Goal: Information Seeking & Learning: Learn about a topic

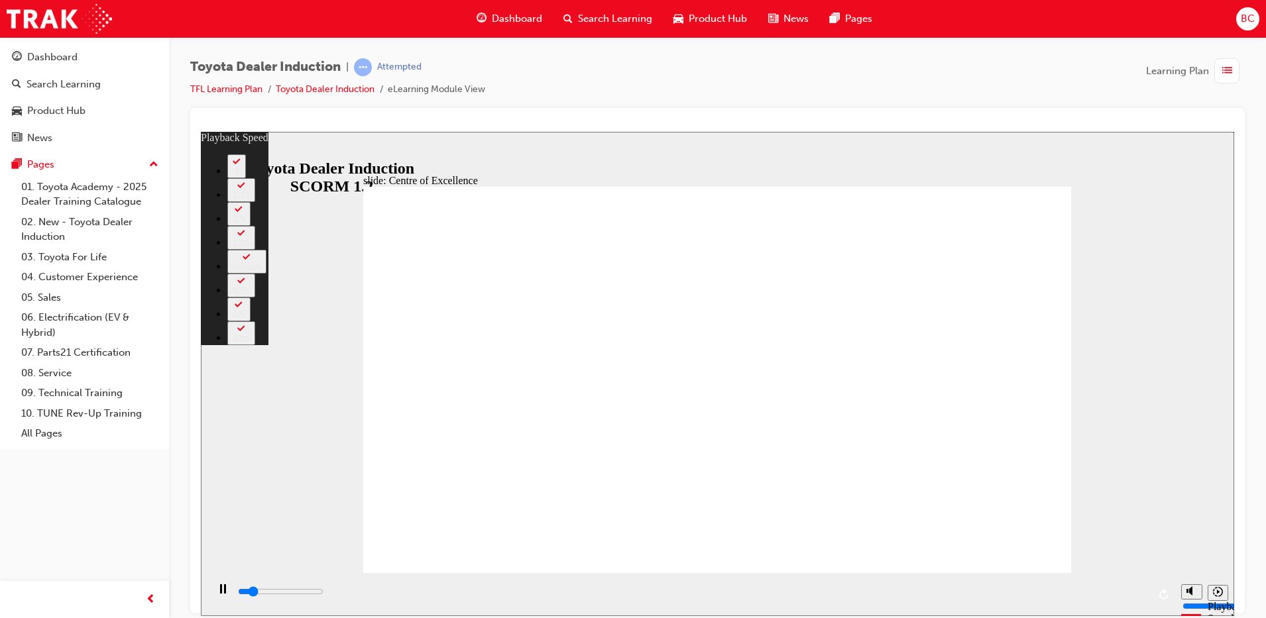
type input "2000"
type input "0"
type input "2200"
type input "0"
type input "2500"
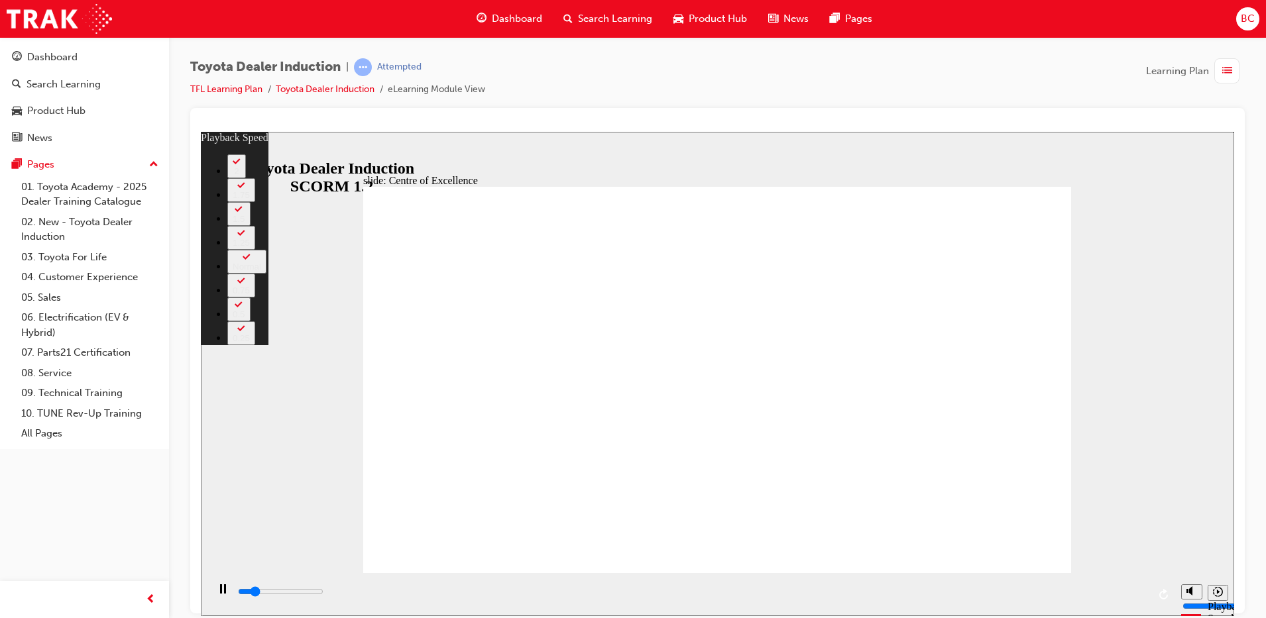
type input "1"
type input "2800"
type input "1"
type input "3000"
type input "1"
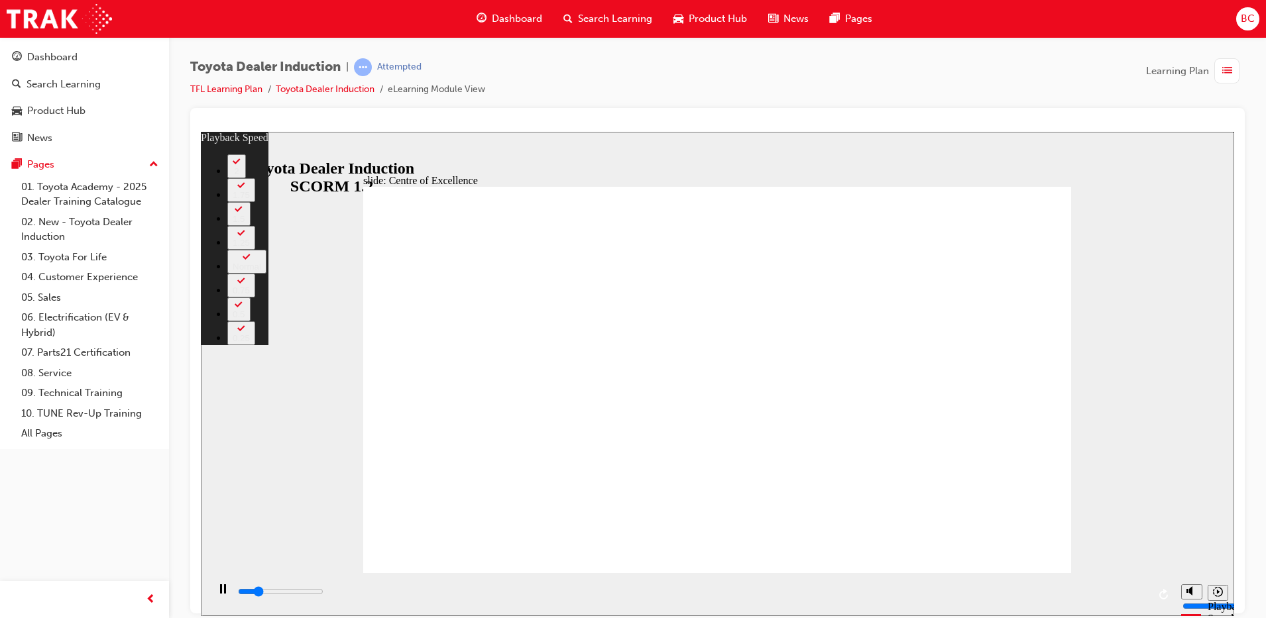
type input "3200"
type input "1"
type input "3200"
type input "232"
drag, startPoint x: 1025, startPoint y: 540, endPoint x: 1104, endPoint y: 546, distance: 78.4
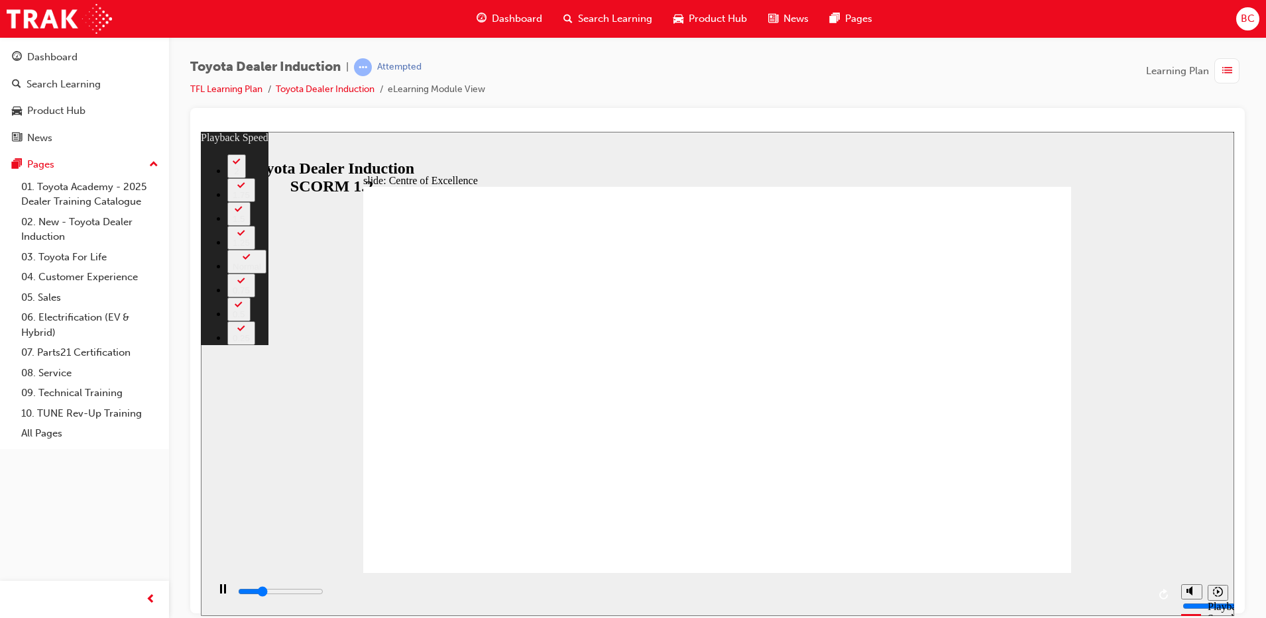
click at [1104, 546] on div "slide: Centre of Excellence Rectangle 2 playback speed 2 1.75 1.5 1.25 Normal 0…" at bounding box center [717, 373] width 1033 height 485
type input "4000"
type input "232"
type input "4000"
type input "248"
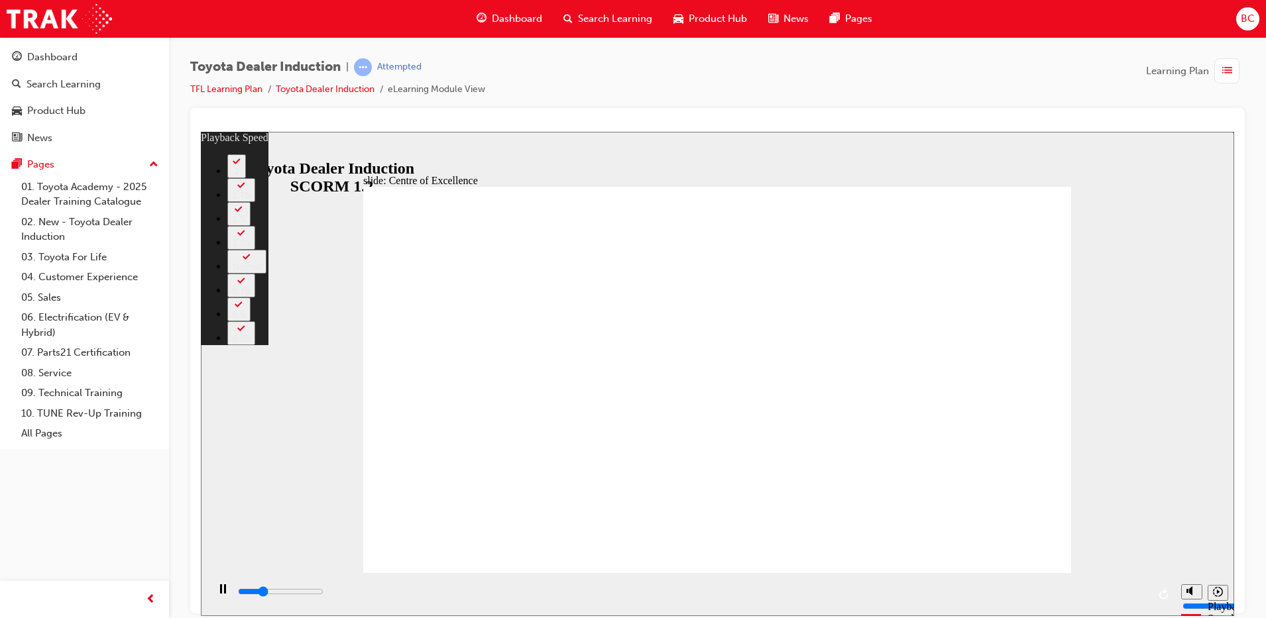
type input "4000"
type input "248"
type input "4100"
type input "248"
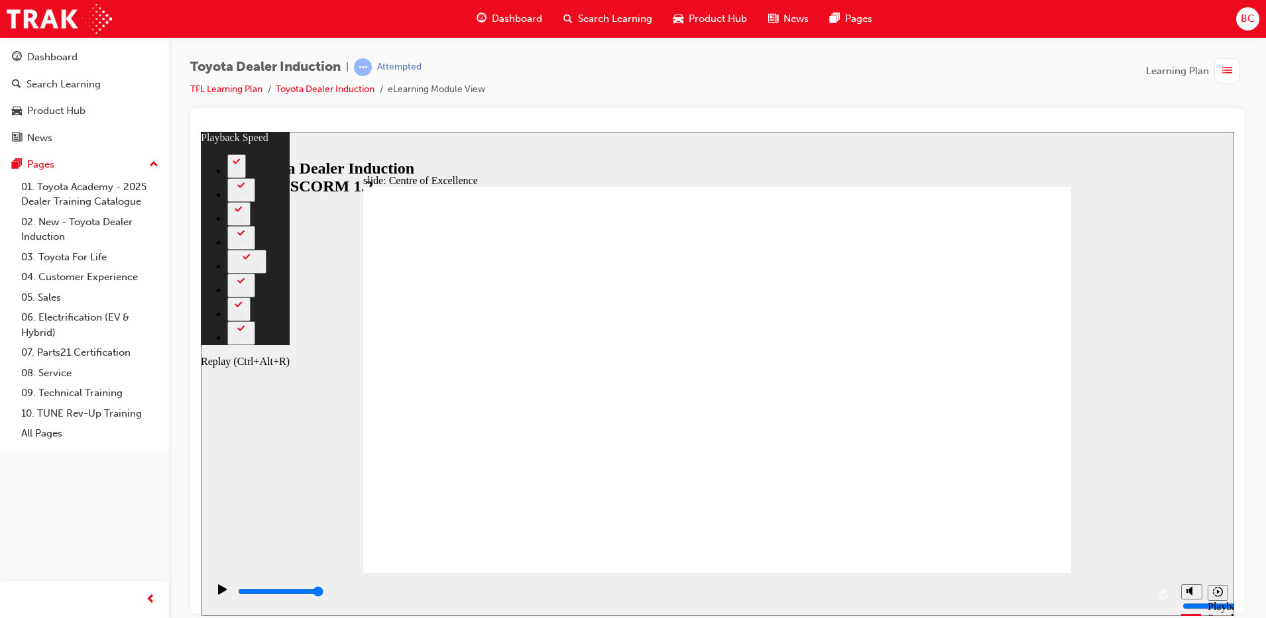
drag, startPoint x: 1112, startPoint y: 589, endPoint x: 1172, endPoint y: 602, distance: 61.1
type input "15300"
drag, startPoint x: 1172, startPoint y: 602, endPoint x: 938, endPoint y: 567, distance: 236.6
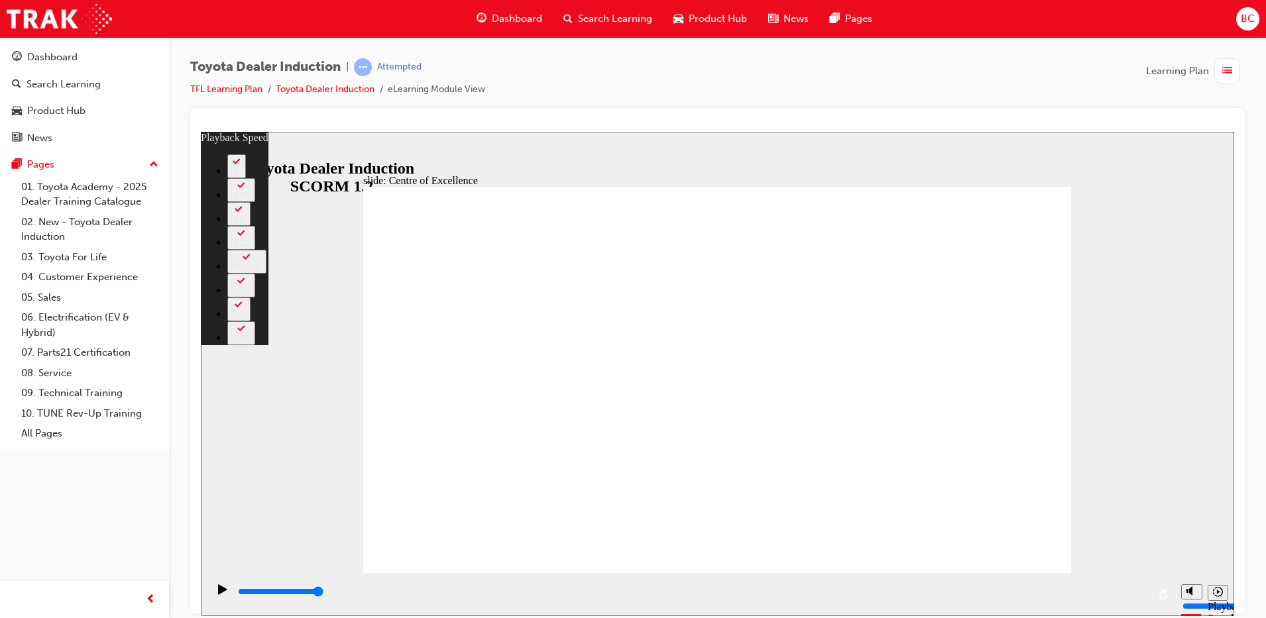
type input "248"
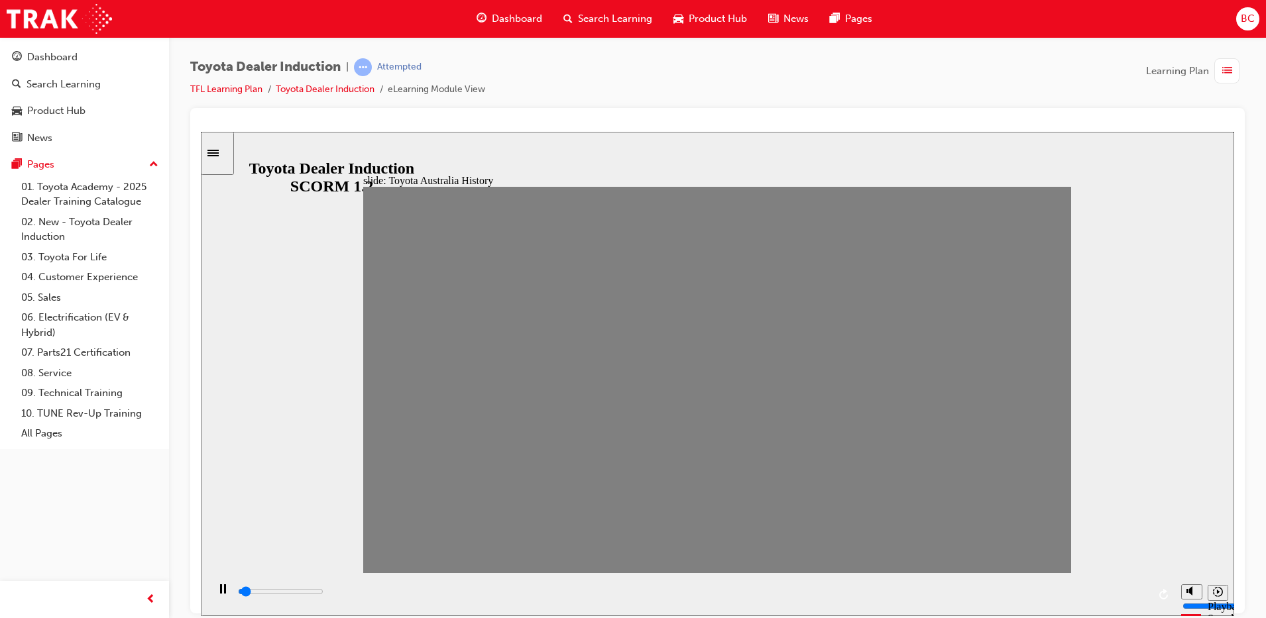
type input "100"
type input "1"
type input "100"
type input "2"
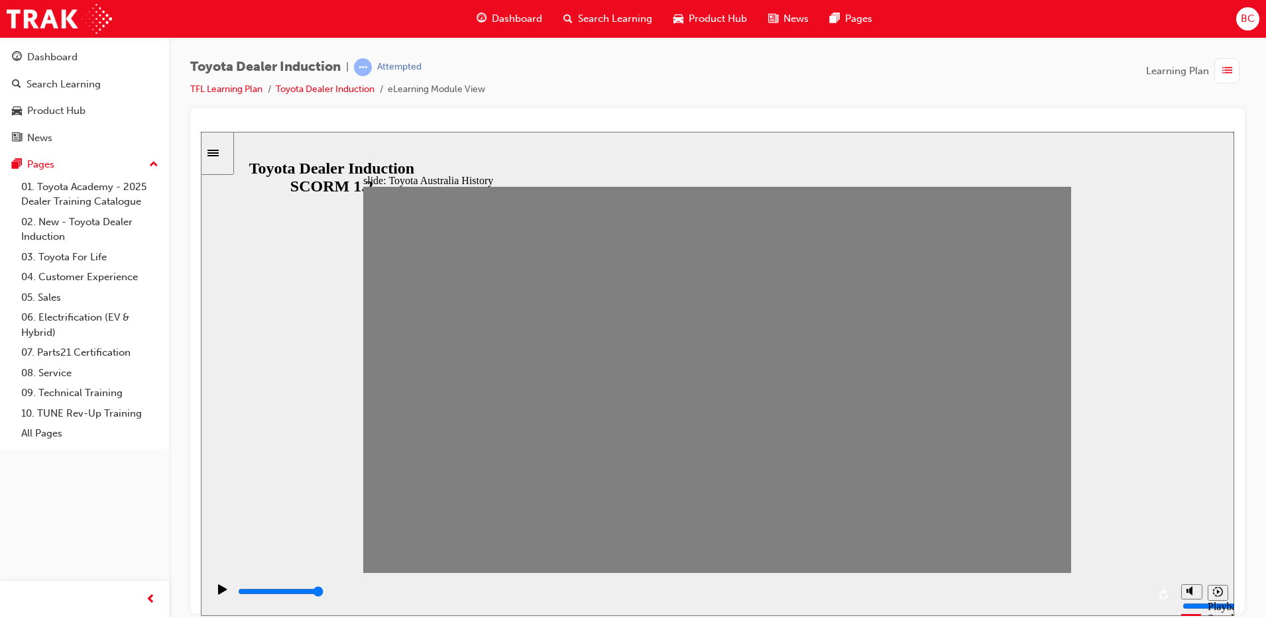
drag, startPoint x: 1032, startPoint y: 389, endPoint x: 598, endPoint y: 356, distance: 435.4
type input "7000"
type input "0"
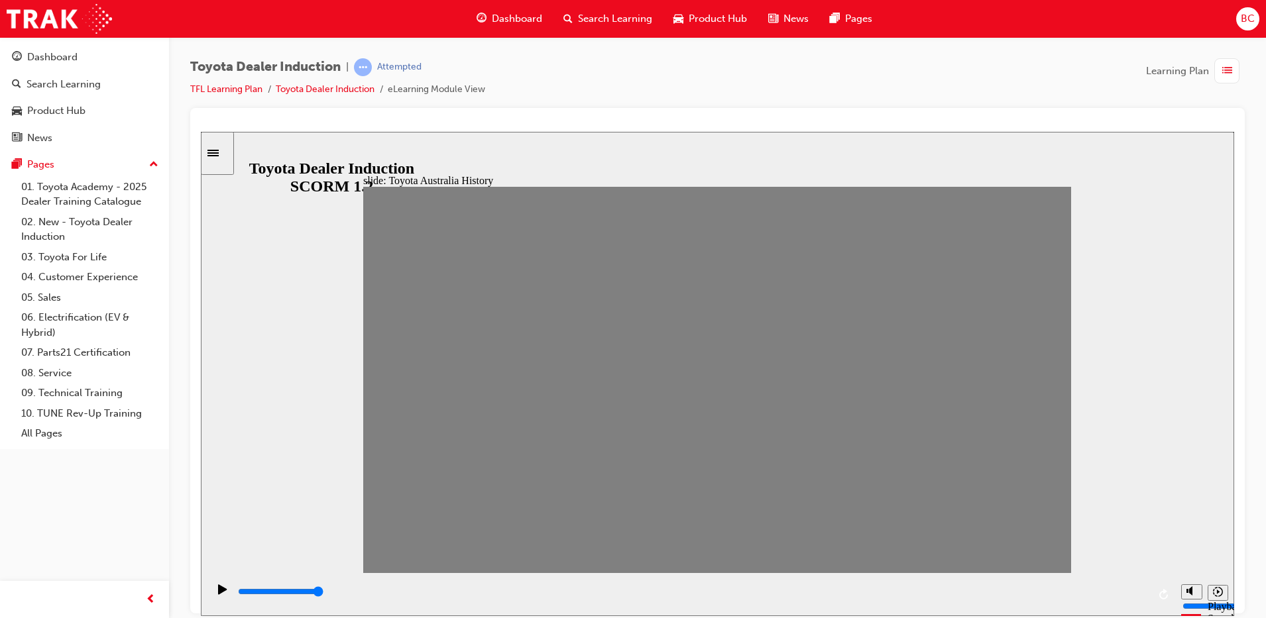
type input "100"
type input "1"
drag, startPoint x: 614, startPoint y: 386, endPoint x: 422, endPoint y: 394, distance: 192.4
type input "7000"
type input "0"
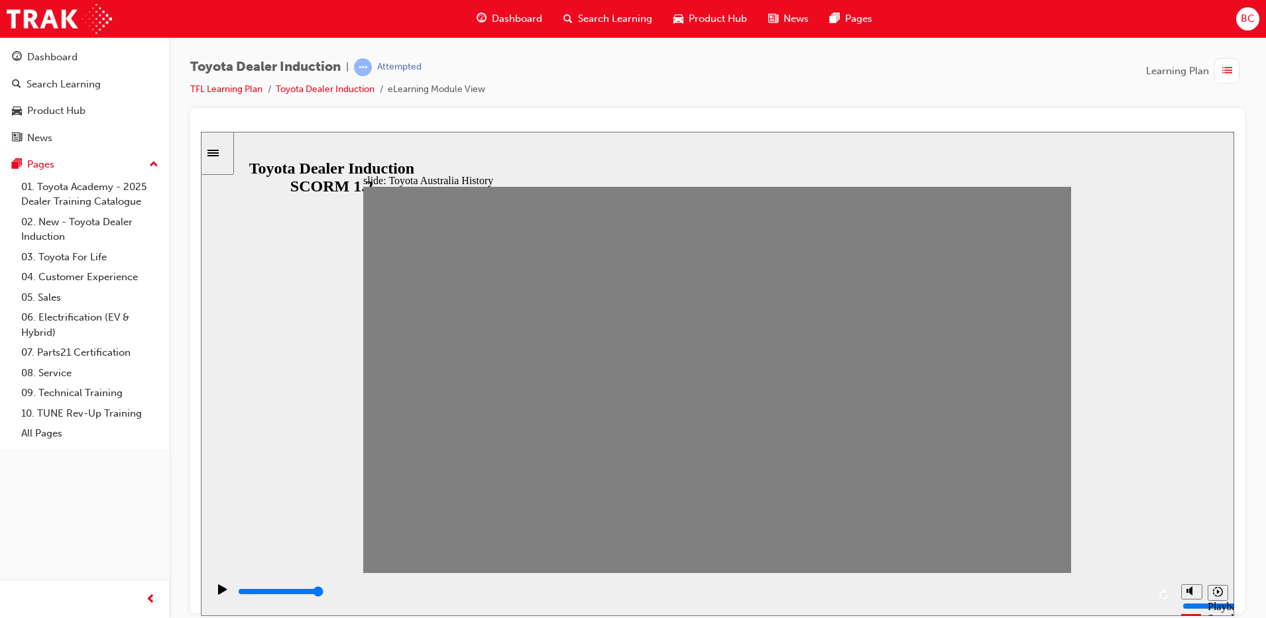
drag, startPoint x: 422, startPoint y: 394, endPoint x: 376, endPoint y: 400, distance: 46.1
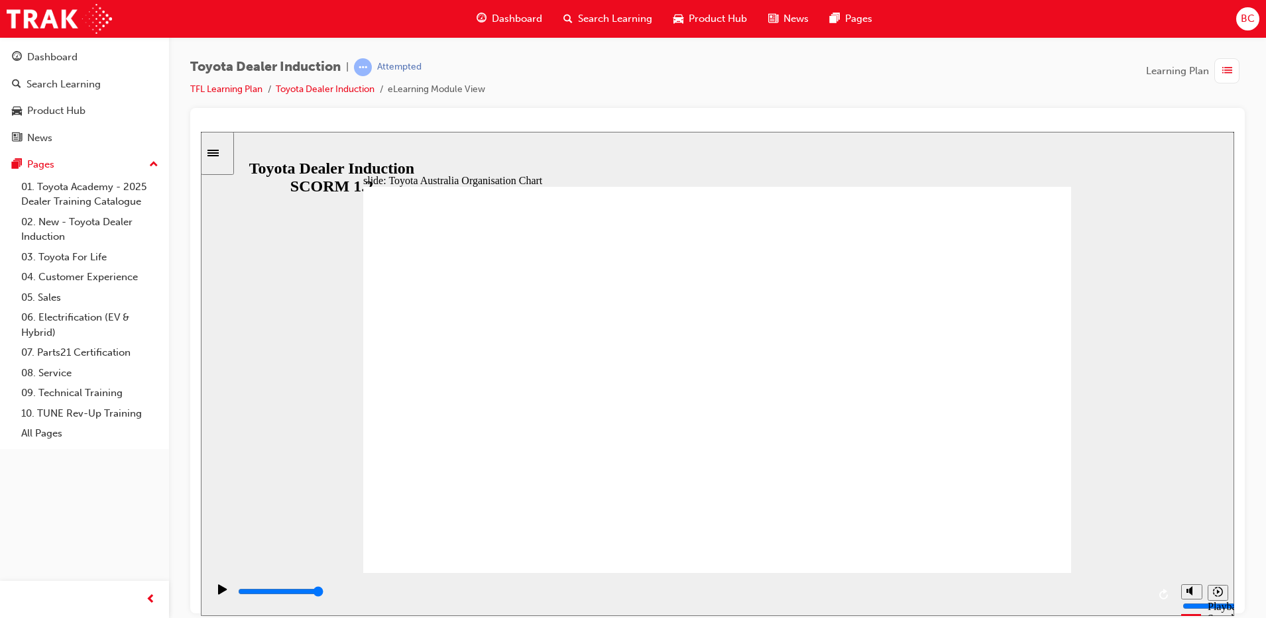
type input "2200"
radio input "true"
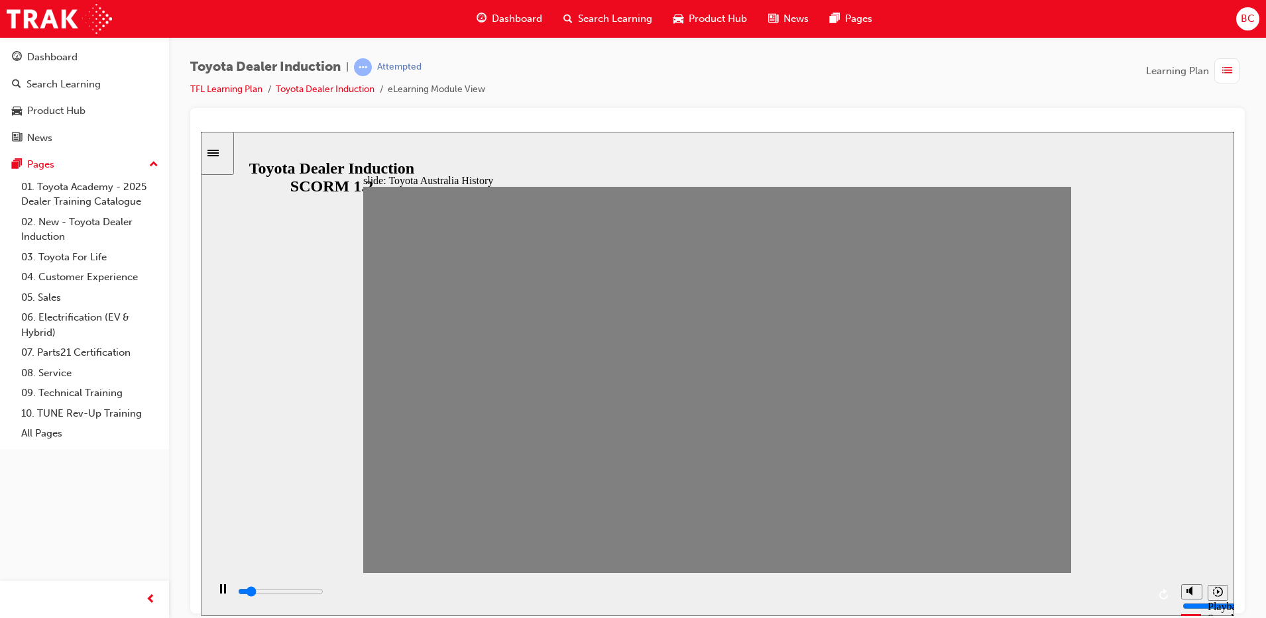
type input "100"
type input "4"
type input "0"
type input "5"
type input "100"
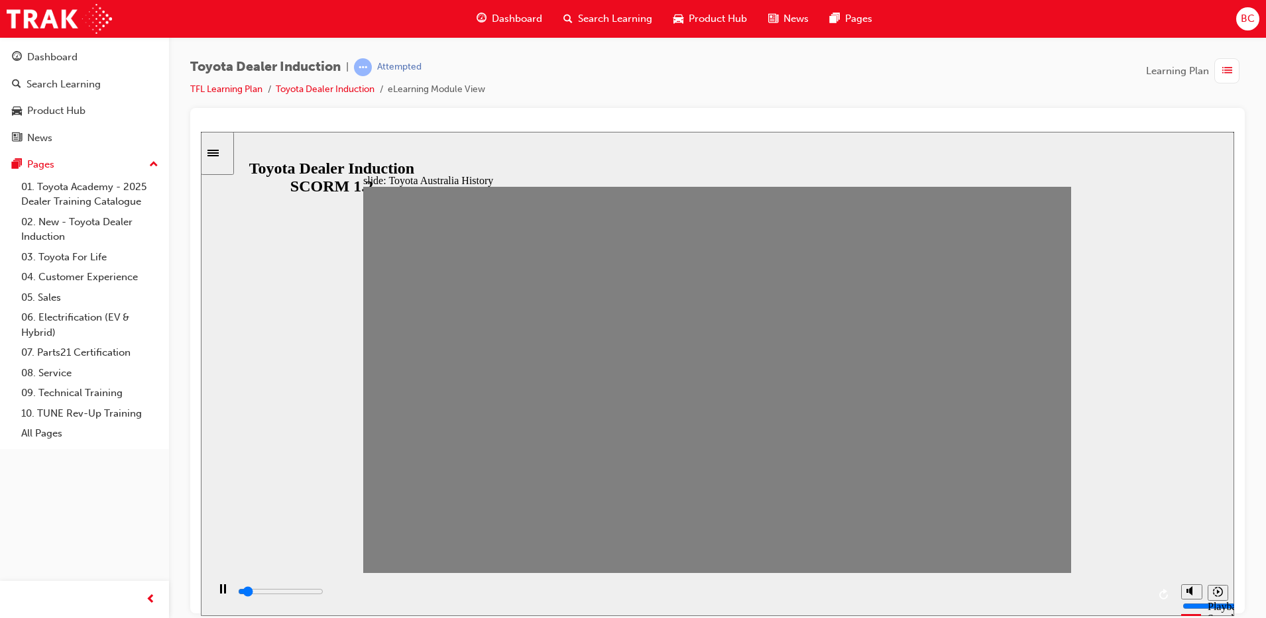
type input "4"
type input "0"
type input "5"
drag, startPoint x: 383, startPoint y: 387, endPoint x: 577, endPoint y: 399, distance: 194.6
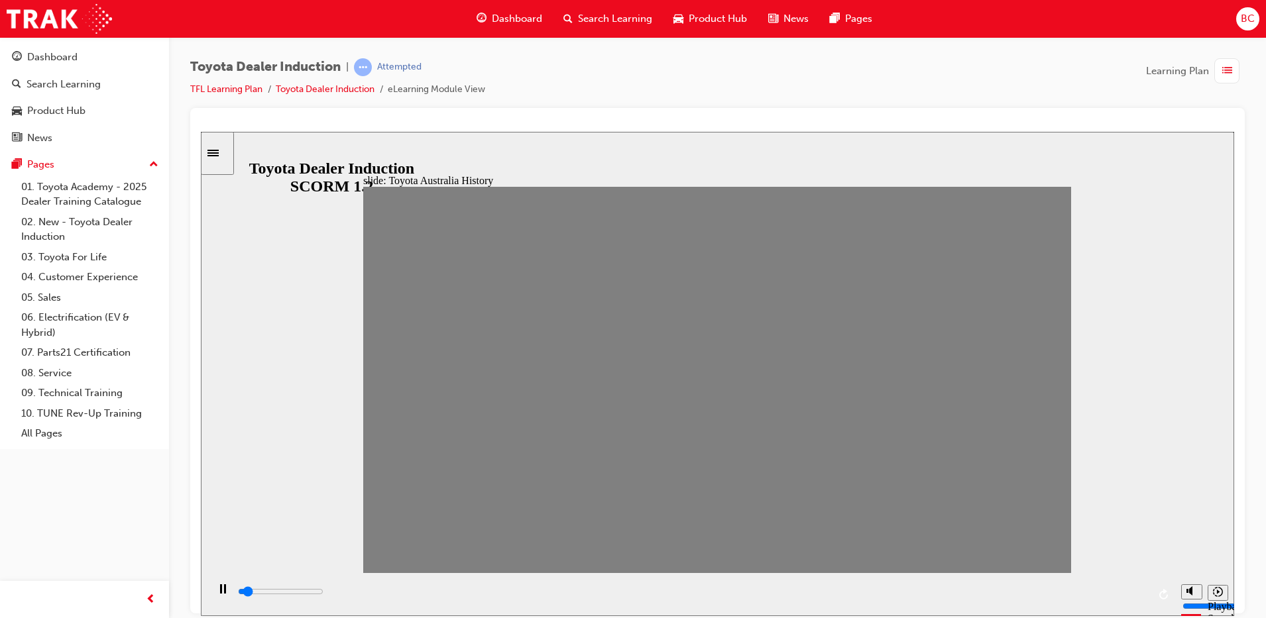
type input "0"
type input "15"
type input "0"
type input "16"
drag, startPoint x: 573, startPoint y: 381, endPoint x: 1090, endPoint y: 403, distance: 517.5
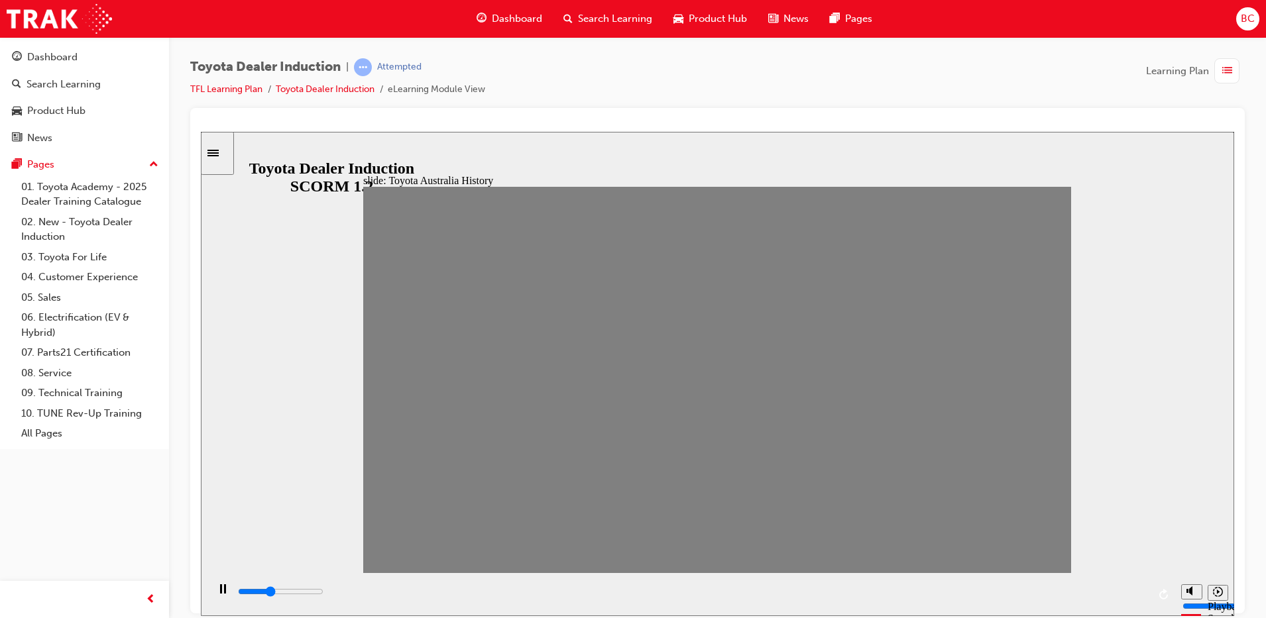
drag, startPoint x: 1090, startPoint y: 403, endPoint x: 755, endPoint y: 477, distance: 342.9
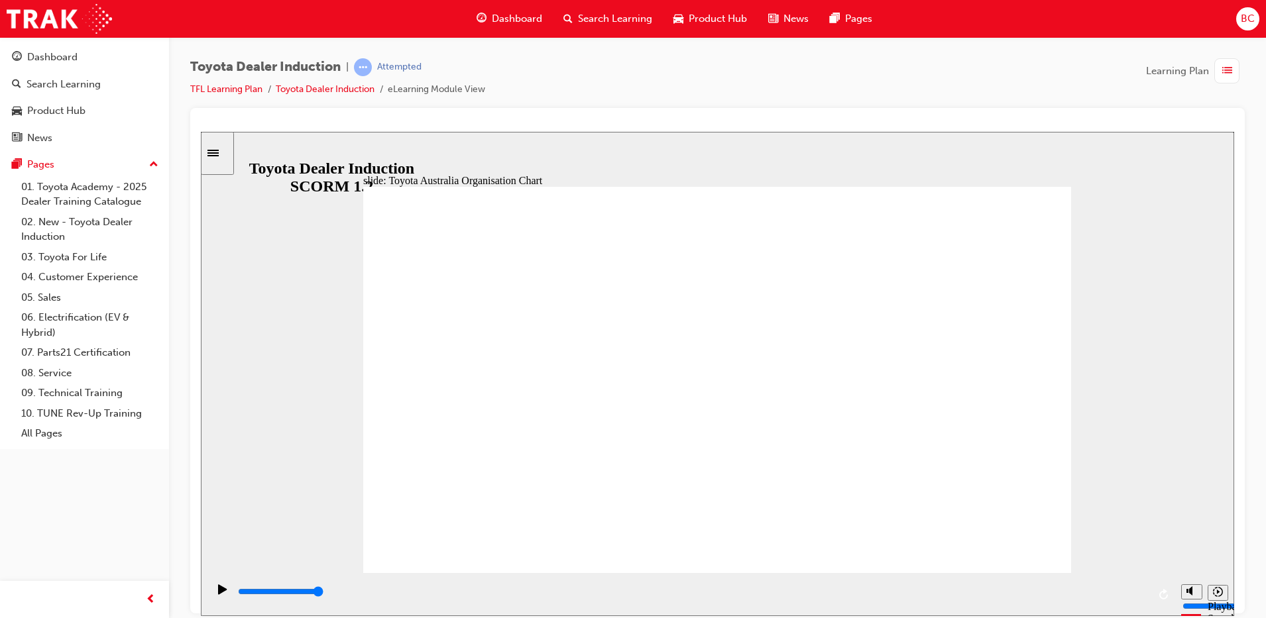
type input "3200"
radio input "true"
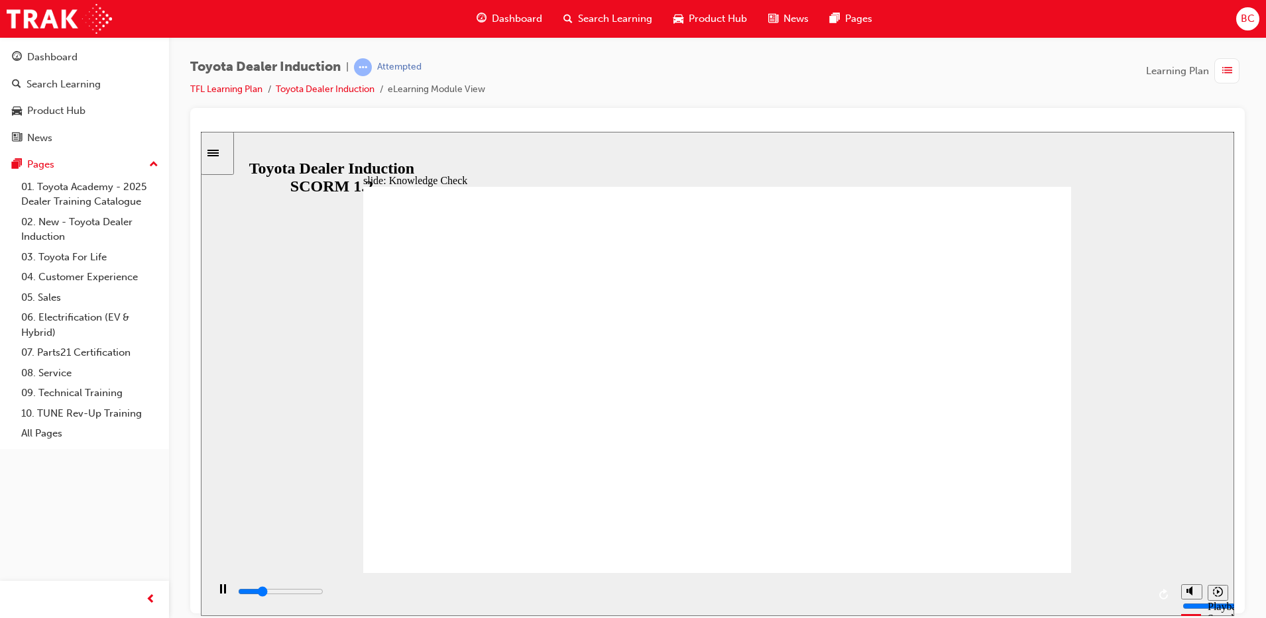
type input "1300"
radio input "true"
type input "800"
radio input "true"
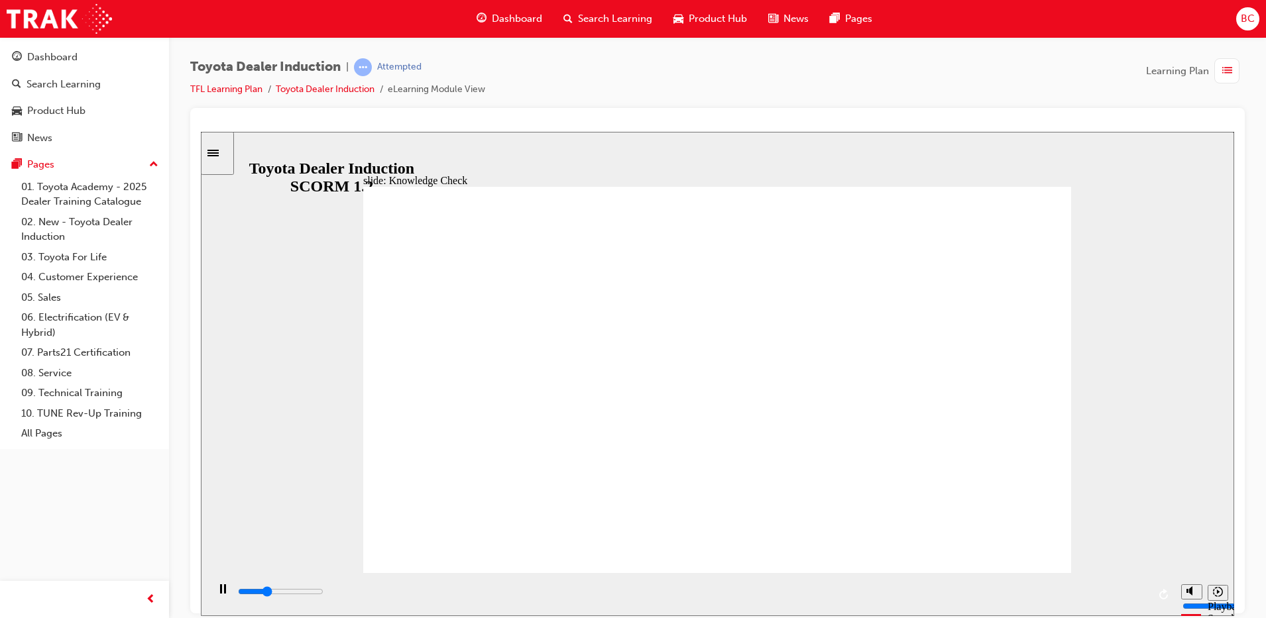
type input "9200"
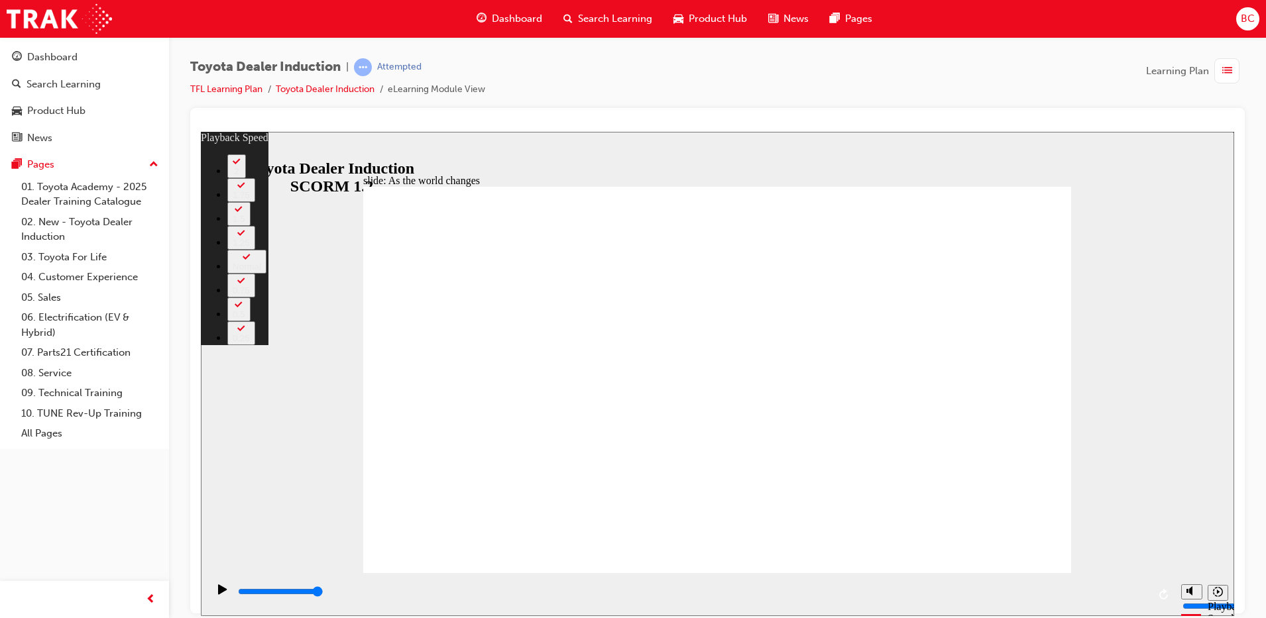
drag, startPoint x: 1046, startPoint y: 547, endPoint x: 1136, endPoint y: 551, distance: 89.6
click at [1136, 551] on div "slide: As the world changes Rectangle 2 playback speed 2 1.75 1.5 1.25 Normal 0…" at bounding box center [717, 373] width 1033 height 485
type input "128"
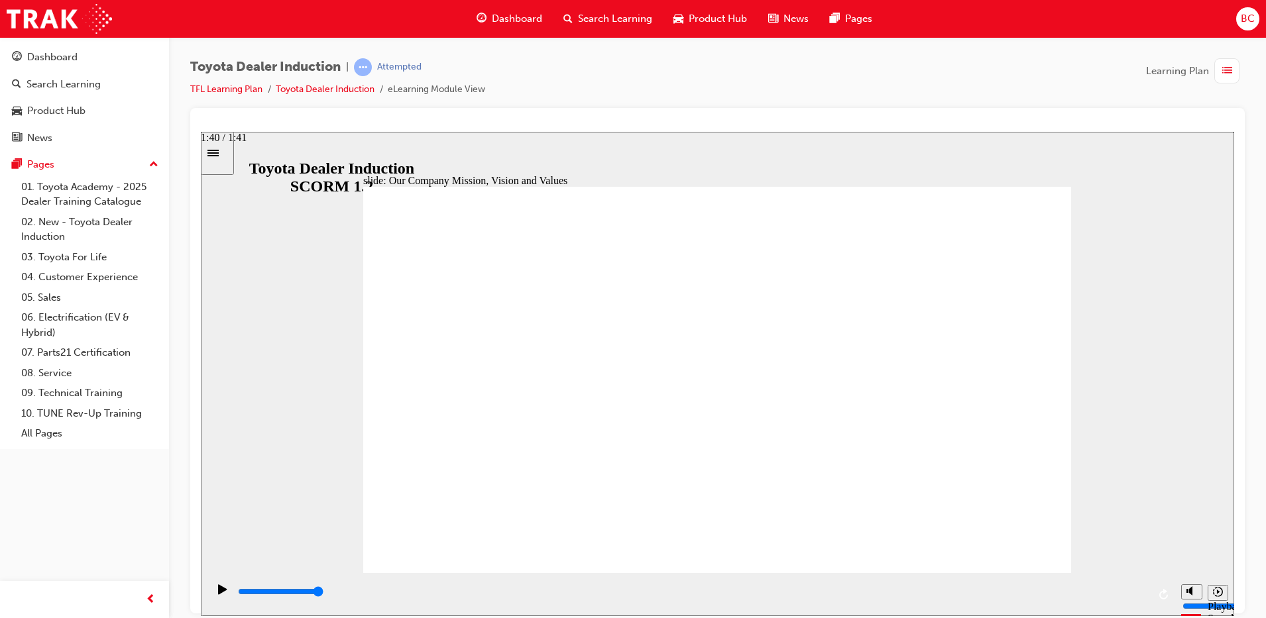
drag, startPoint x: 1144, startPoint y: 589, endPoint x: 1154, endPoint y: 589, distance: 9.9
click at [1154, 589] on div "playback controls" at bounding box center [690, 594] width 967 height 43
drag, startPoint x: 1065, startPoint y: 598, endPoint x: 1214, endPoint y: 590, distance: 149.4
click at [1222, 593] on section "Playback Speed 2 1.75 1.5 1.25" at bounding box center [717, 594] width 1033 height 43
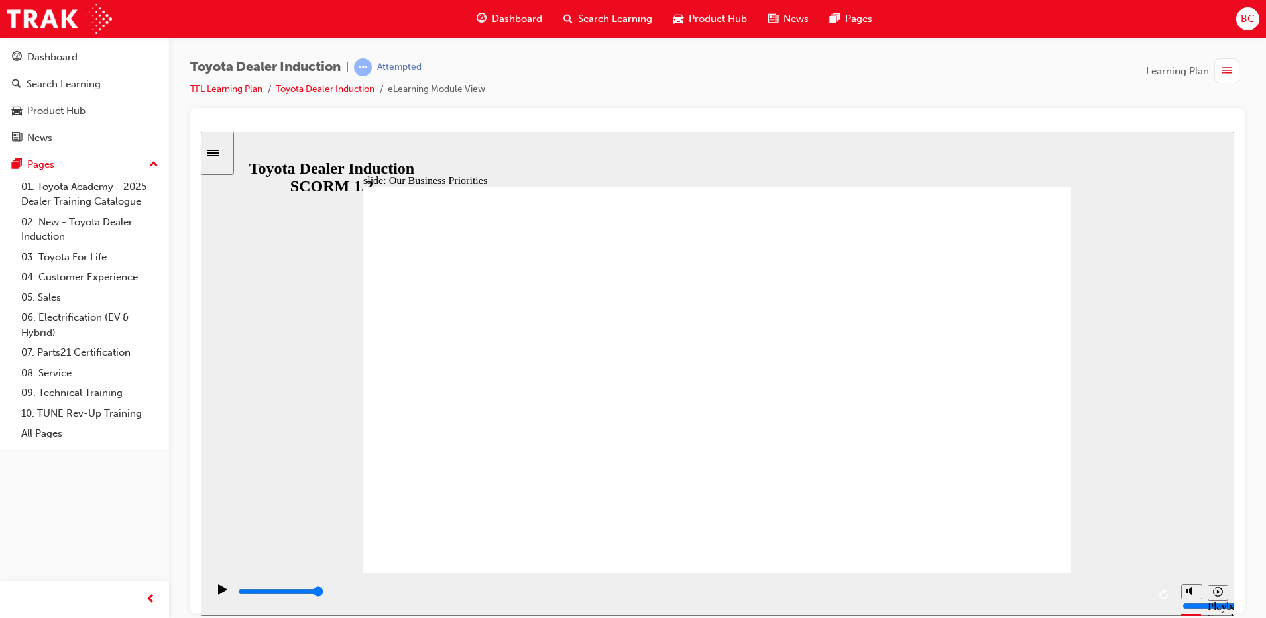
drag, startPoint x: 1069, startPoint y: 590, endPoint x: 1200, endPoint y: 581, distance: 131.5
click at [1206, 583] on section "Playback Speed 2 1.75 1.5 1.25" at bounding box center [717, 594] width 1033 height 43
type input "5000"
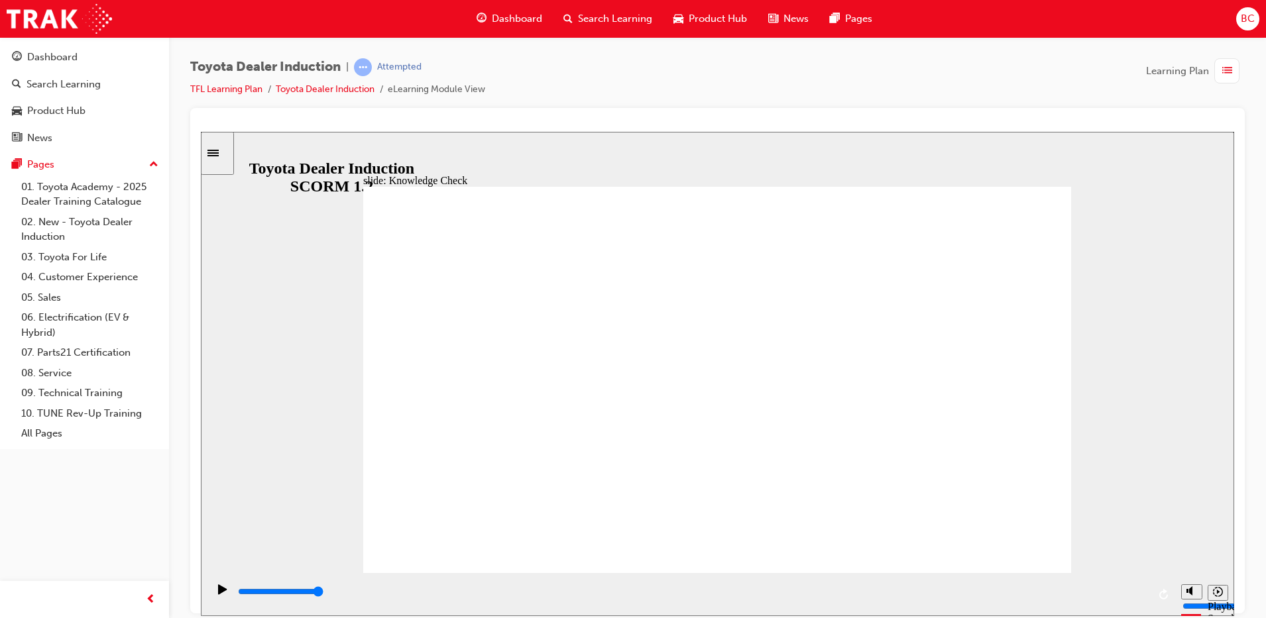
type input "c"
type input "ca"
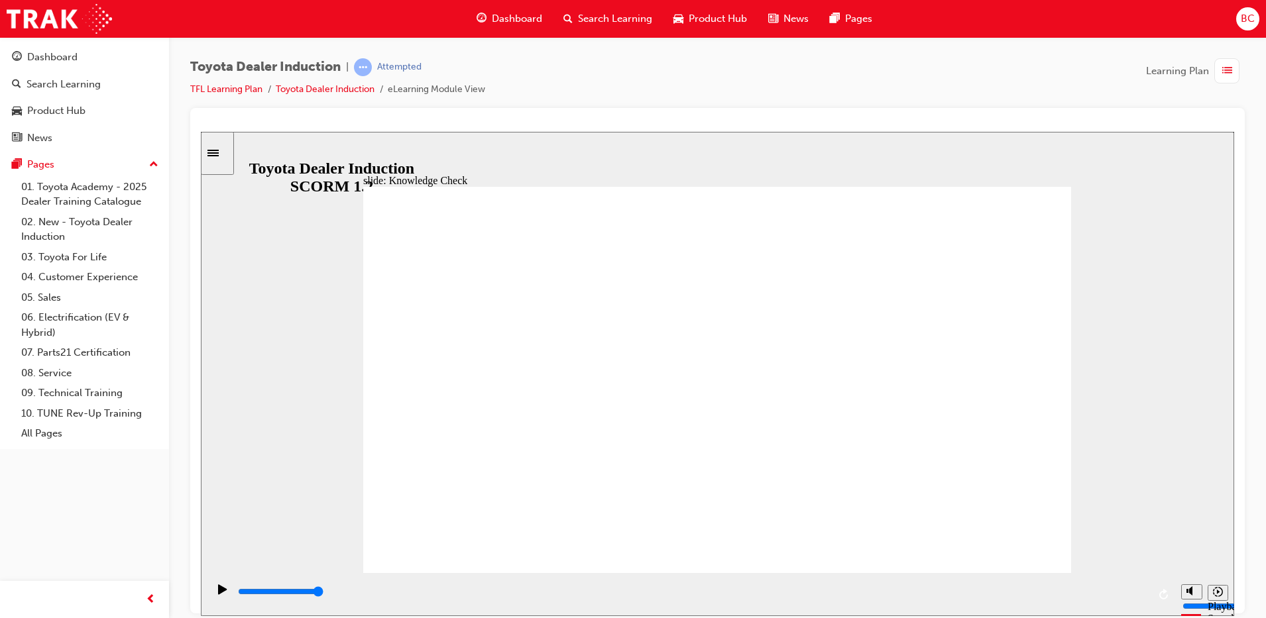
type input "car"
type input "cars"
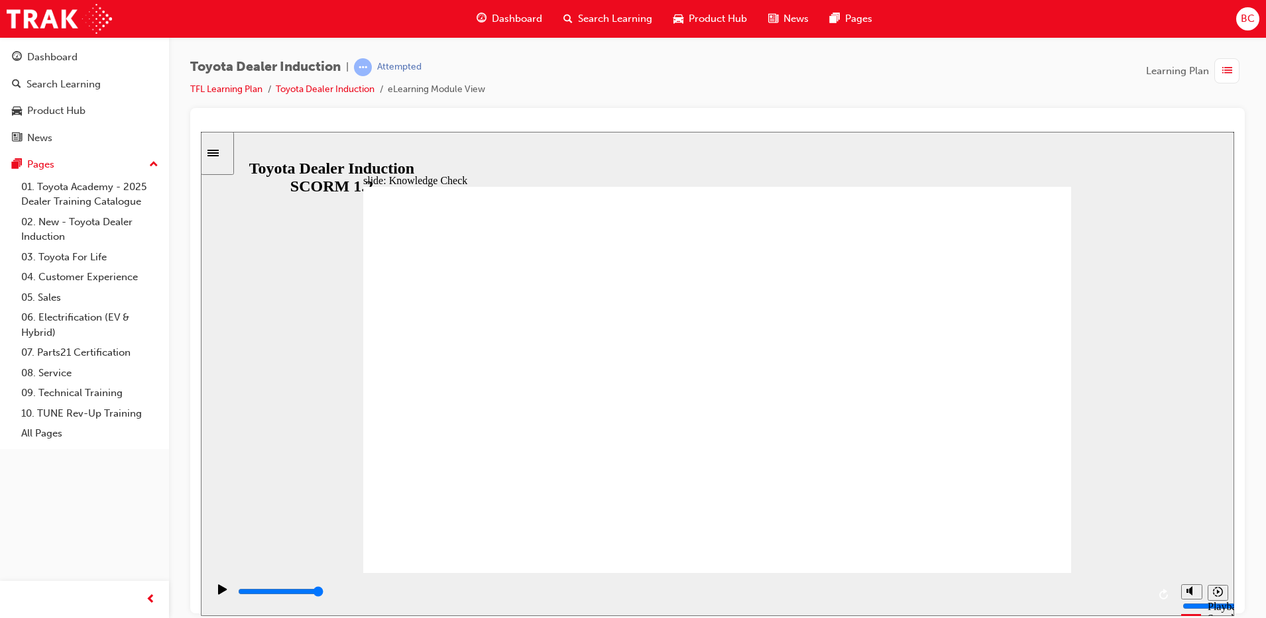
type input "cars"
type input "3100"
type input "s"
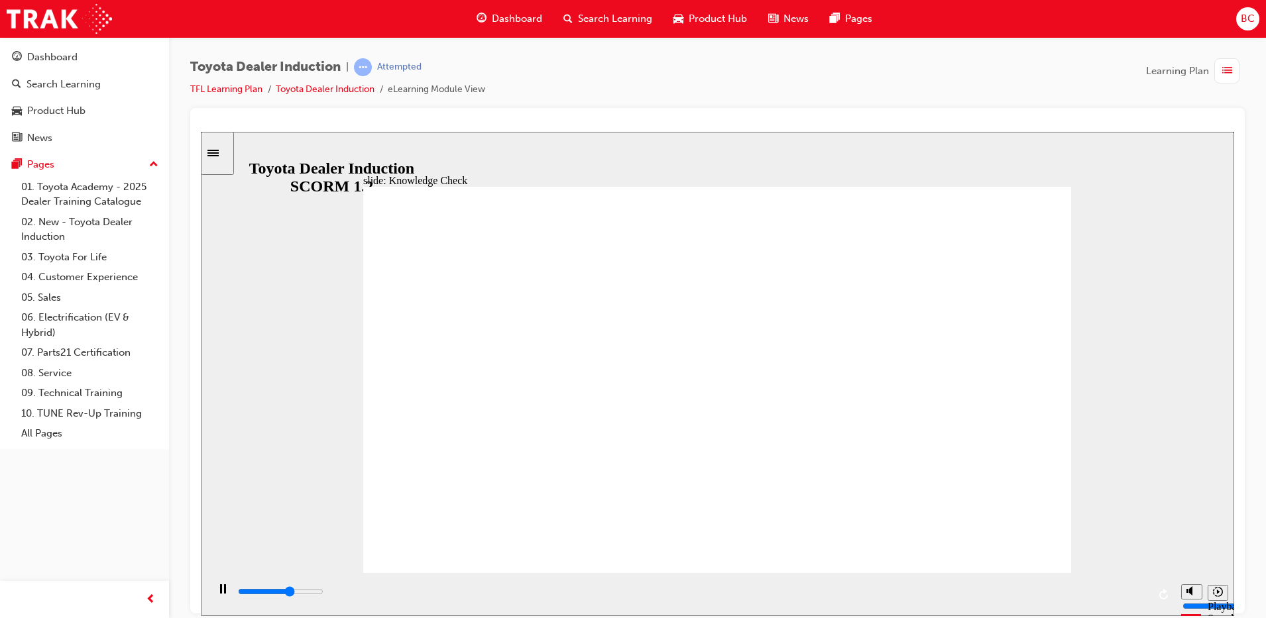
type input "s"
type input "5000"
type input "f"
type input "fr"
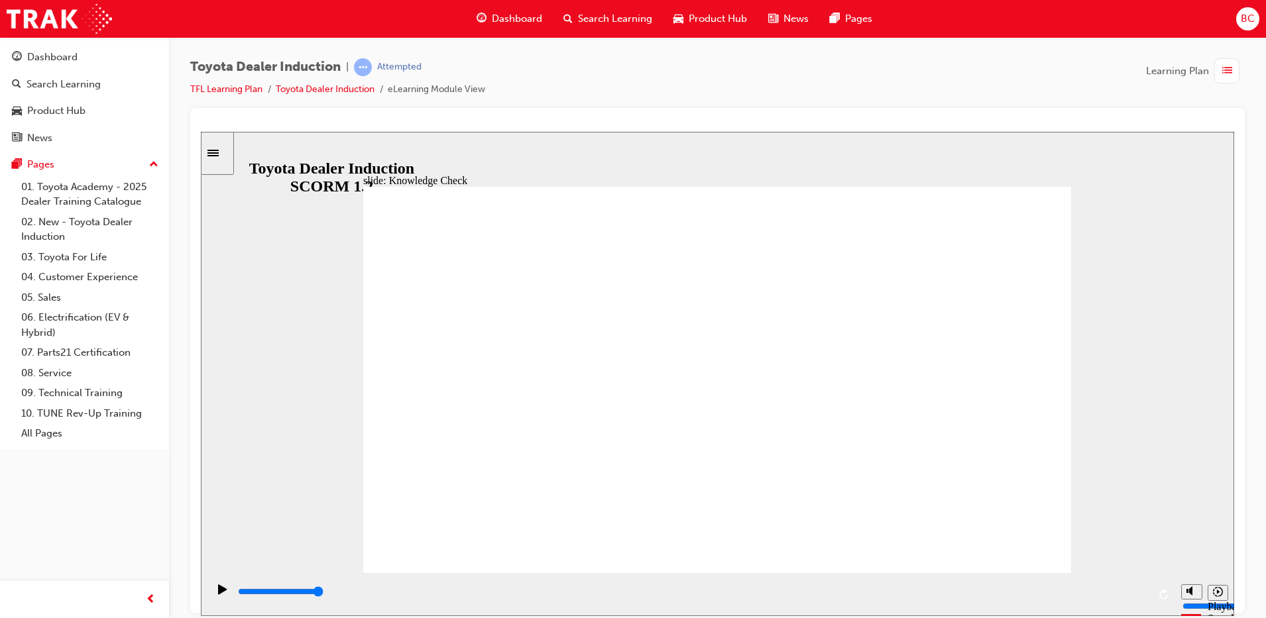
type input "fr"
type input "fre"
type input "free"
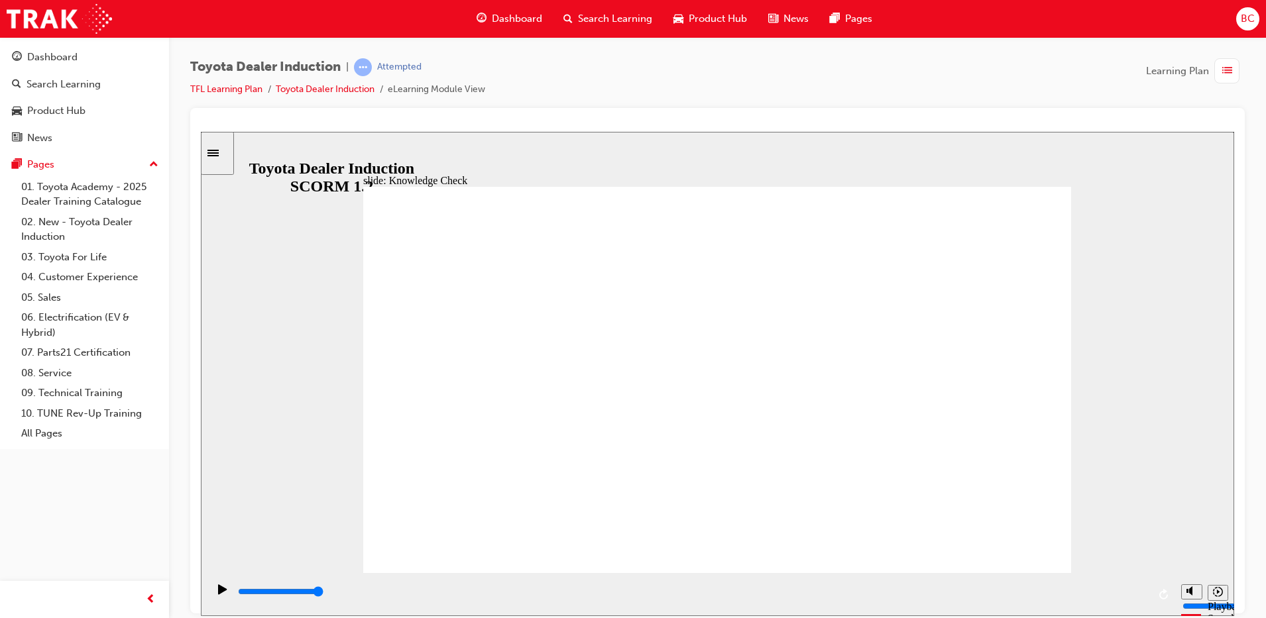
type input "free"
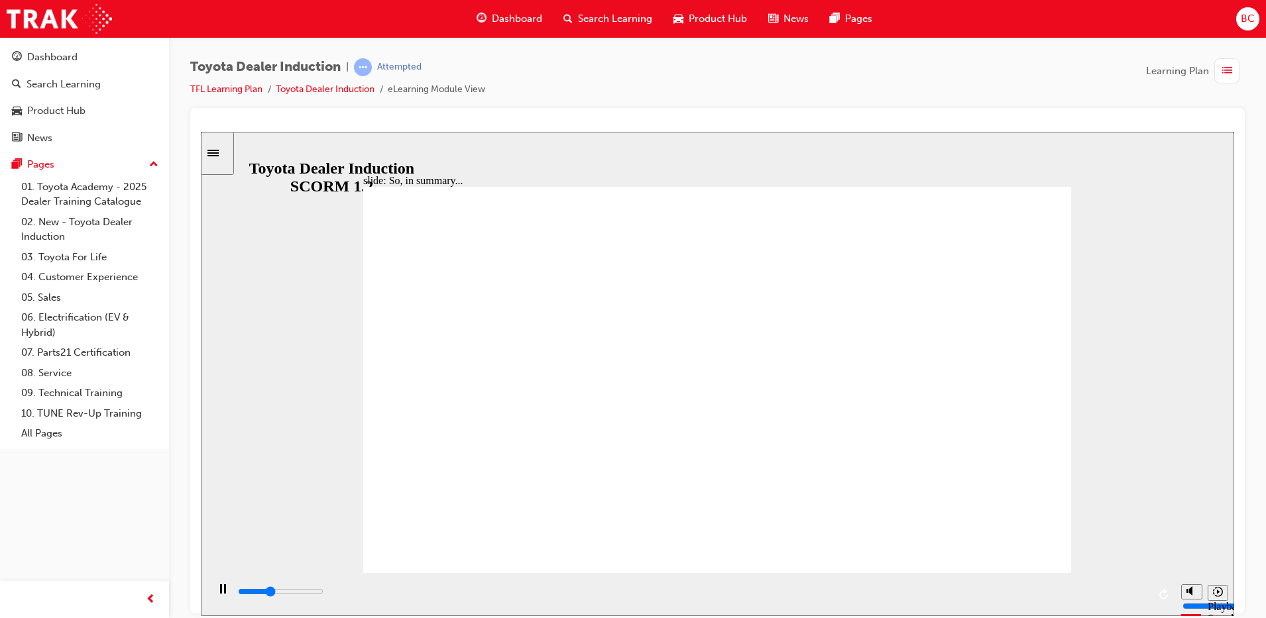
type input "800"
type input "free"
type input "600"
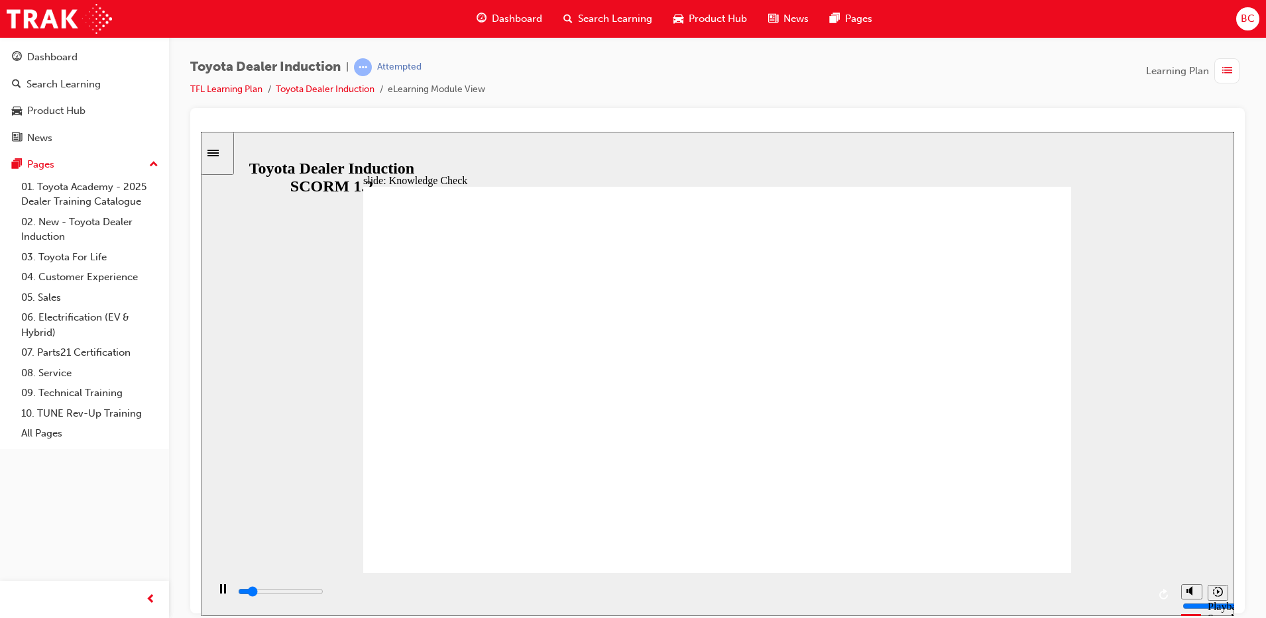
type input "cars"
type input "1900"
type input "car"
type input "2000"
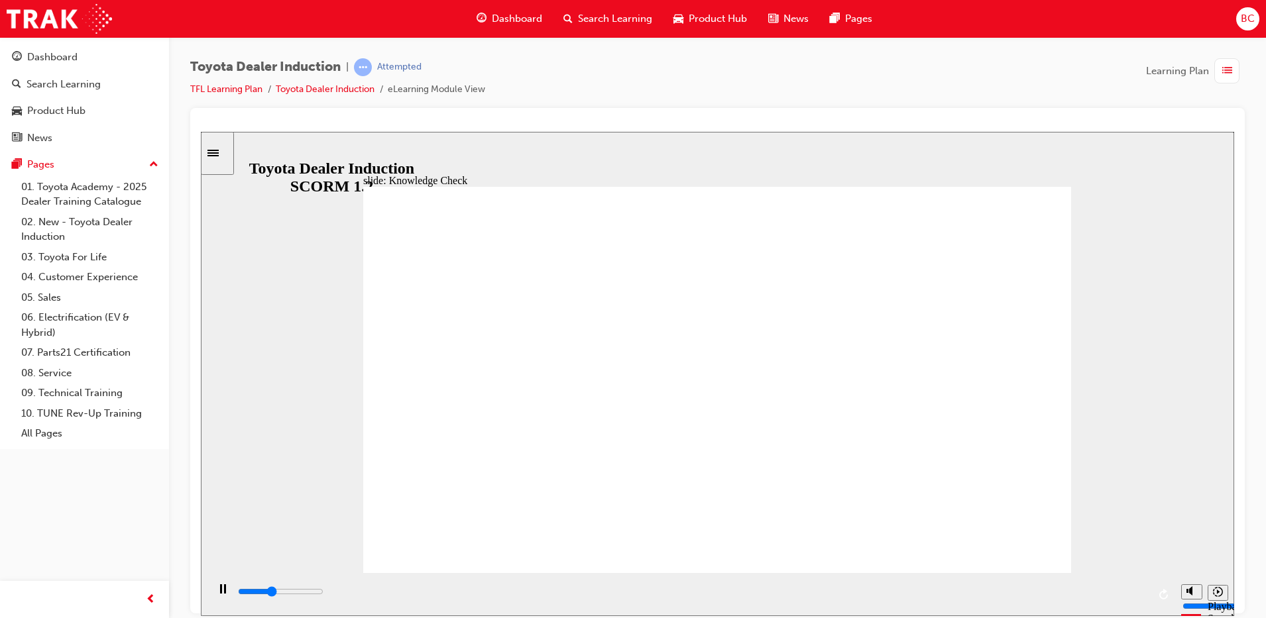
type input "car"
type input "2100"
type input "ca"
type input "2200"
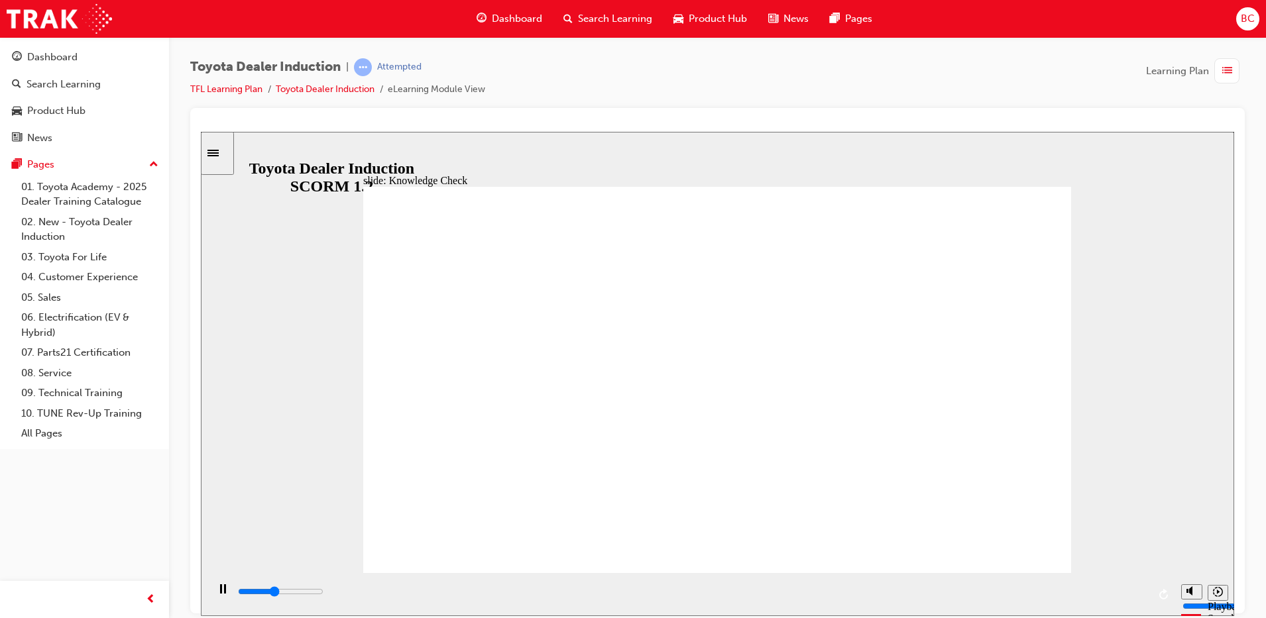
type input "c"
type input "2300"
type input "3100"
type input "h"
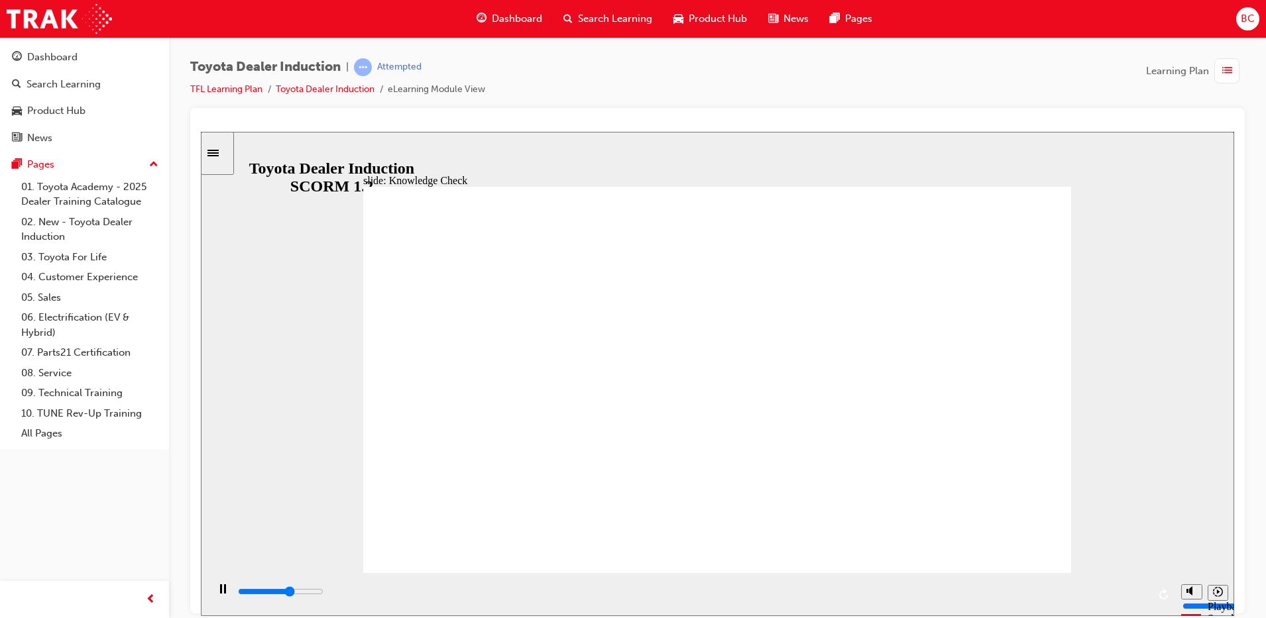
type input "h"
type input "3500"
type input "ha"
type input "4100"
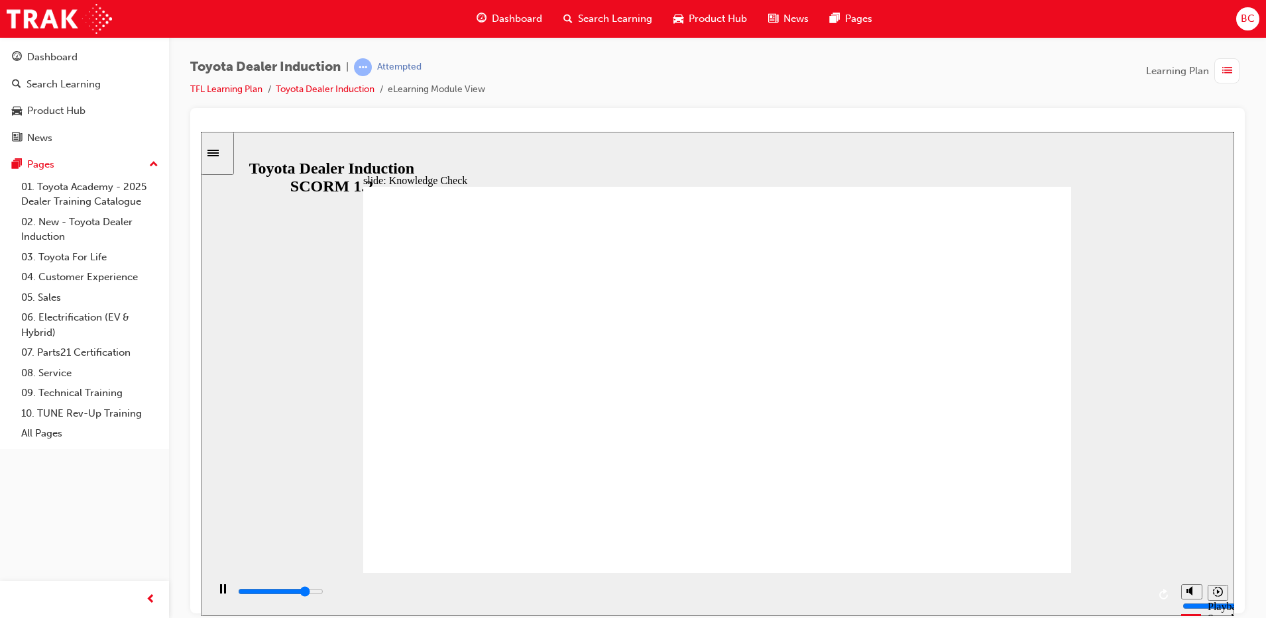
type input "hap"
type input "4300"
type input "happ"
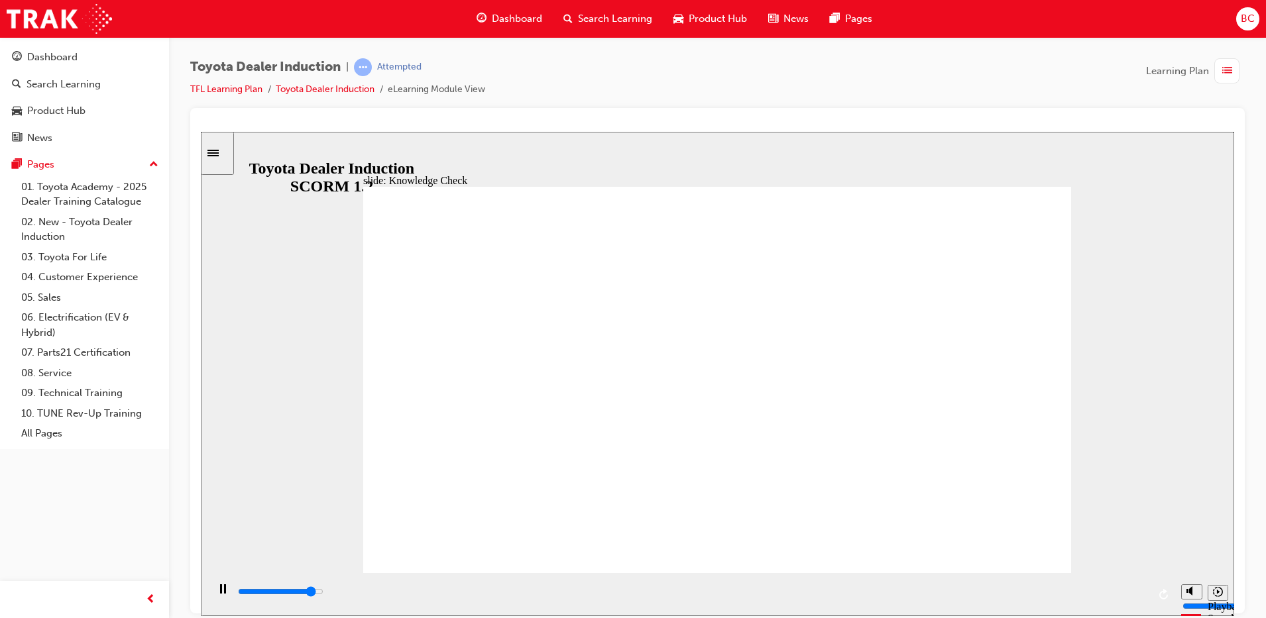
type input "4600"
type input "happi"
type input "5000"
type input "happin"
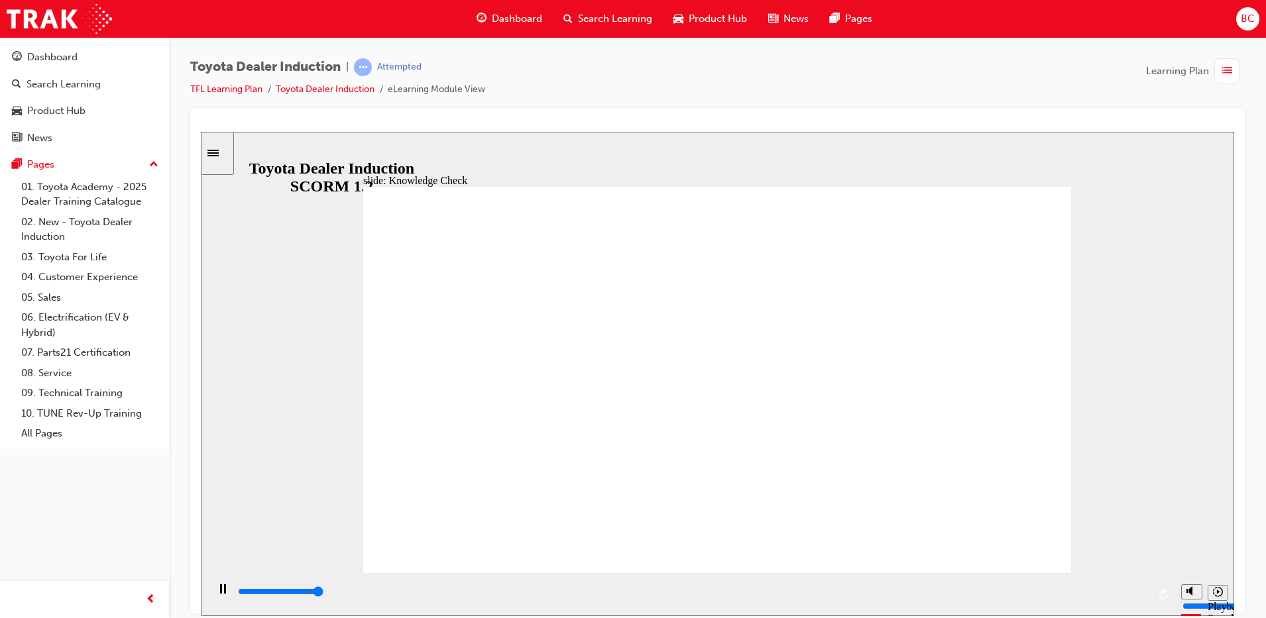
type input "happin"
type input "happine"
type input "happines"
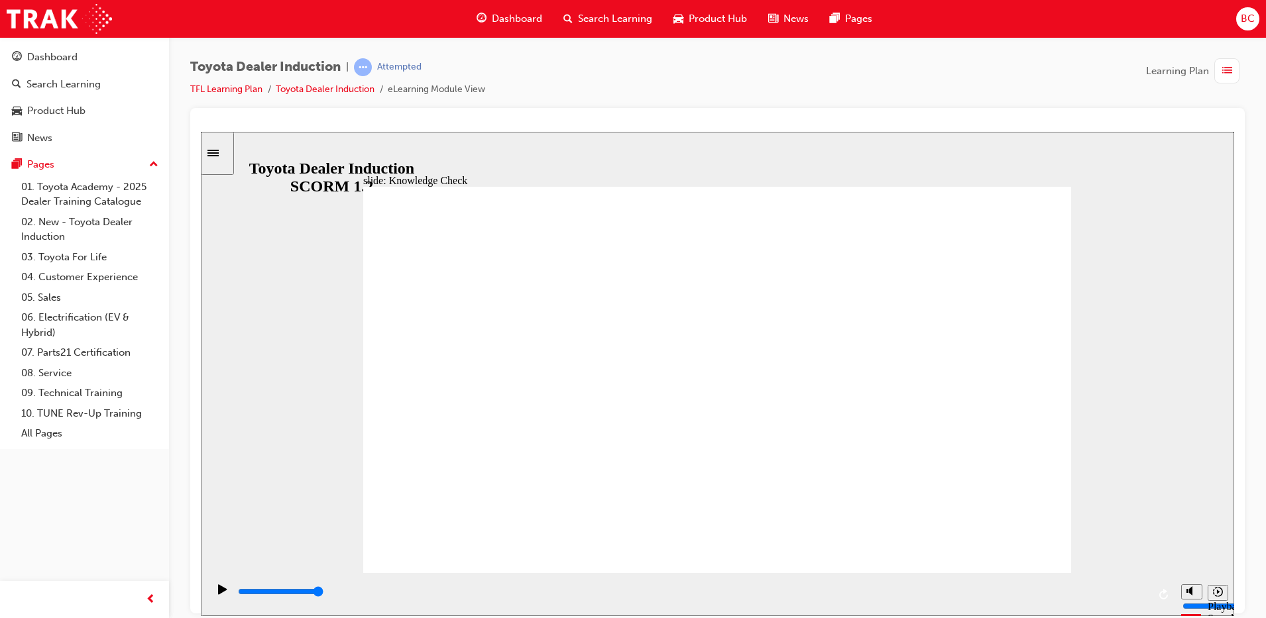
type input "happiness"
type input "800"
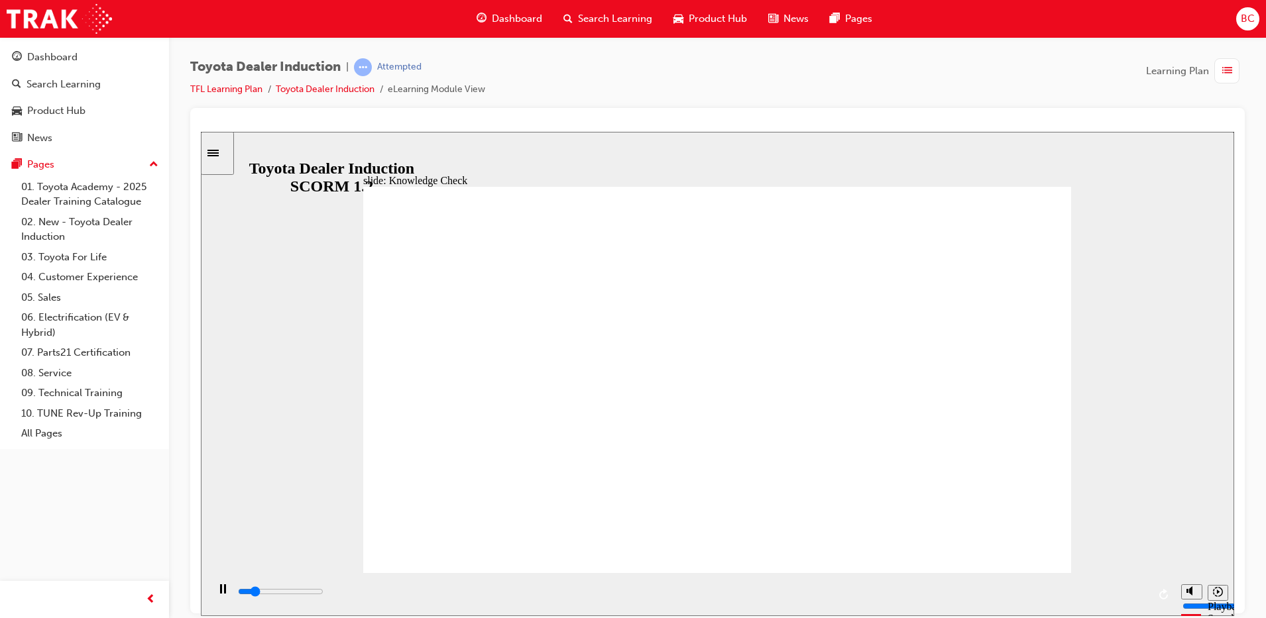
type input "free"
type input "4800"
type input "fre"
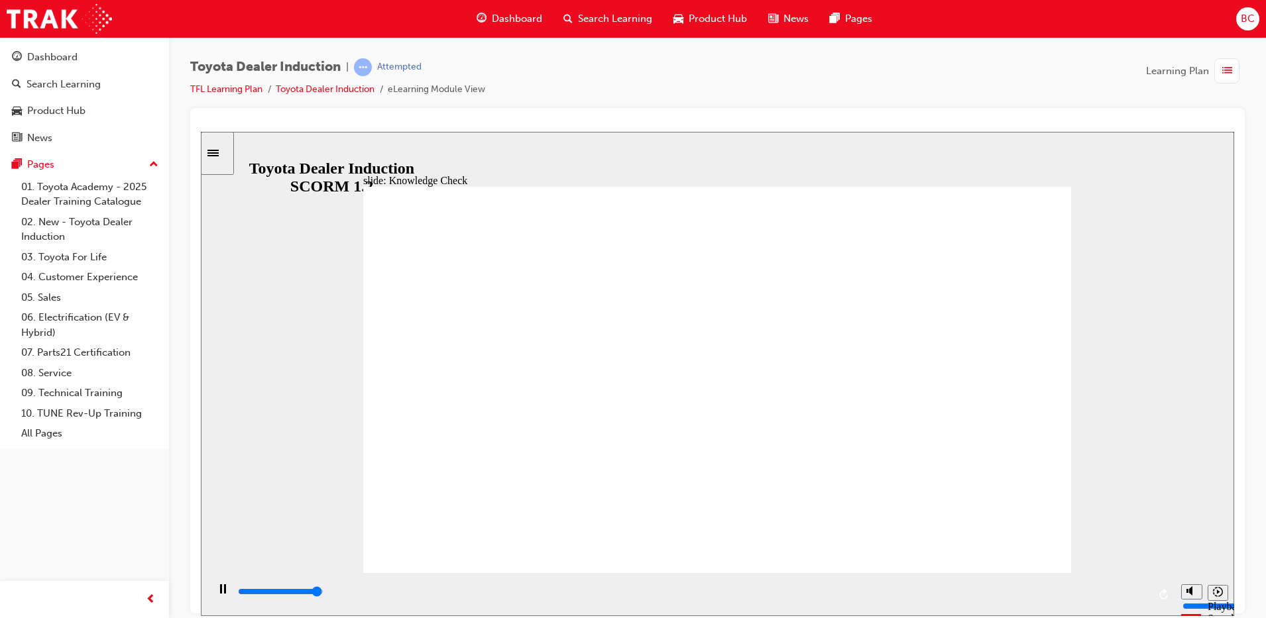
type input "5000"
type input "fr"
type input "5000"
type input "f"
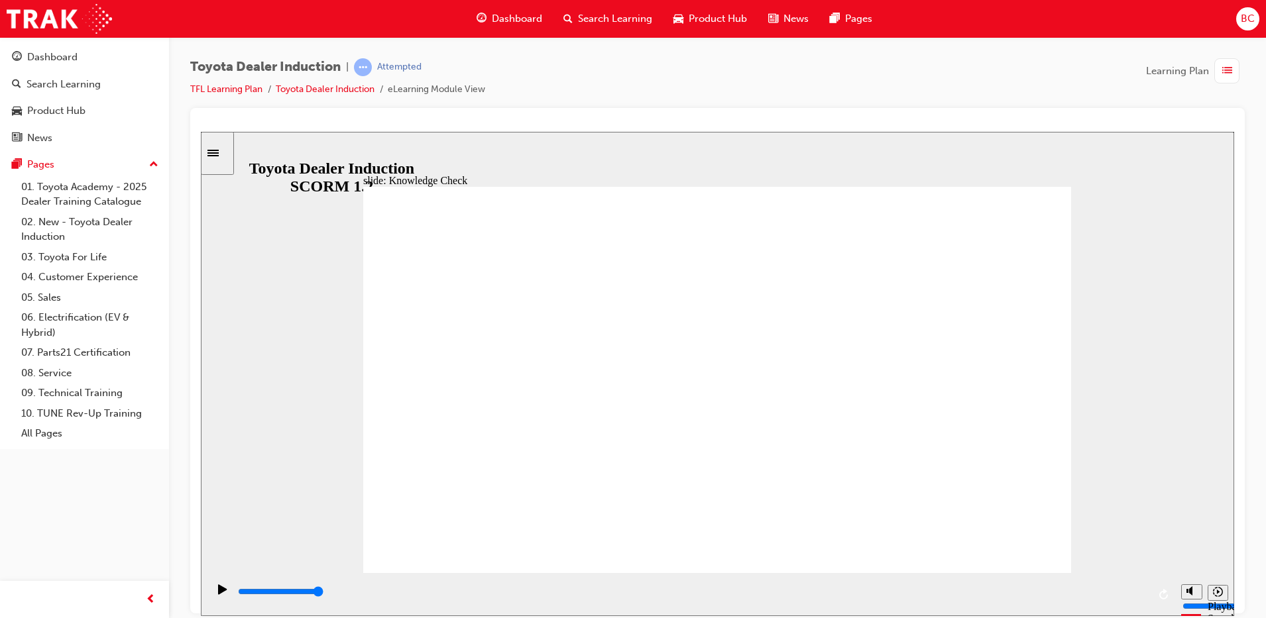
type input "f"
type input "m"
type input "mo"
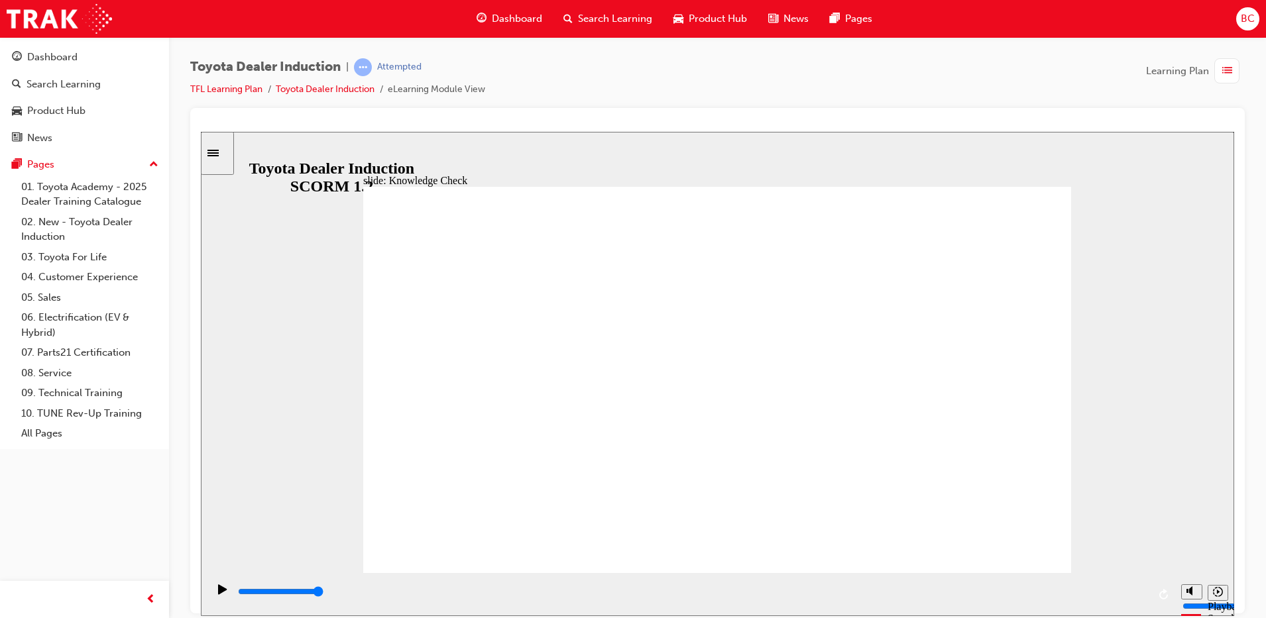
type input "move"
type input "moved"
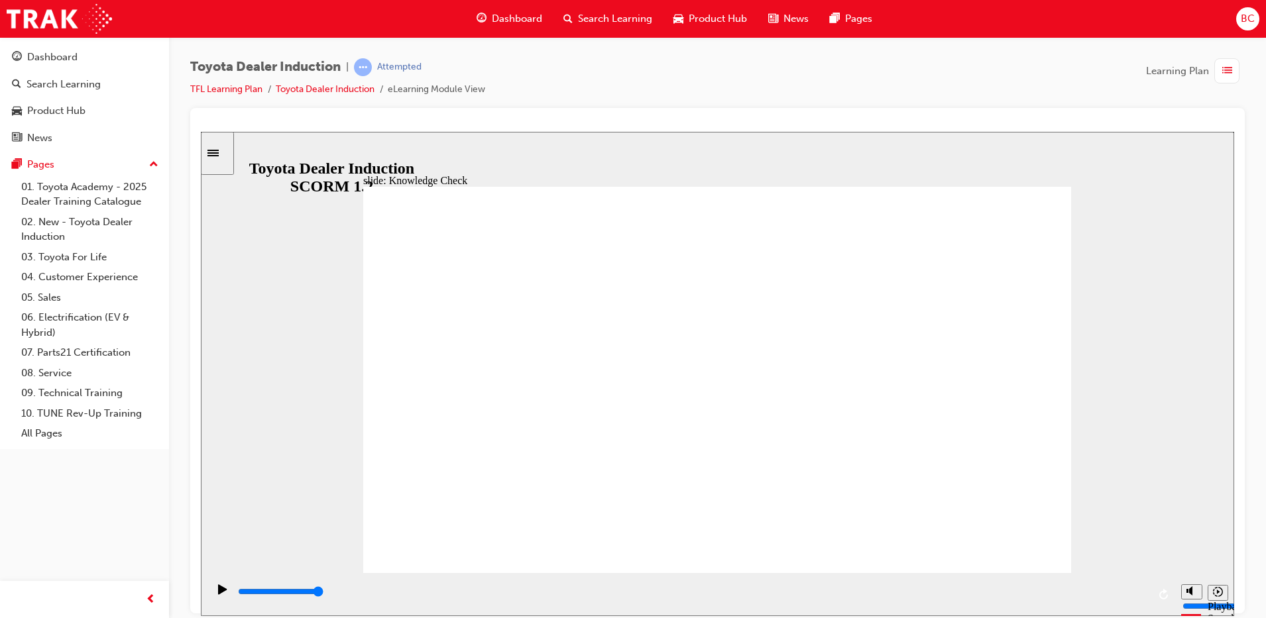
type input "moved"
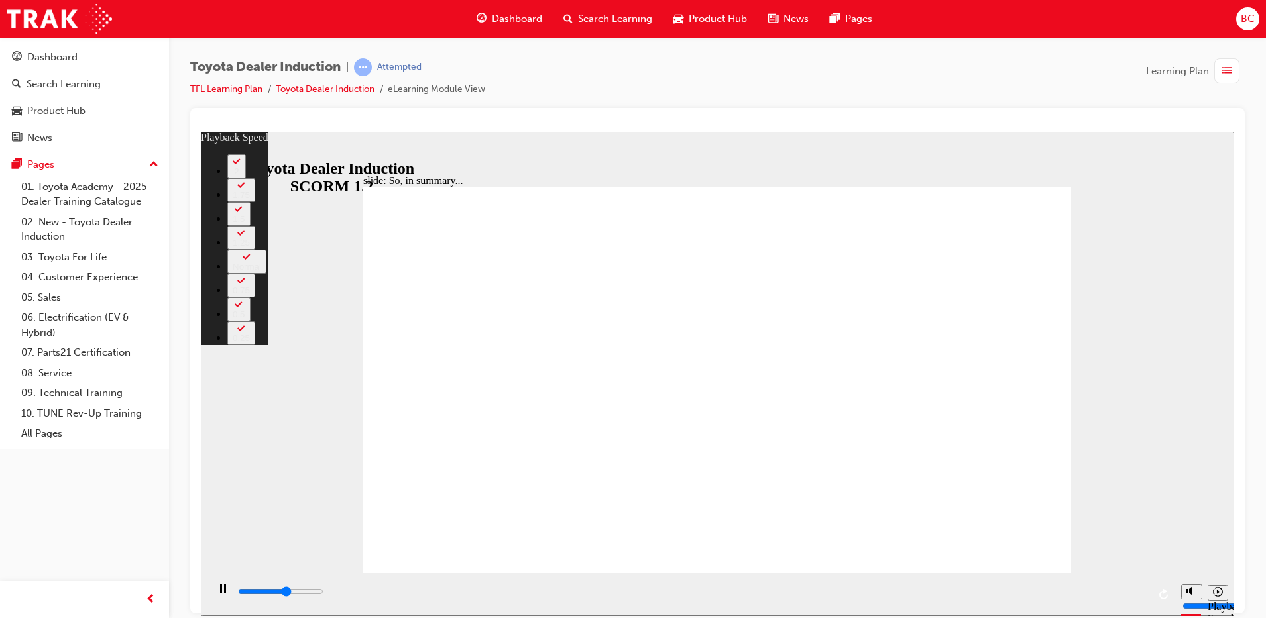
type input "3800"
type input "0"
type input "4000"
type input "0"
type input "4300"
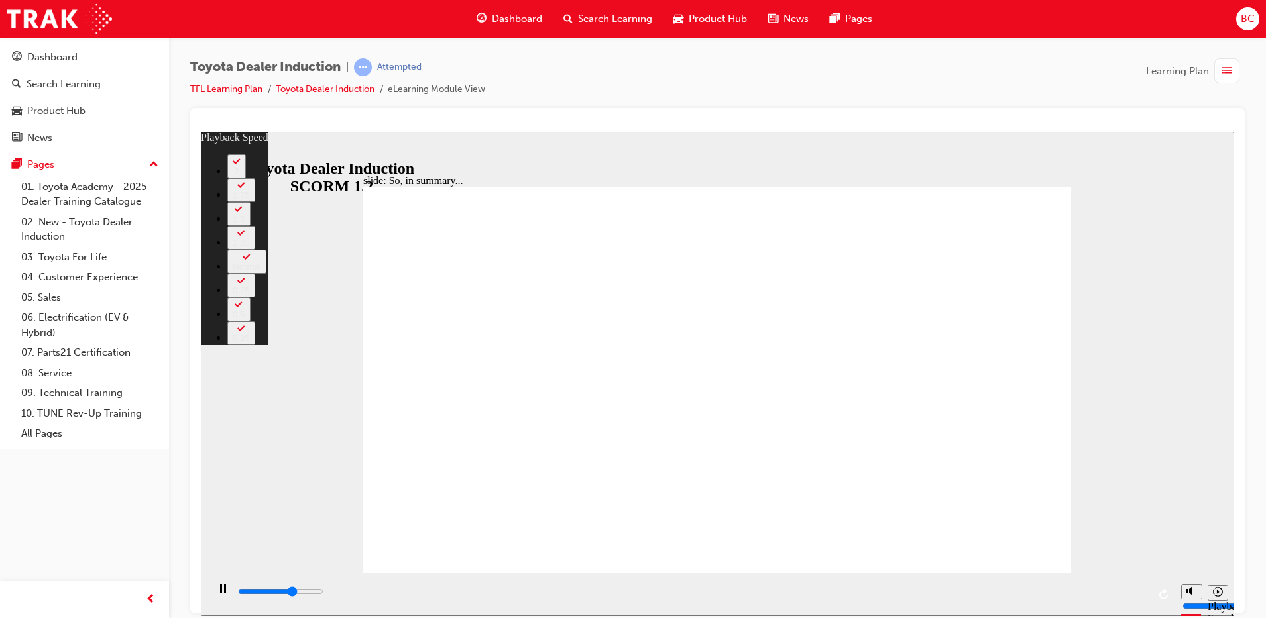
type input "1"
type input "4300"
type input "1"
type input "4600"
type input "1"
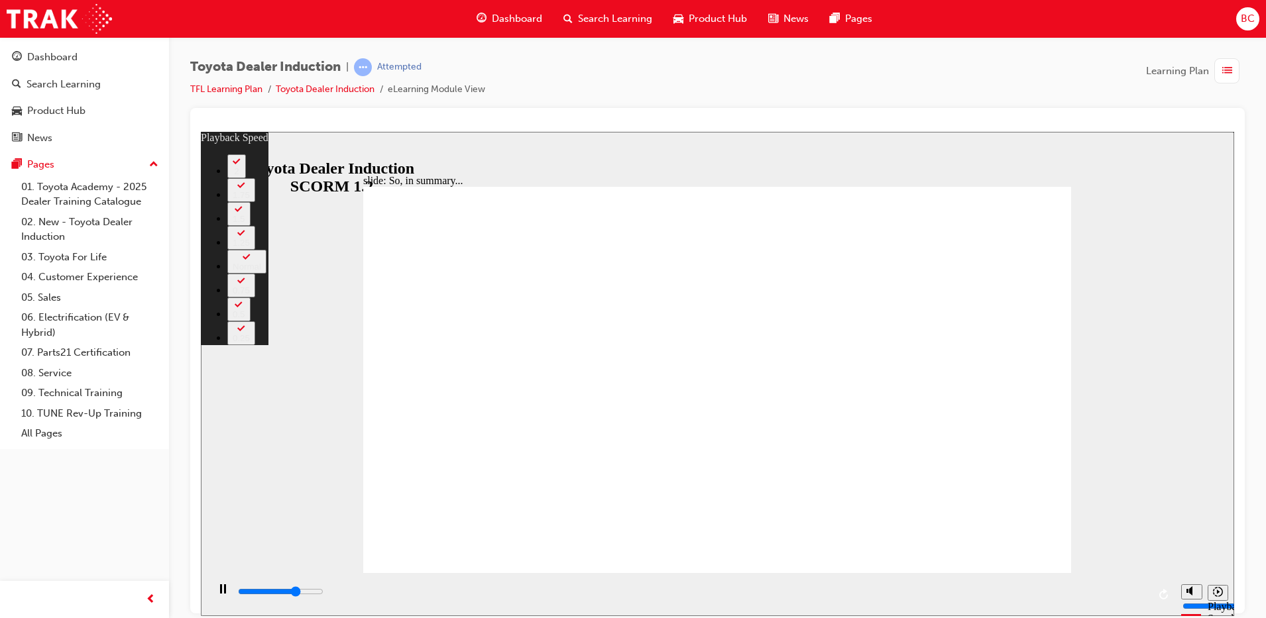
type input "4600"
type input "1"
type input "4900"
type input "1"
type input "5100"
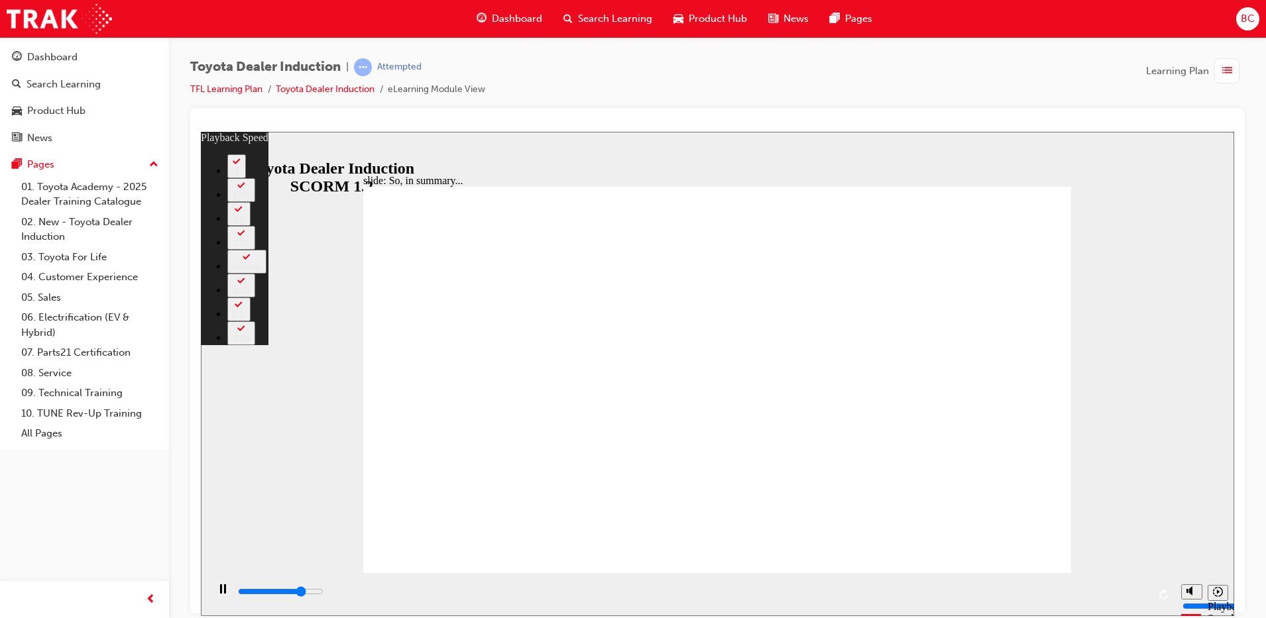
type input "125"
type input "5100"
type input "125"
type input "5500"
type input "127"
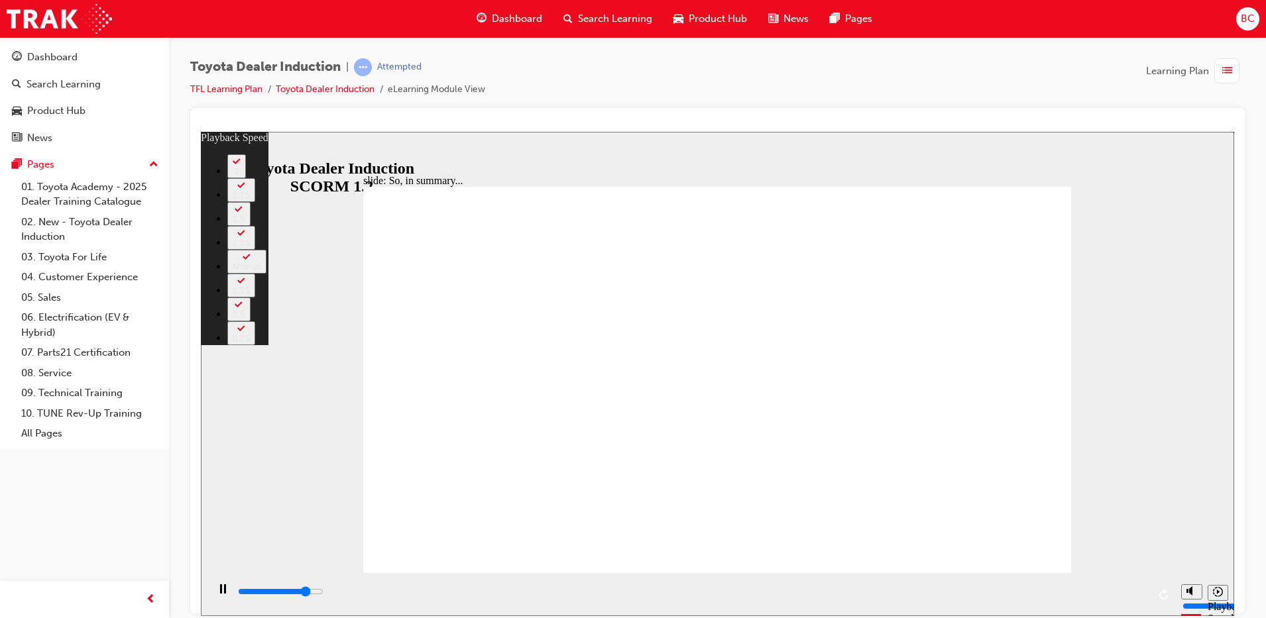
type input "5500"
type input "128"
type input "5500"
type input "128"
drag, startPoint x: 1059, startPoint y: 542, endPoint x: 1086, endPoint y: 542, distance: 27.2
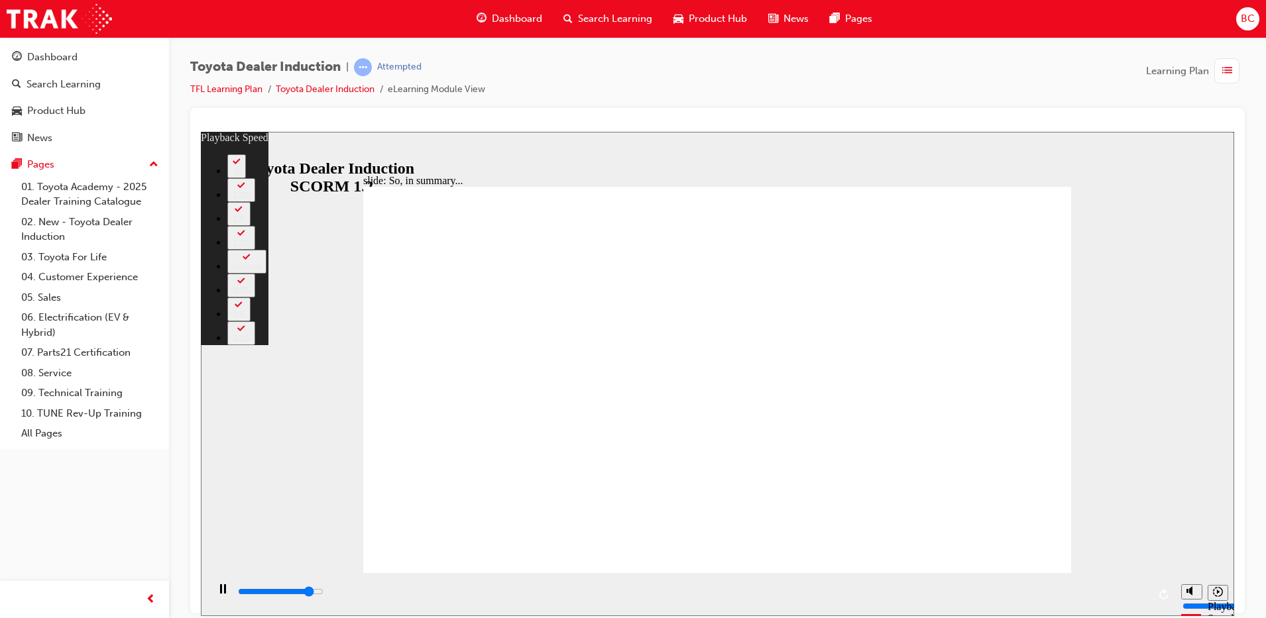
click at [1086, 542] on div "slide: So, in summary... Rectangle 3 playback speed 2 1.75 1.5 1.25 Normal 0.75…" at bounding box center [717, 373] width 1033 height 485
type input "5800"
type input "128"
type input "6500"
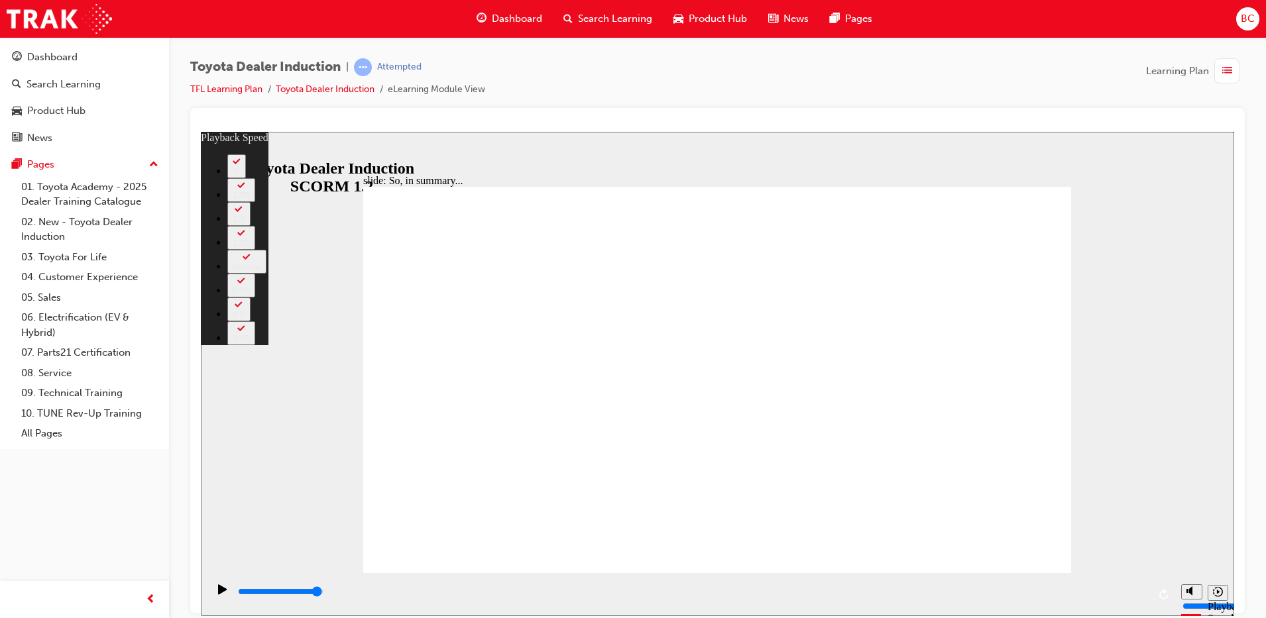
drag, startPoint x: 974, startPoint y: 464, endPoint x: 1188, endPoint y: 555, distance: 232.0
click at [1188, 555] on div "slide: So, in summary... Rectangle 3 playback speed 2 1.75 1.5 1.25 Normal 0.75…" at bounding box center [717, 373] width 1033 height 485
type input "128"
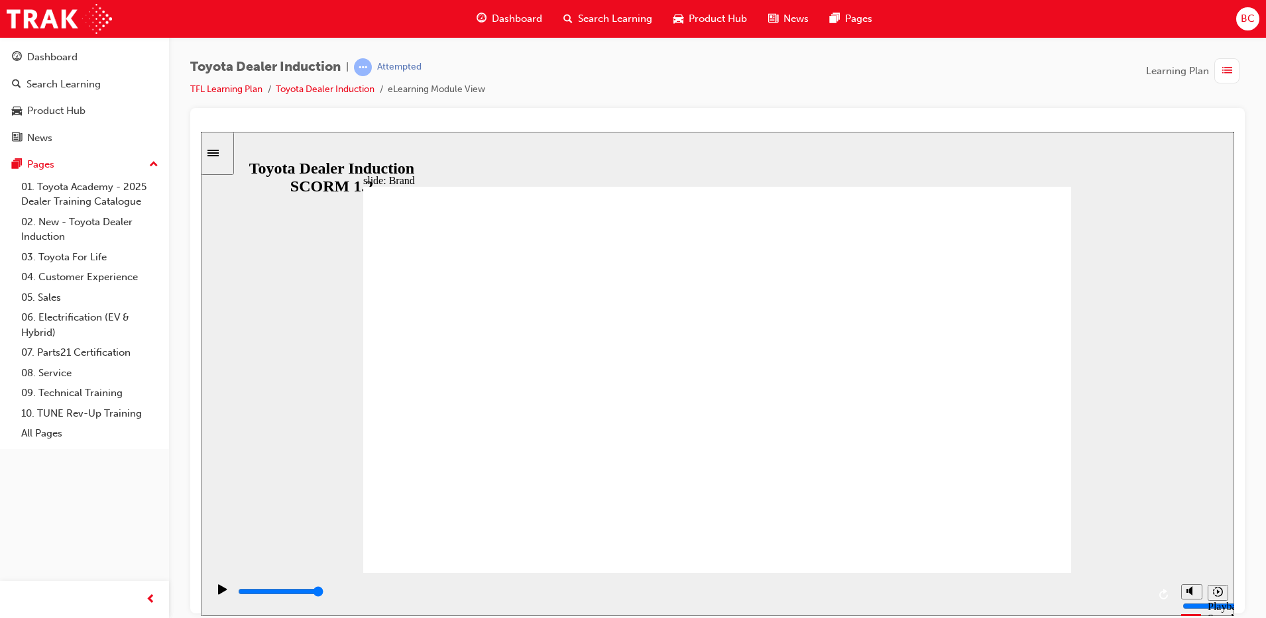
type input "15700"
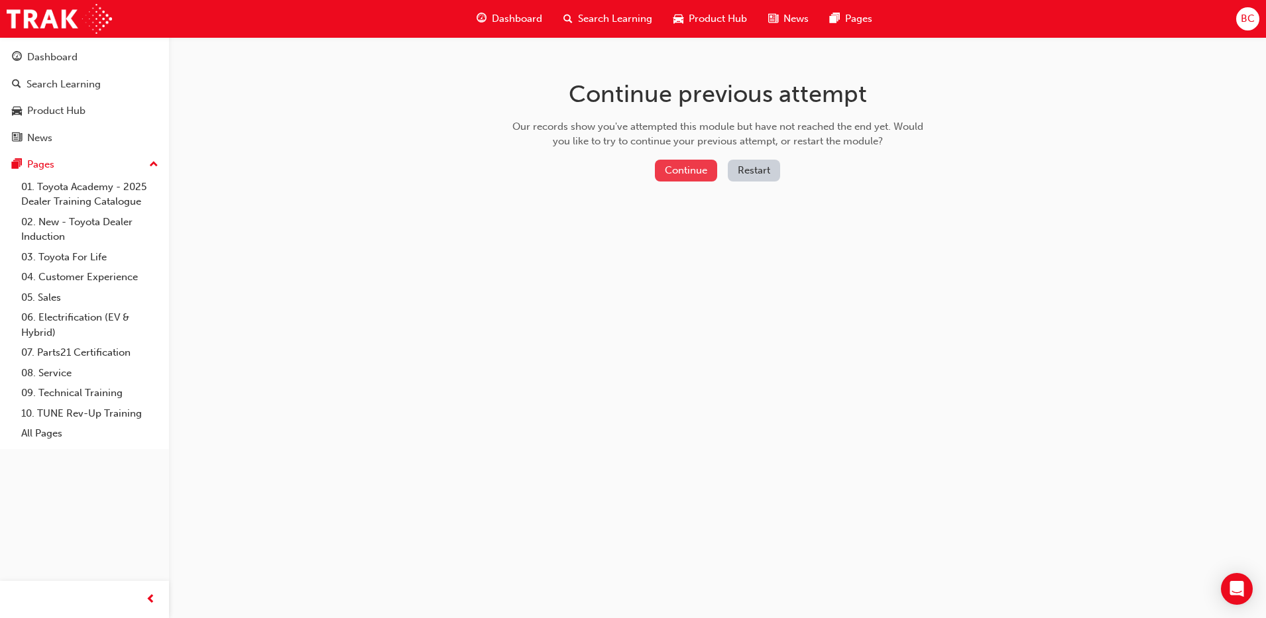
click at [681, 168] on button "Continue" at bounding box center [686, 171] width 62 height 22
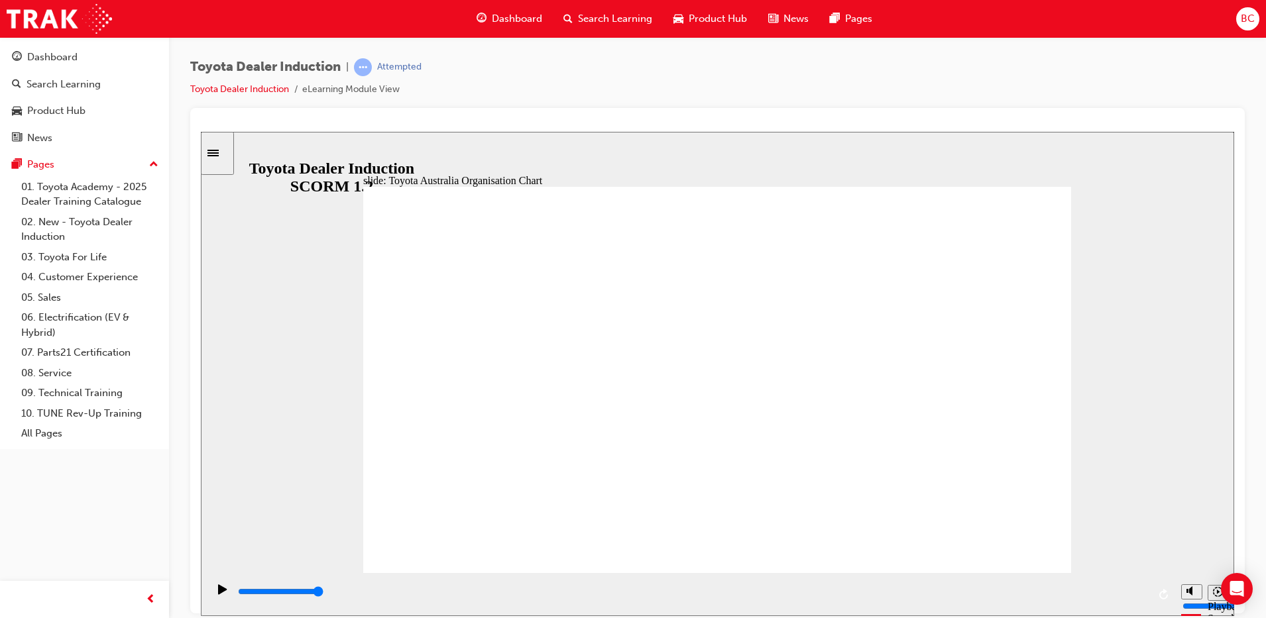
type input "2500"
radio input "true"
type input "5000"
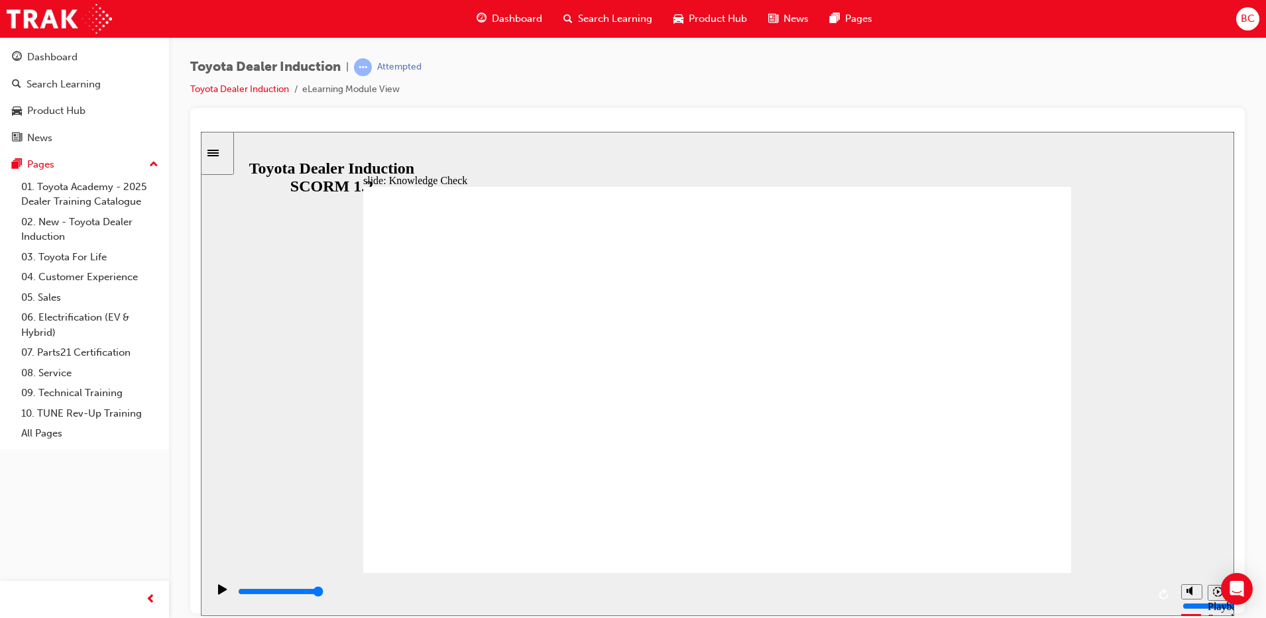
radio input "true"
type input "2700"
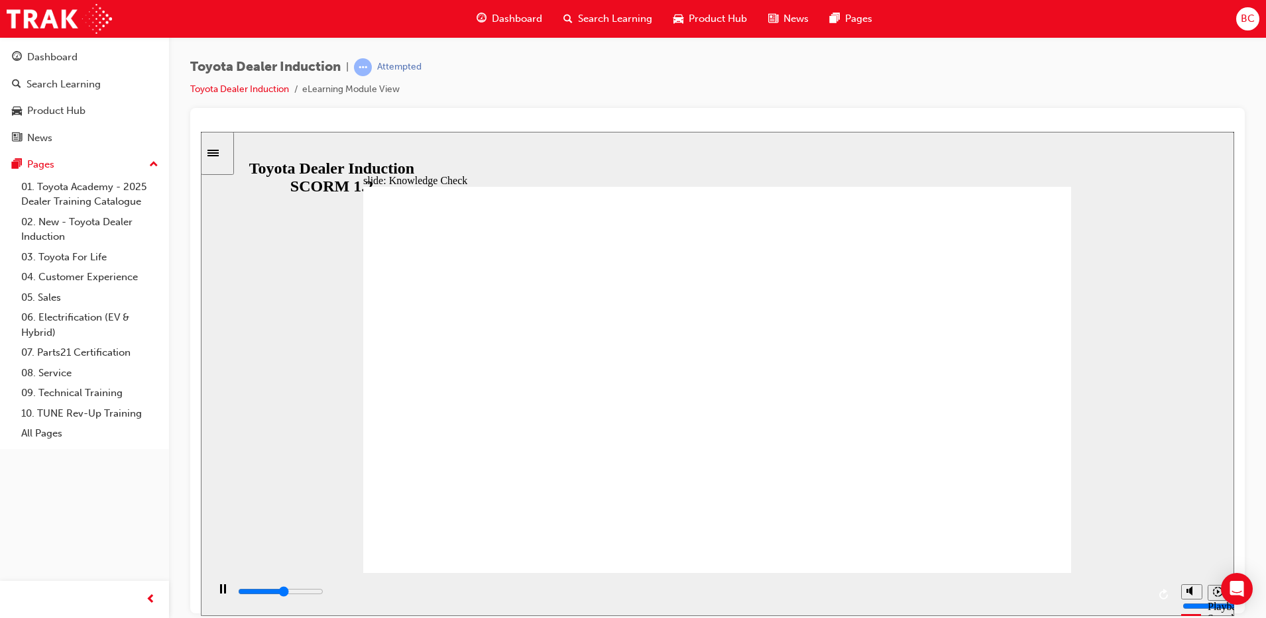
radio input "true"
type input "2200"
radio input "true"
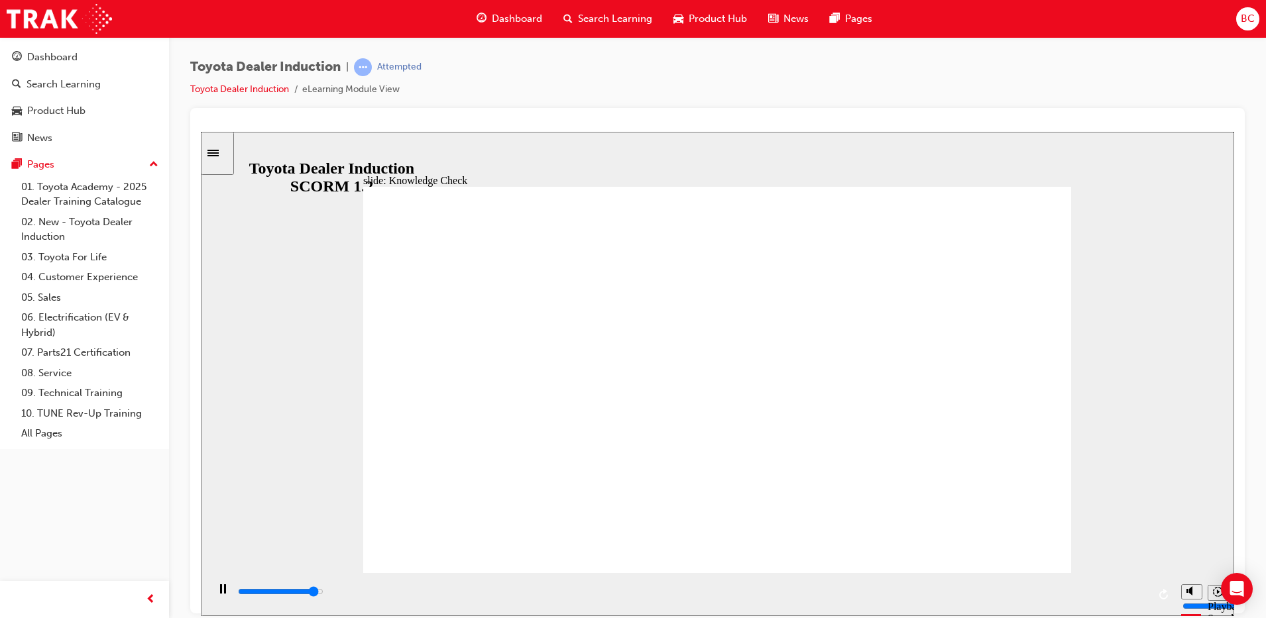
type input "4700"
radio input "true"
type input "5000"
radio input "false"
radio input "true"
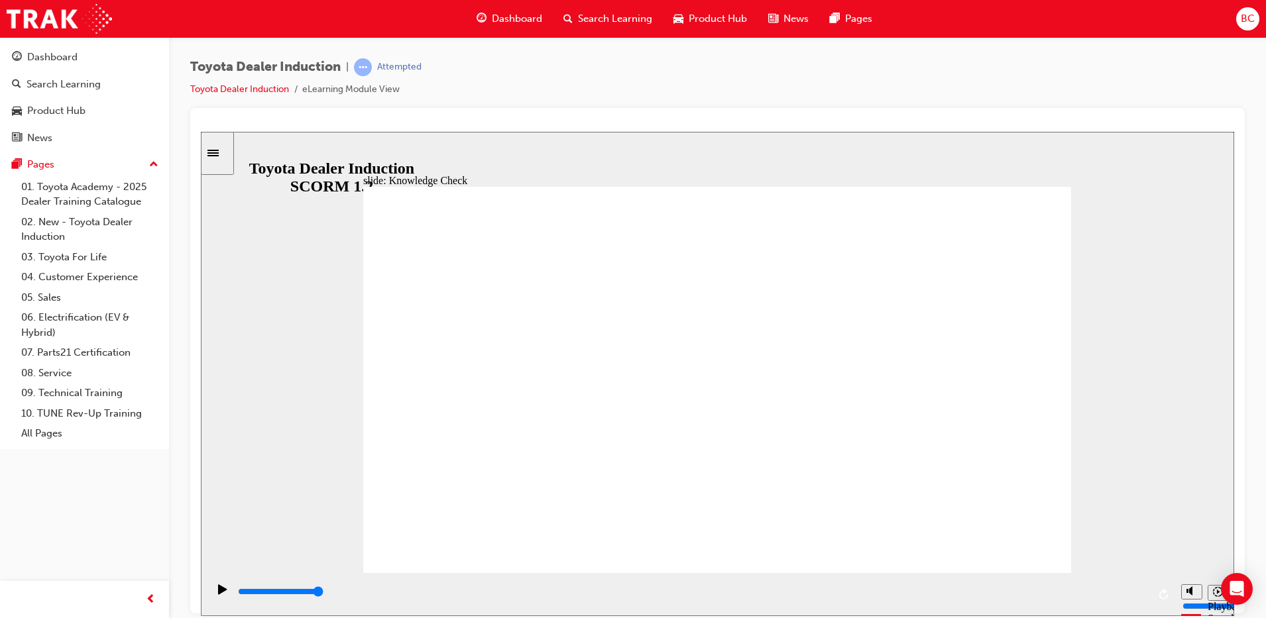
type input "9200"
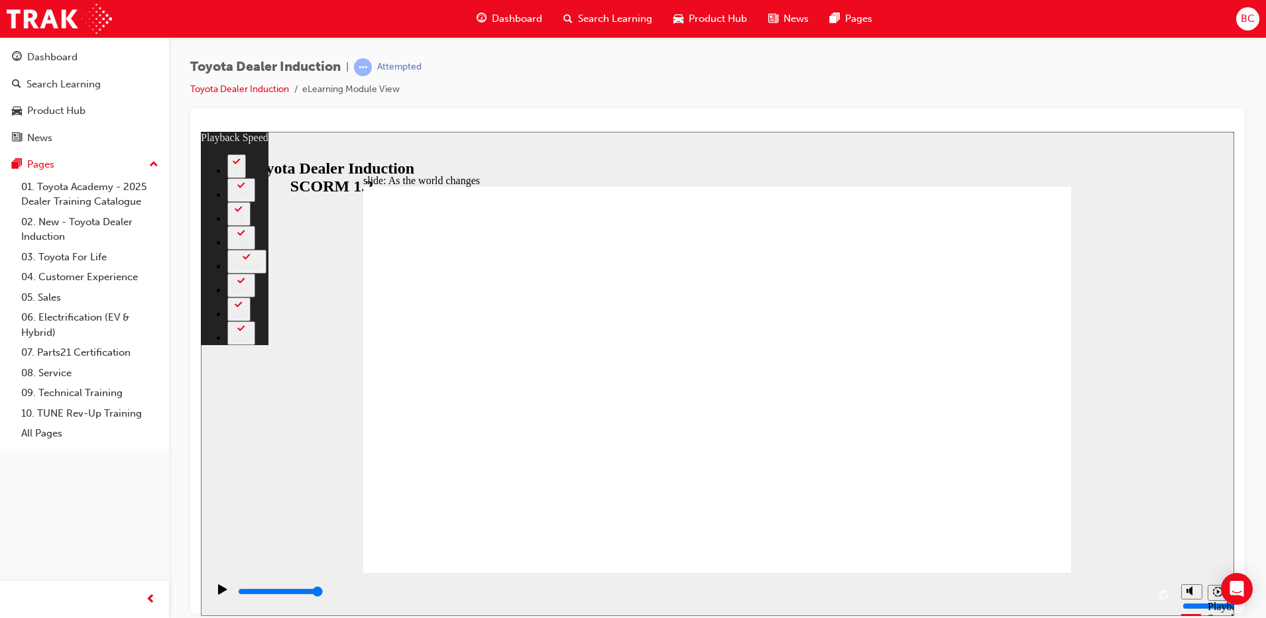
drag, startPoint x: 992, startPoint y: 538, endPoint x: 1132, endPoint y: 523, distance: 141.4
click at [1132, 523] on div "slide: As the world changes Rectangle 2 playback speed 2 1.75 1.5 1.25 Normal 0…" at bounding box center [717, 373] width 1033 height 485
type input "128"
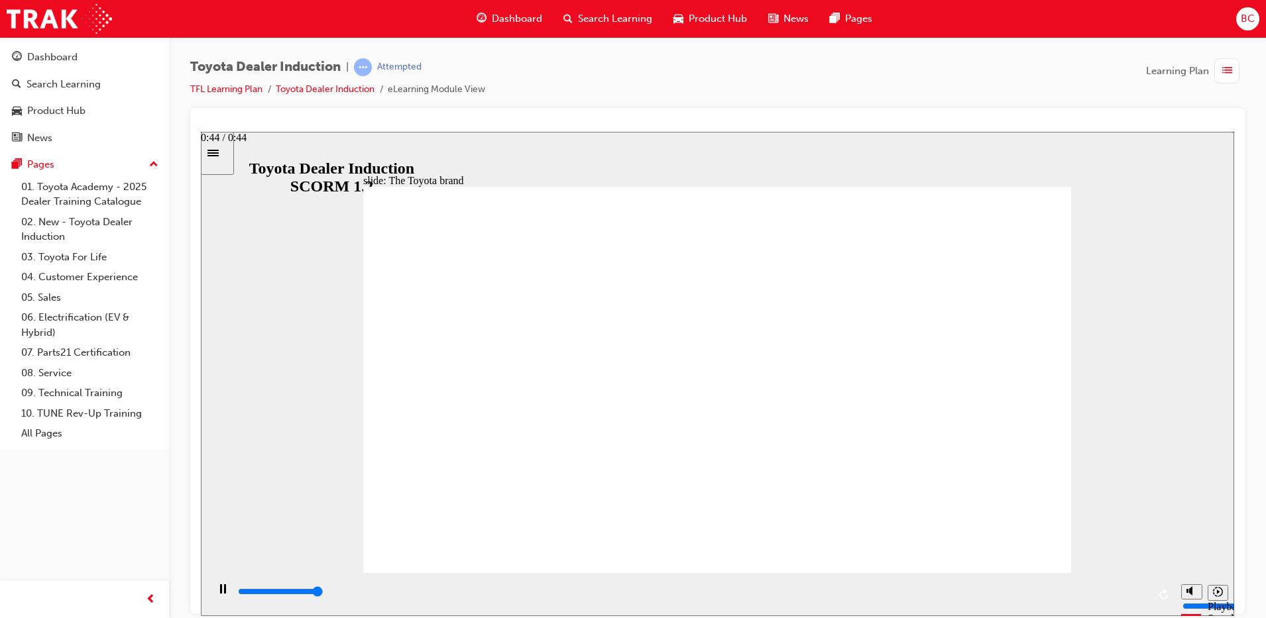
click at [1143, 593] on div "playback controls" at bounding box center [692, 592] width 911 height 15
drag, startPoint x: 1057, startPoint y: 597, endPoint x: 1234, endPoint y: 600, distance: 176.4
click at [1234, 600] on section "Playback Speed 2 1.75 1.5 1.25" at bounding box center [717, 594] width 1033 height 43
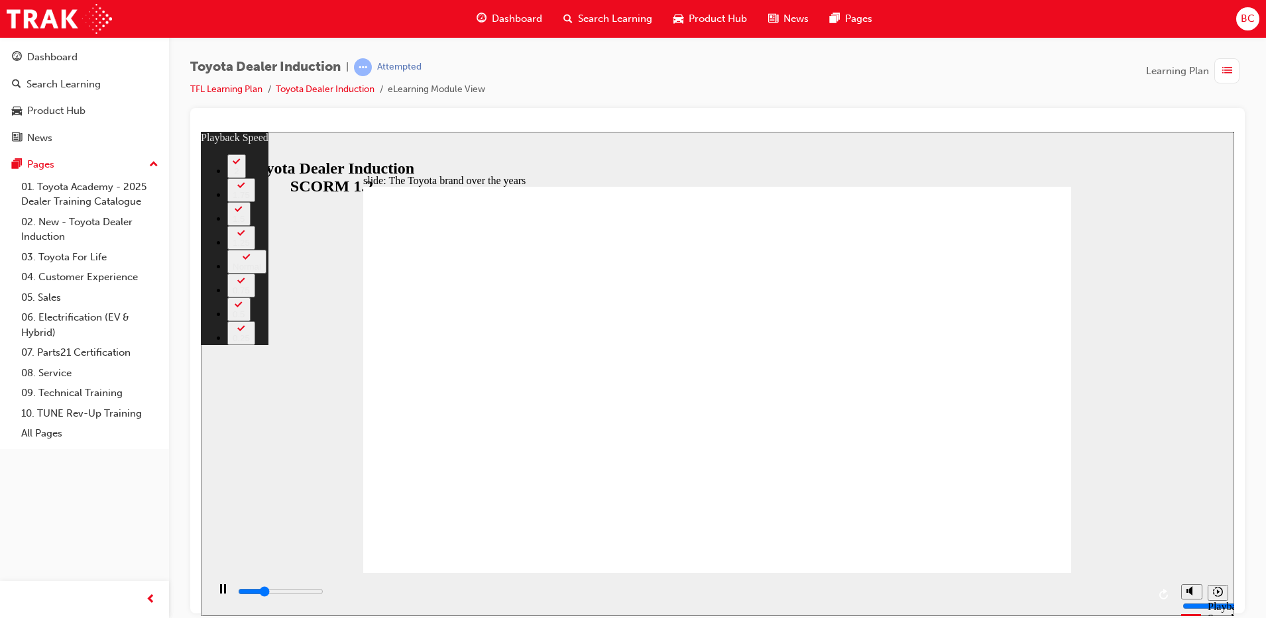
type input "2400"
type input "0"
type input "2700"
type input "1"
type input "3000"
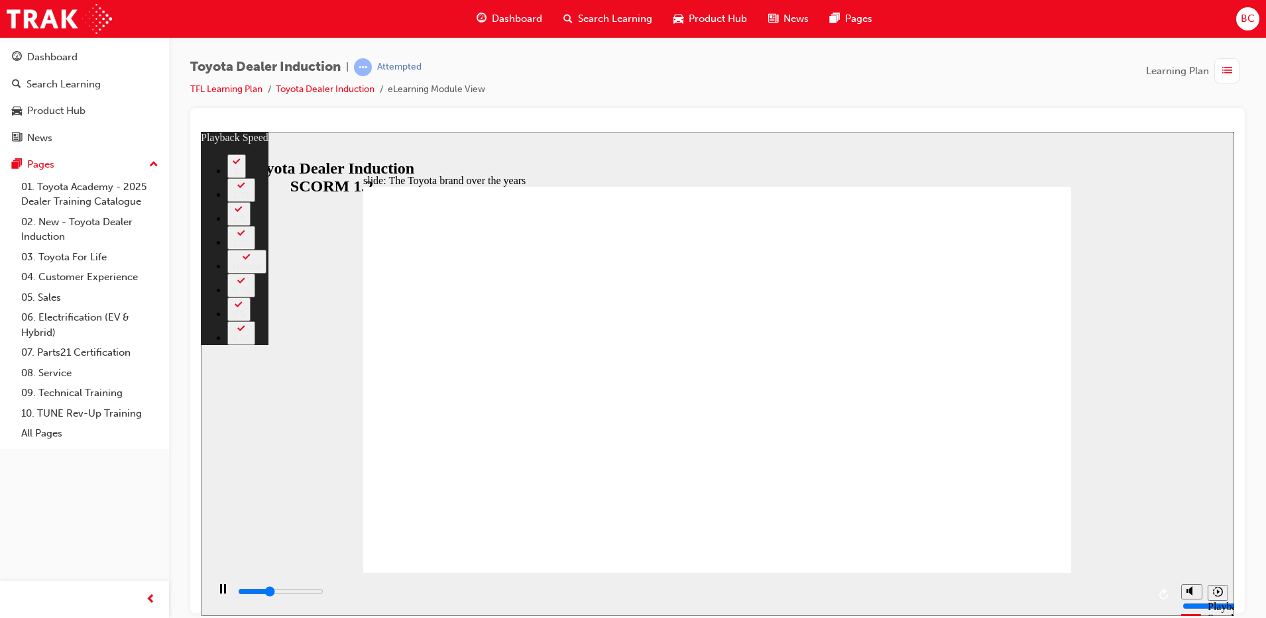
type input "1"
type input "3300"
type input "1"
type input "3500"
type input "157"
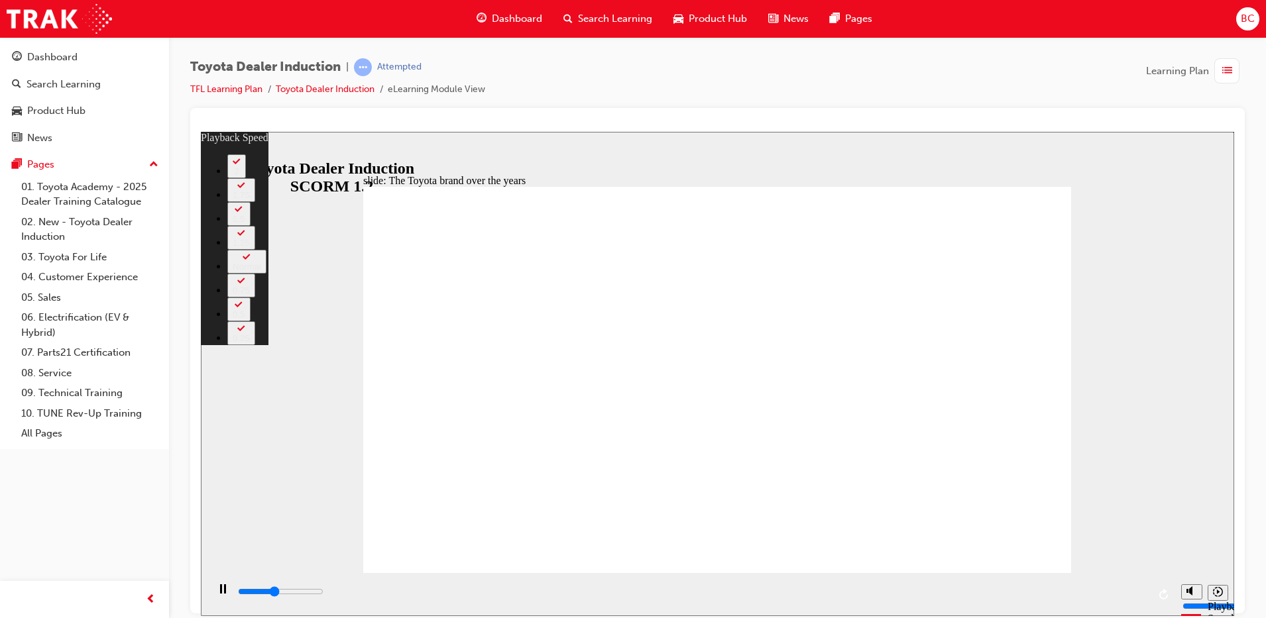
type input "3600"
type input "157"
type input "4000"
type input "159"
type input "4000"
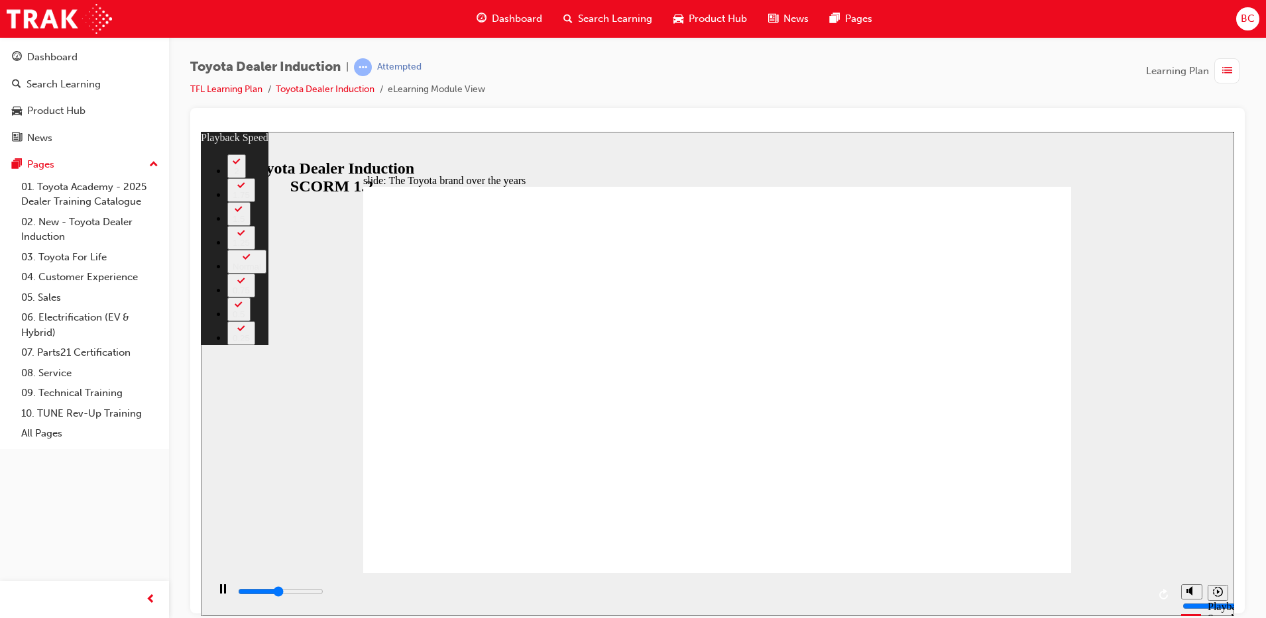
type input "159"
type input "4000"
type input "159"
type input "4100"
type input "161"
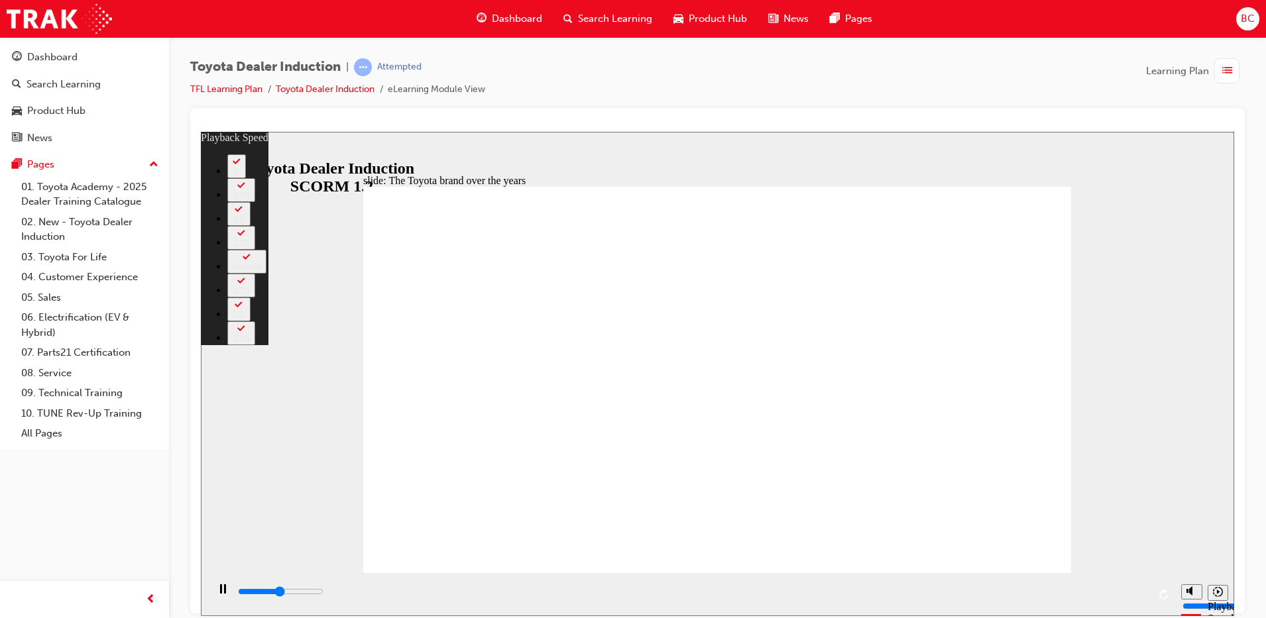
type input "4100"
type input "161"
type input "4200"
type input "162"
type input "4200"
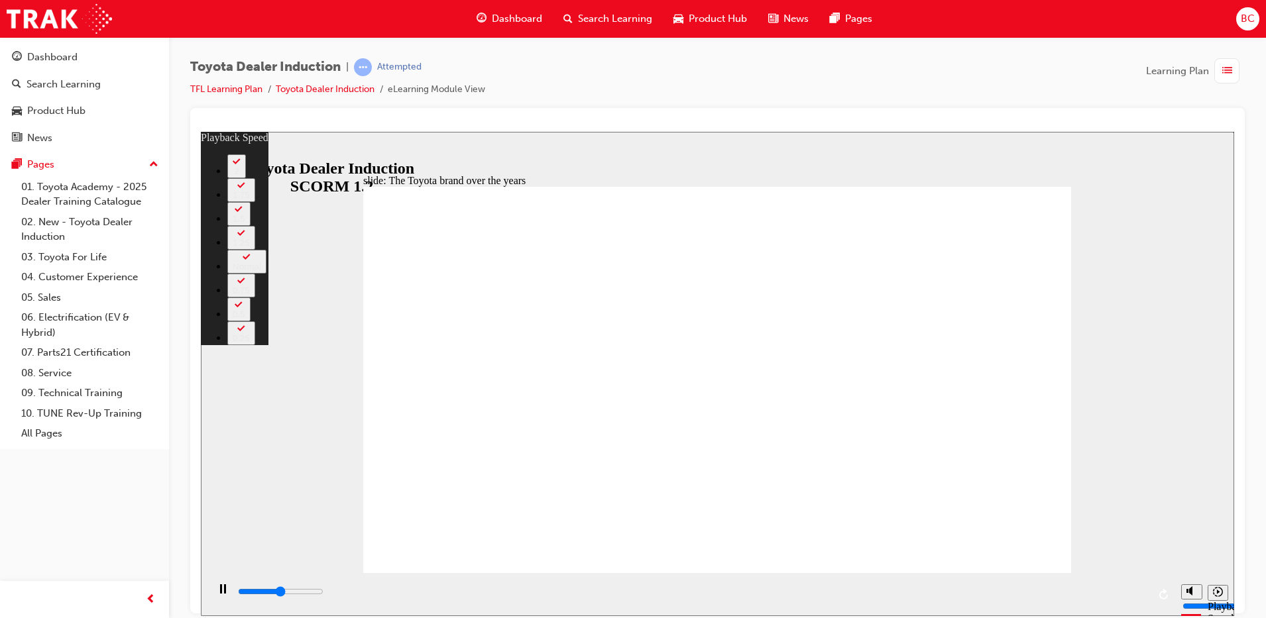
type input "162"
type input "4200"
type input "163"
type input "4300"
type input "163"
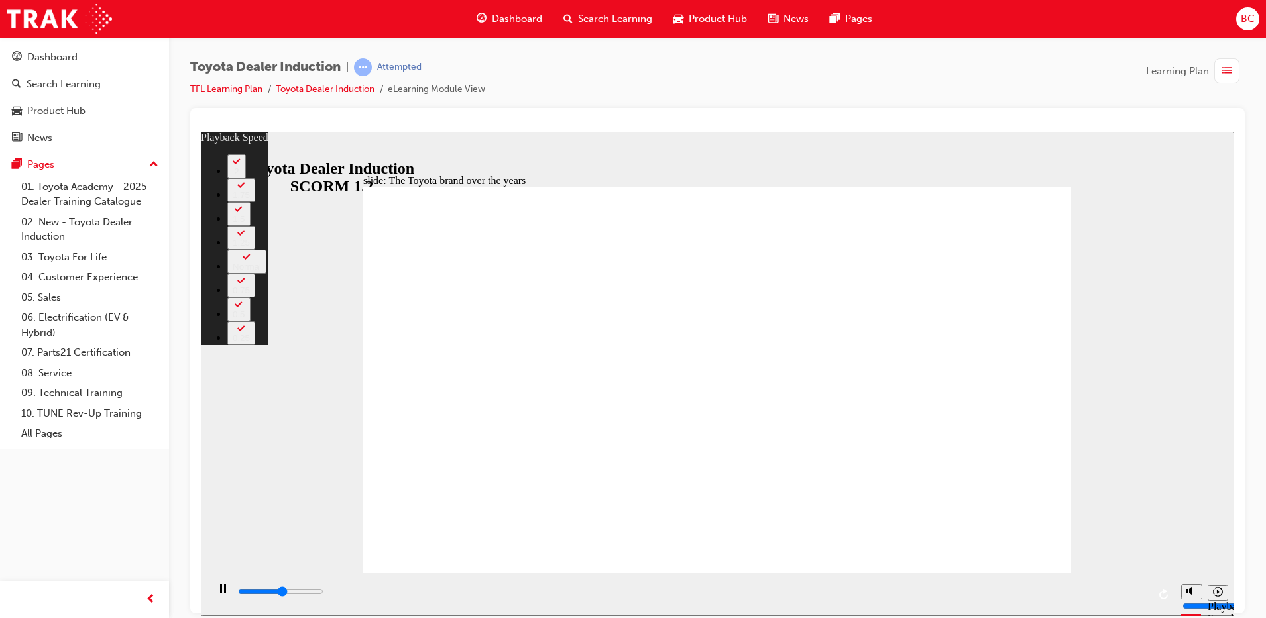
drag, startPoint x: 1039, startPoint y: 540, endPoint x: 1065, endPoint y: 545, distance: 26.9
type input "4500"
type input "163"
type input "4800"
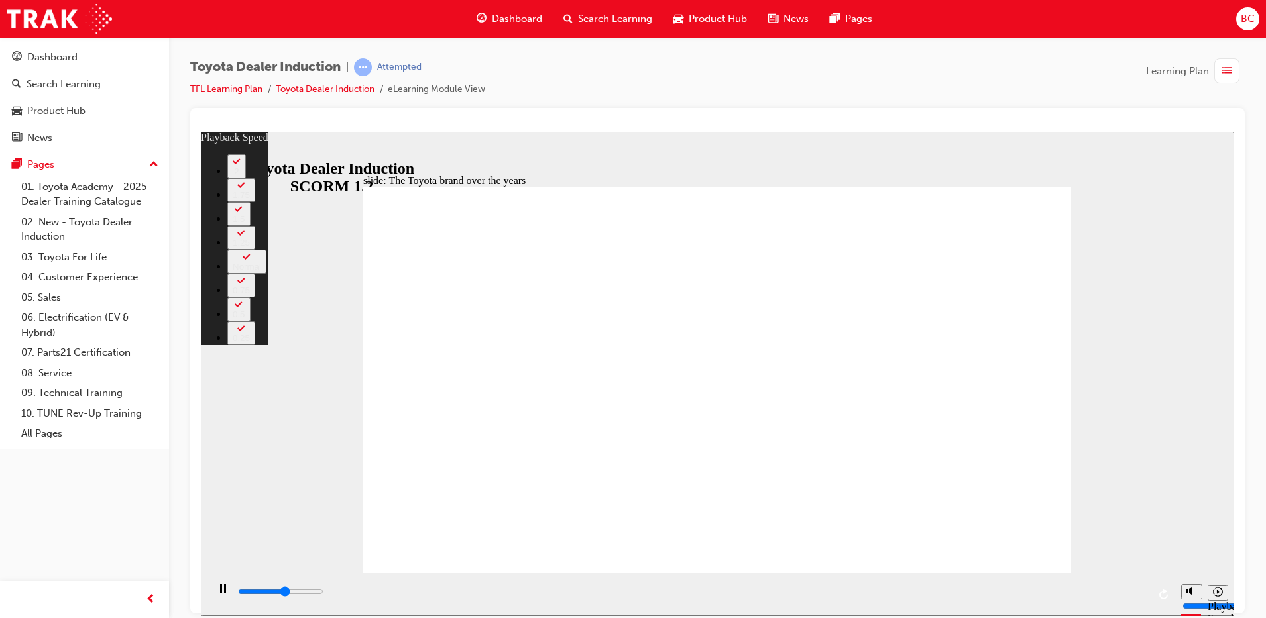
type input "163"
type input "5000"
type input "163"
type input "5000"
type input "163"
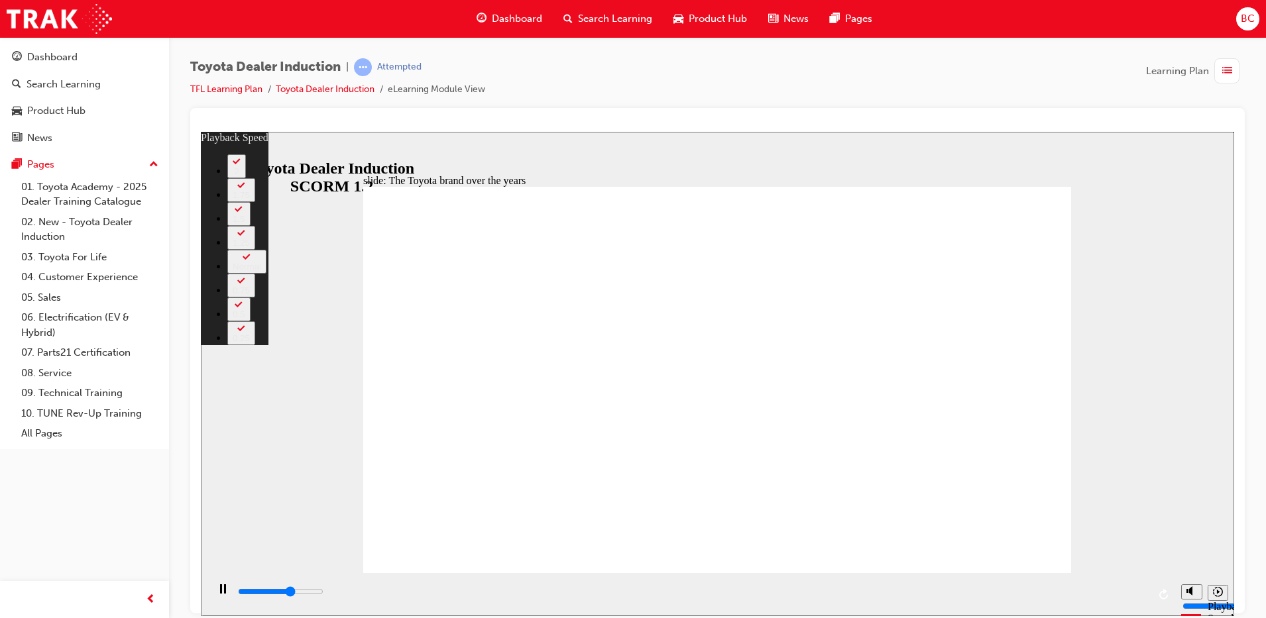
type input "5300"
type input "164"
type input "5600"
type input "164"
type input "5900"
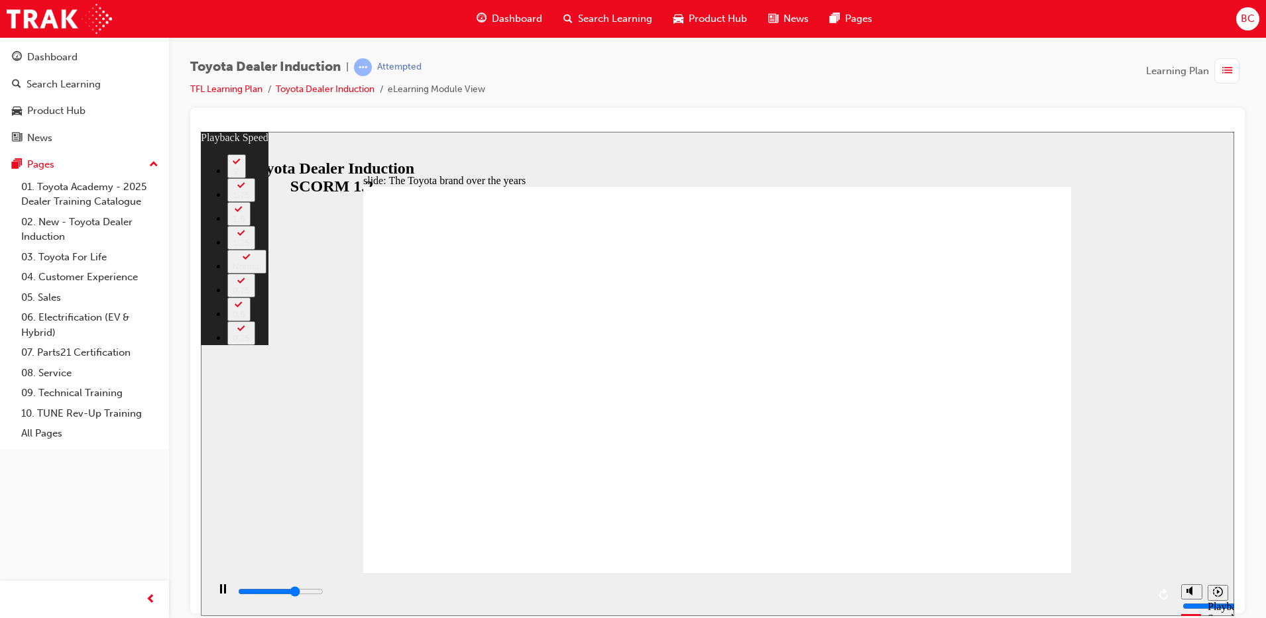
type input "164"
type input "6100"
type input "165"
type input "6400"
type input "165"
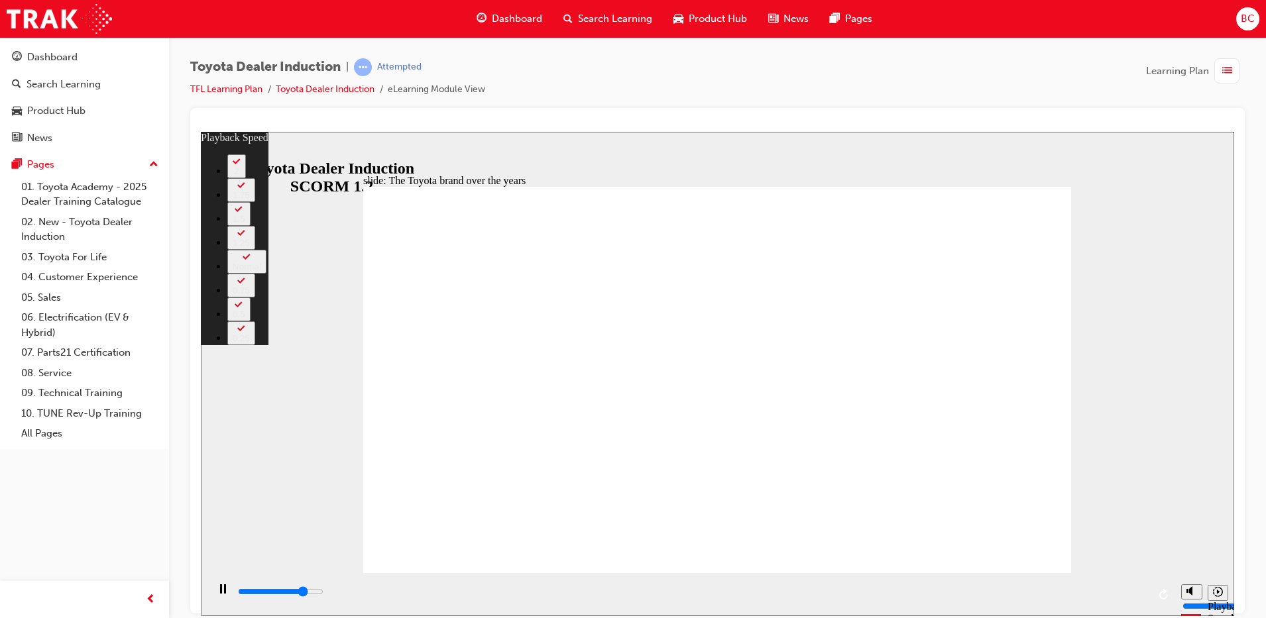
type input "6700"
type input "165"
type input "7000"
type input "165"
type input "7000"
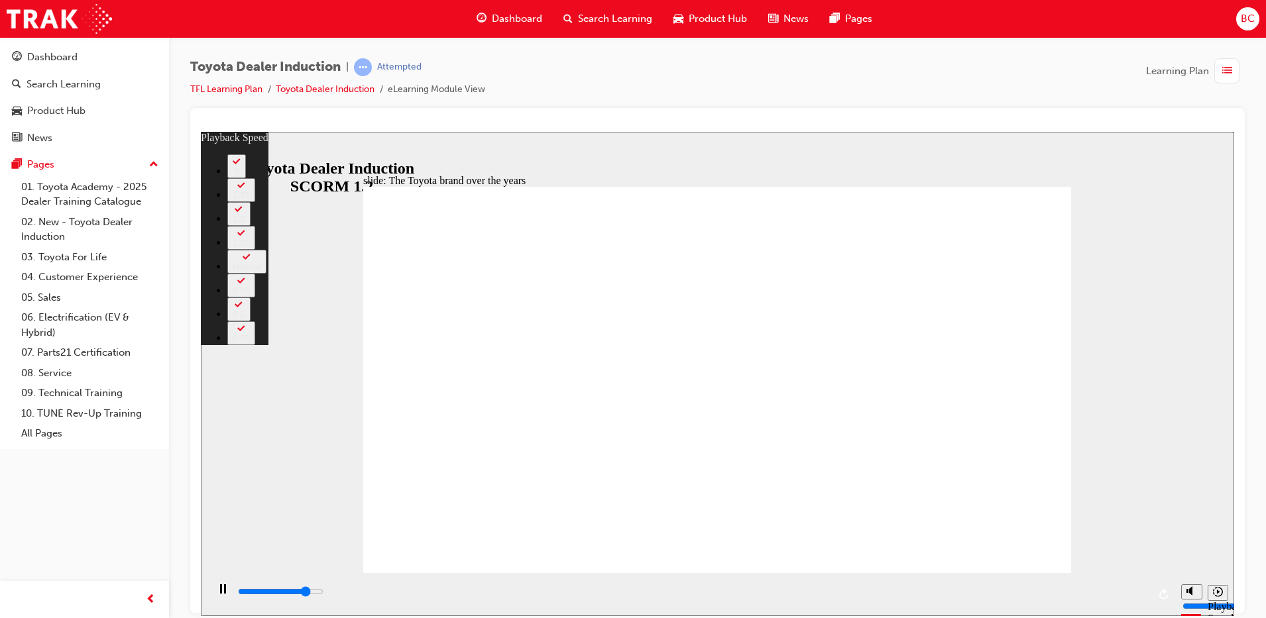
type input "165"
type input "8400"
type input "165"
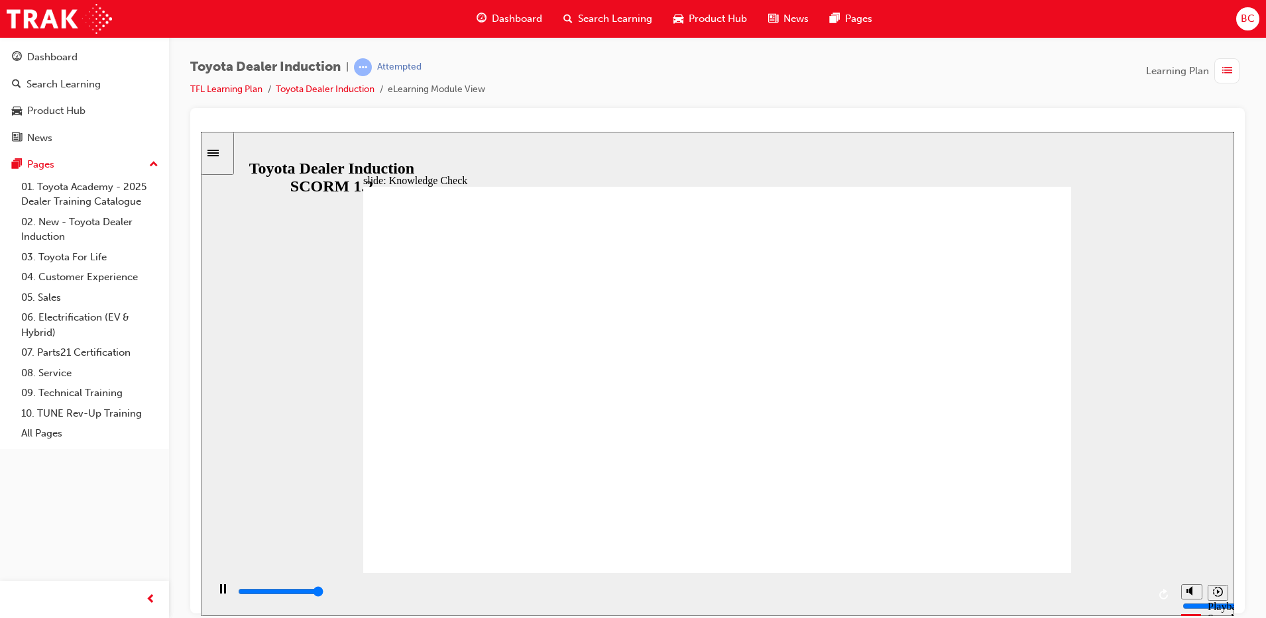
type input "5000"
radio input "false"
radio input "true"
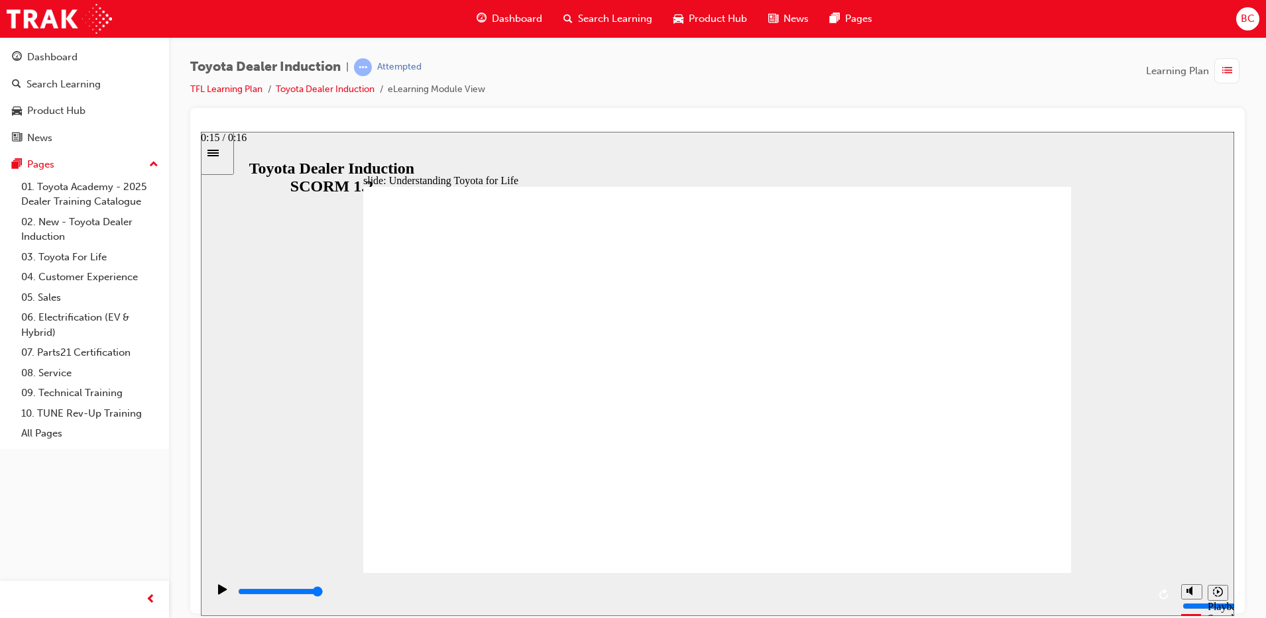
drag, startPoint x: 1110, startPoint y: 591, endPoint x: 1142, endPoint y: 591, distance: 31.8
click at [1142, 591] on div "playback controls" at bounding box center [692, 592] width 911 height 15
click at [323, 593] on input "slide progress" at bounding box center [281, 591] width 86 height 11
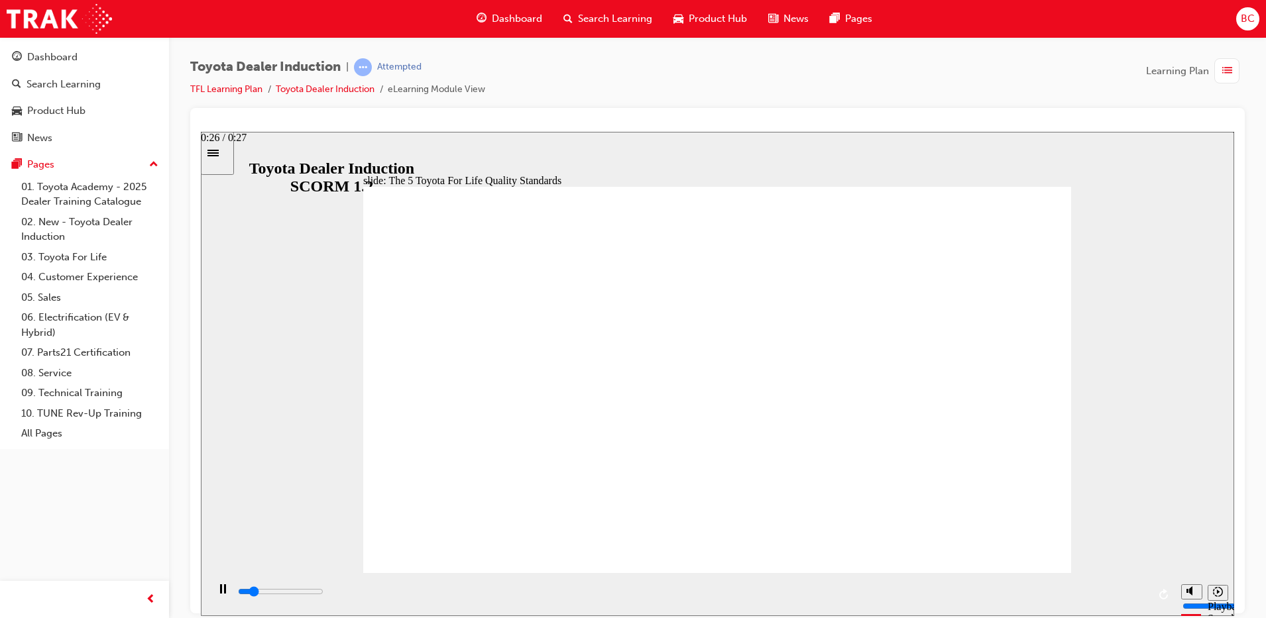
click at [1138, 591] on div "playback controls" at bounding box center [692, 592] width 911 height 15
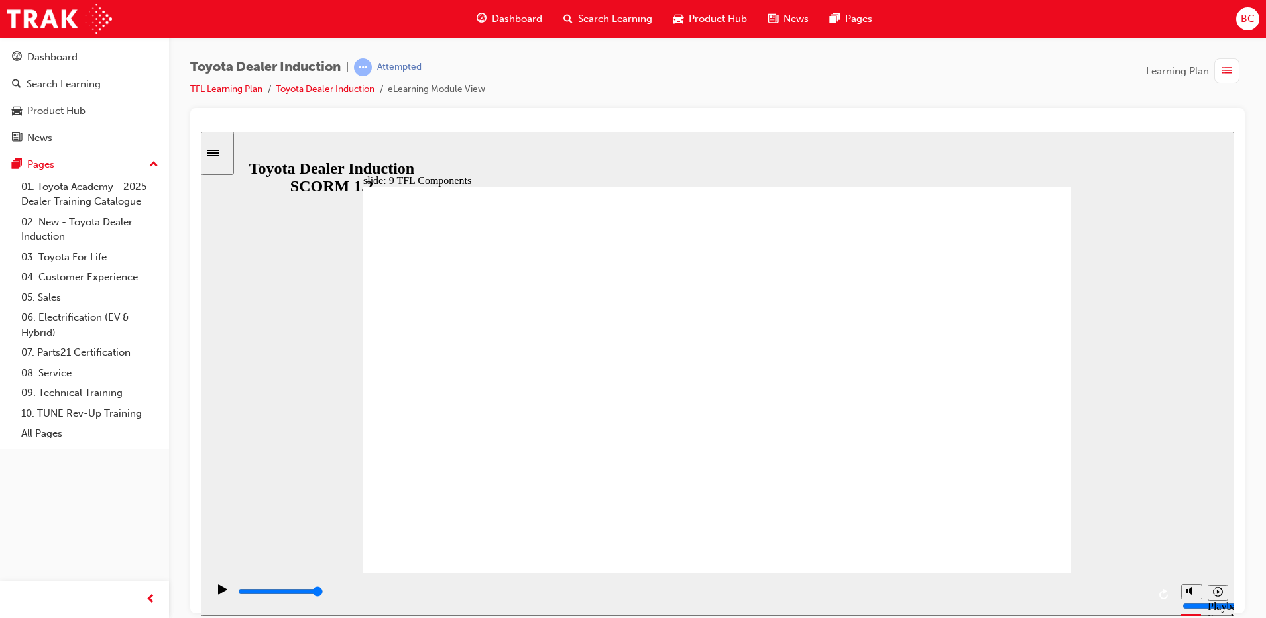
click at [1143, 591] on div "playback controls" at bounding box center [692, 592] width 911 height 15
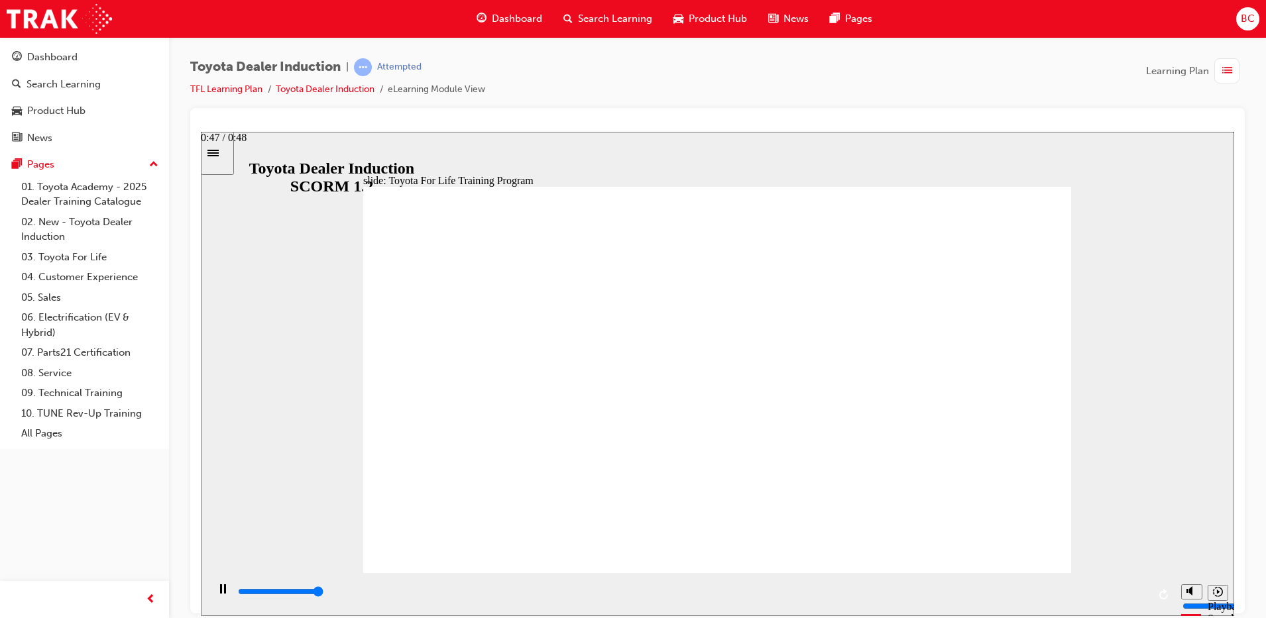
type input "48000"
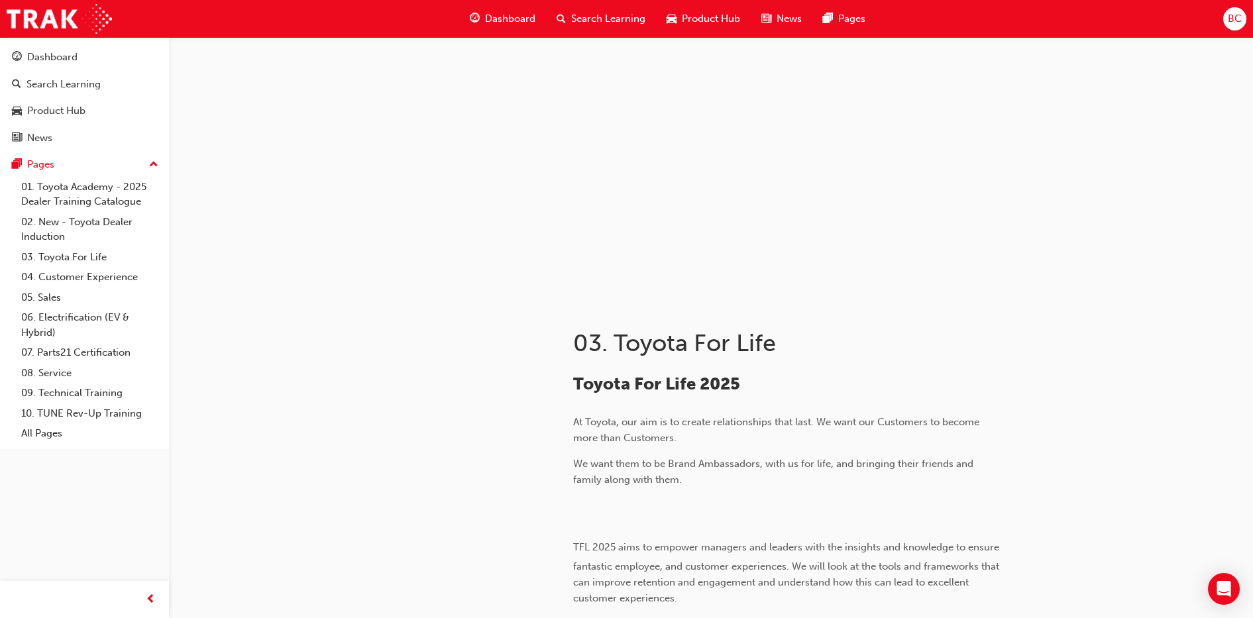
click at [965, 418] on span "At Toyota, our aim is to create relationships that last. We want our Customers …" at bounding box center [777, 430] width 409 height 28
click at [80, 280] on link "04. Customer Experience" at bounding box center [90, 277] width 148 height 21
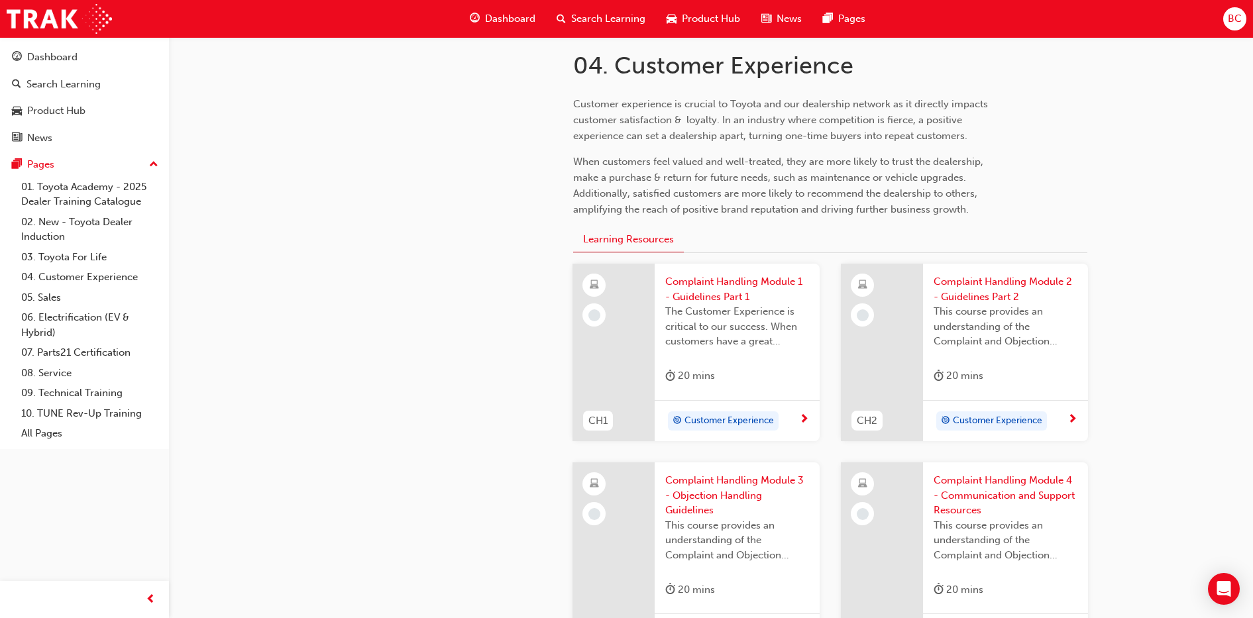
scroll to position [278, 0]
click at [101, 254] on link "03. Toyota For Life" at bounding box center [90, 257] width 148 height 21
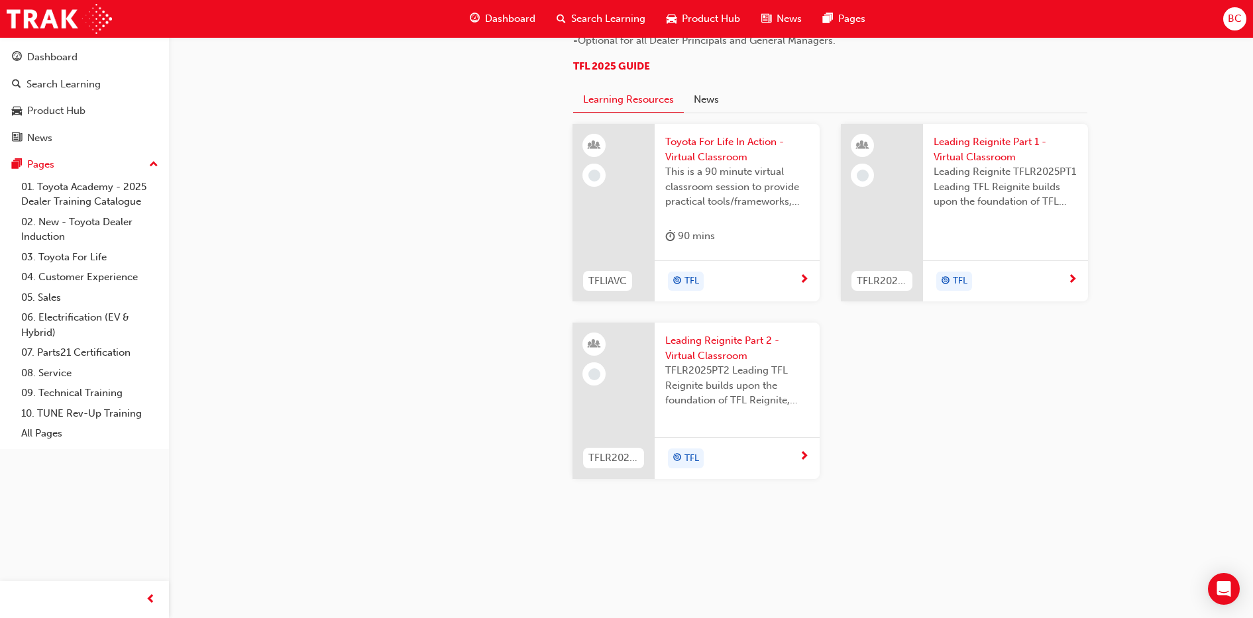
scroll to position [1239, 0]
click at [116, 274] on link "04. Customer Experience" at bounding box center [90, 277] width 148 height 21
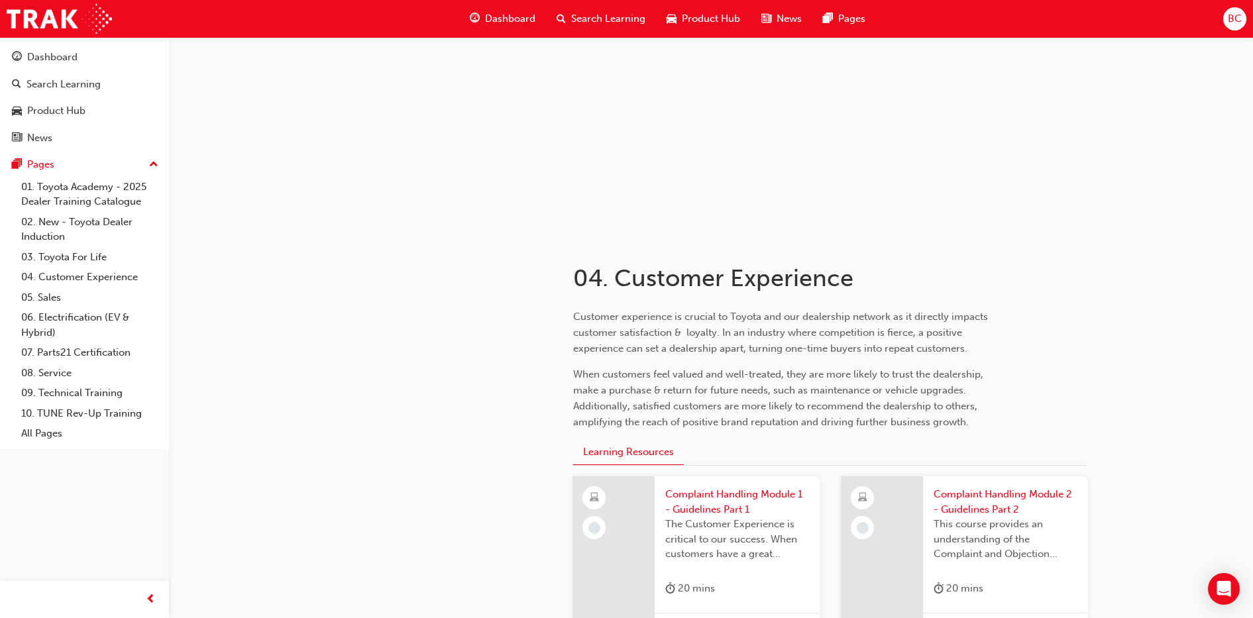
scroll to position [64, 0]
click at [87, 255] on link "03. Toyota For Life" at bounding box center [90, 257] width 148 height 21
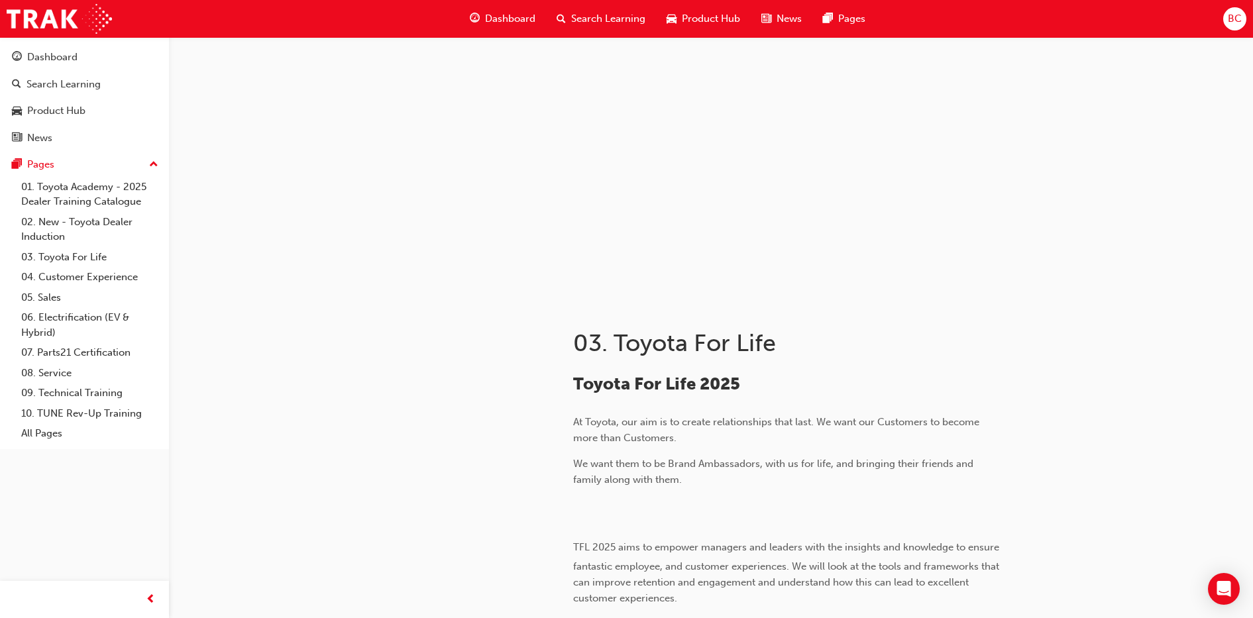
click at [1228, 18] on div "BC" at bounding box center [1235, 18] width 23 height 23
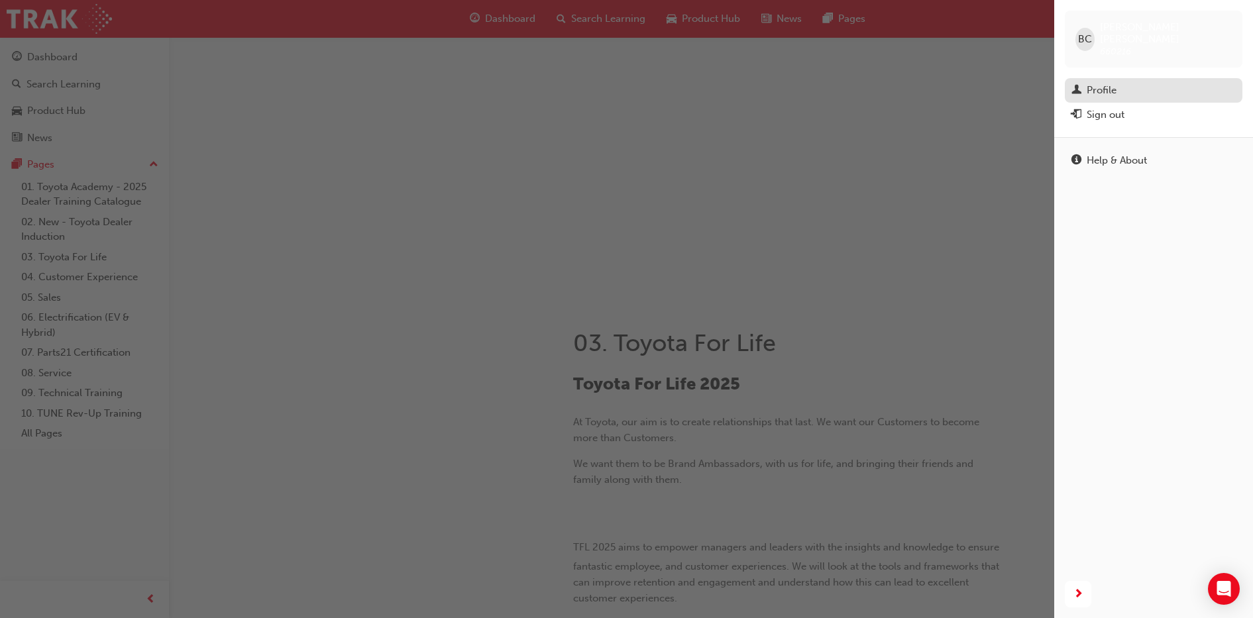
click at [1119, 82] on div "Profile" at bounding box center [1154, 90] width 164 height 17
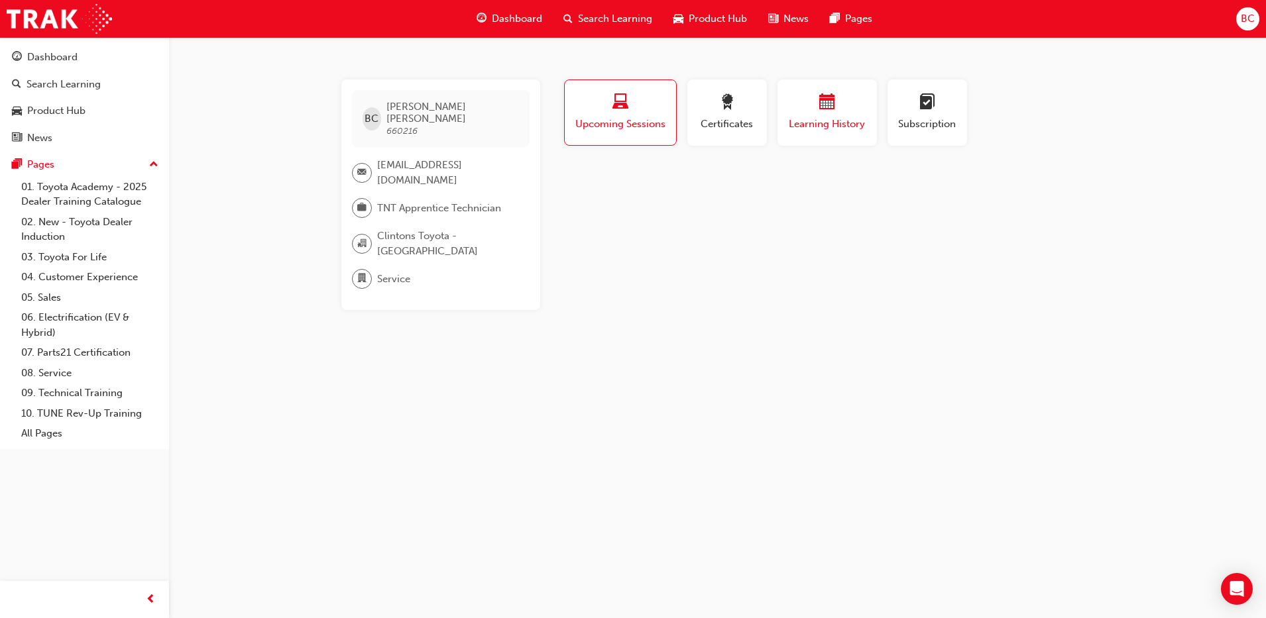
click at [804, 121] on span "Learning History" at bounding box center [827, 124] width 80 height 15
click at [650, 177] on link "Toyota Dealer Induction" at bounding box center [620, 179] width 99 height 11
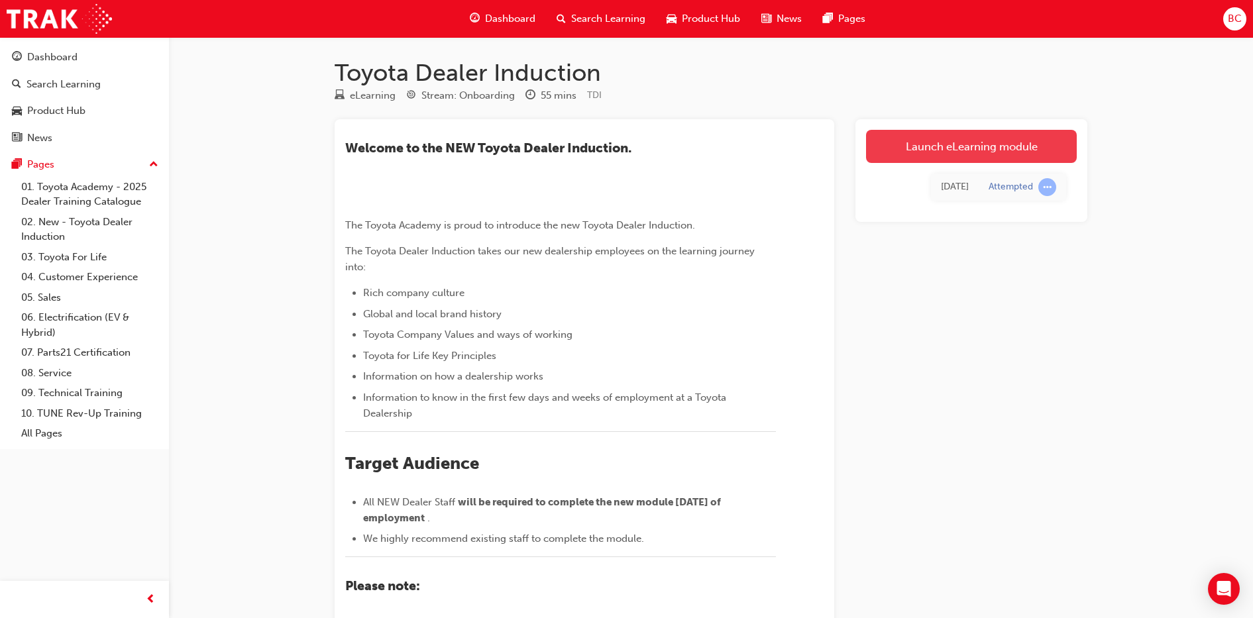
click at [902, 152] on link "Launch eLearning module" at bounding box center [971, 146] width 211 height 33
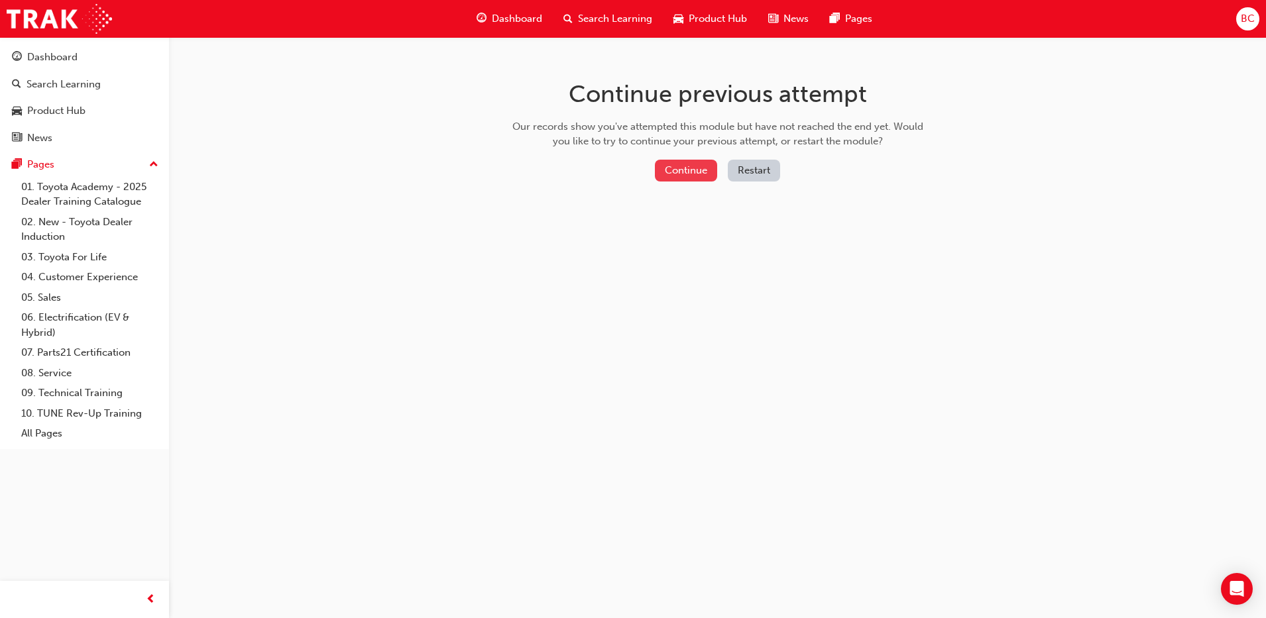
click at [699, 174] on button "Continue" at bounding box center [686, 171] width 62 height 22
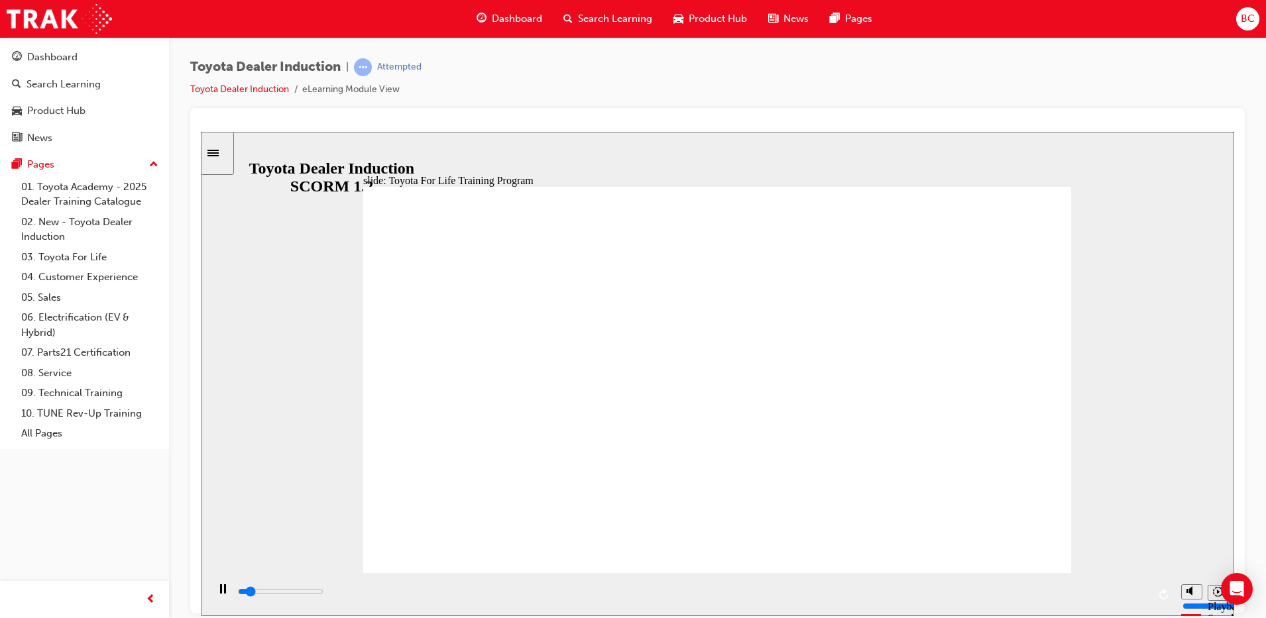
drag, startPoint x: 750, startPoint y: 371, endPoint x: 768, endPoint y: 493, distance: 123.3
type input "10800"
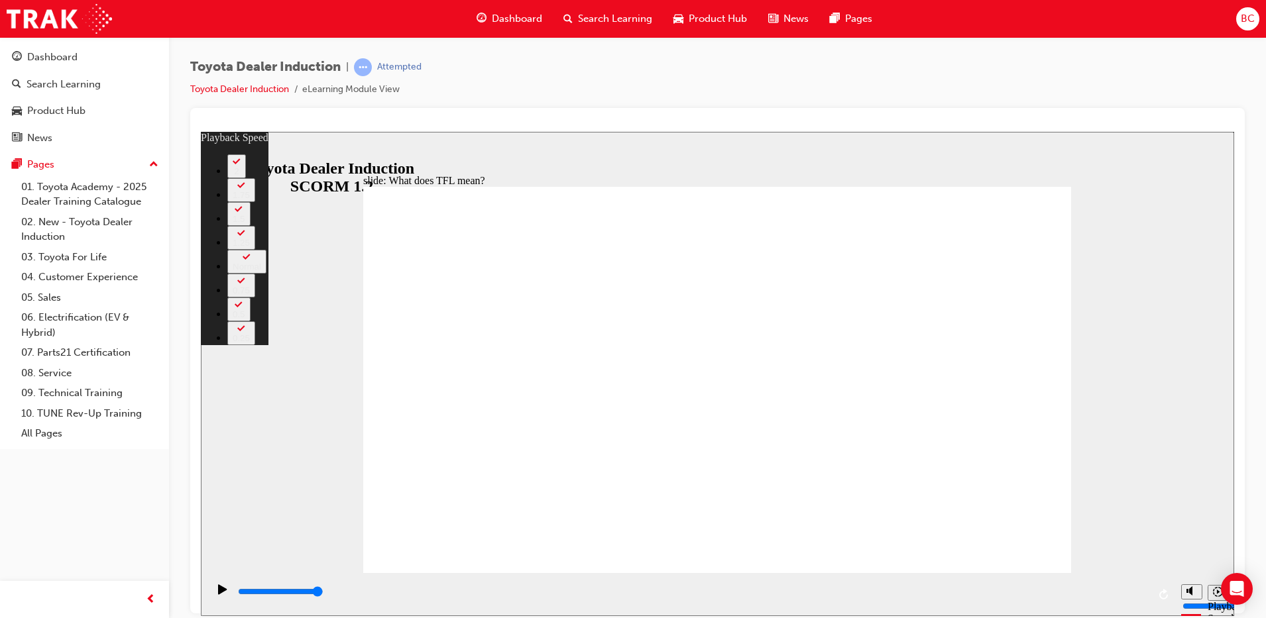
type input "139"
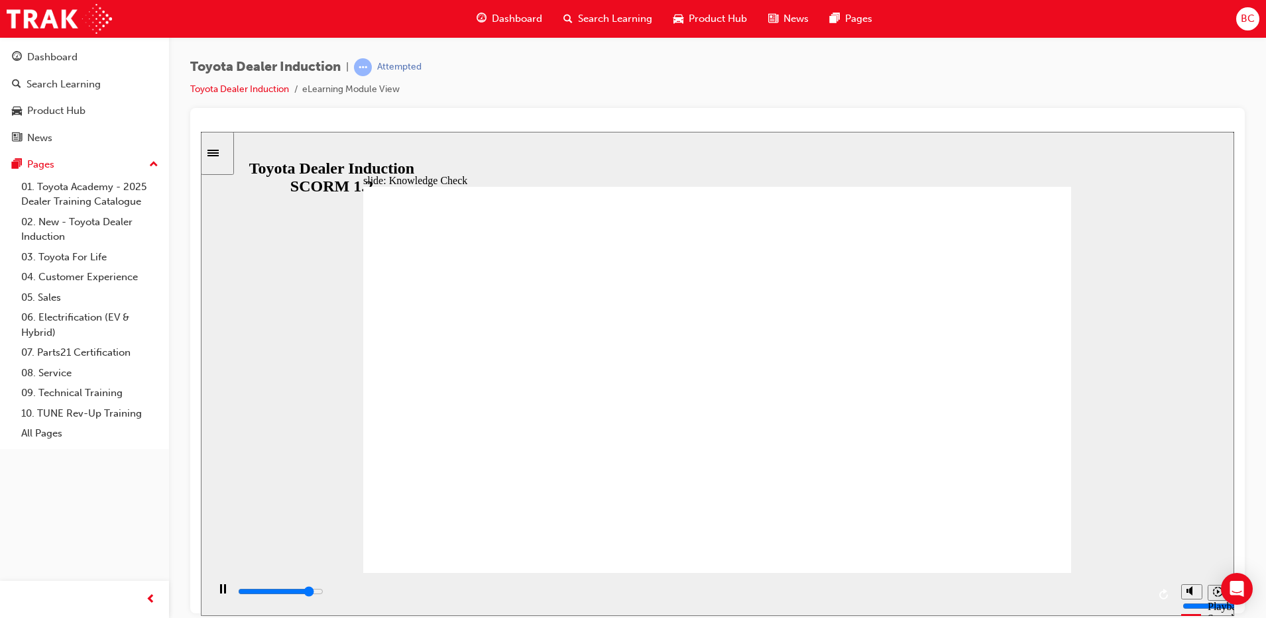
type input "4400"
radio input "true"
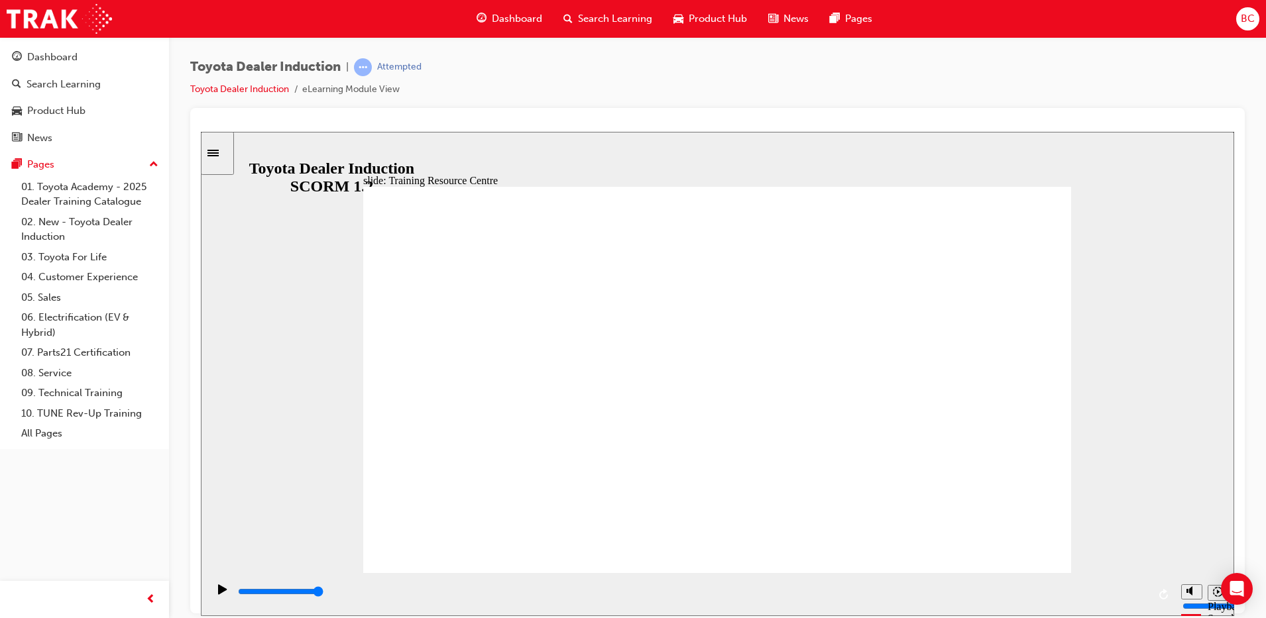
type input "4100"
radio input "true"
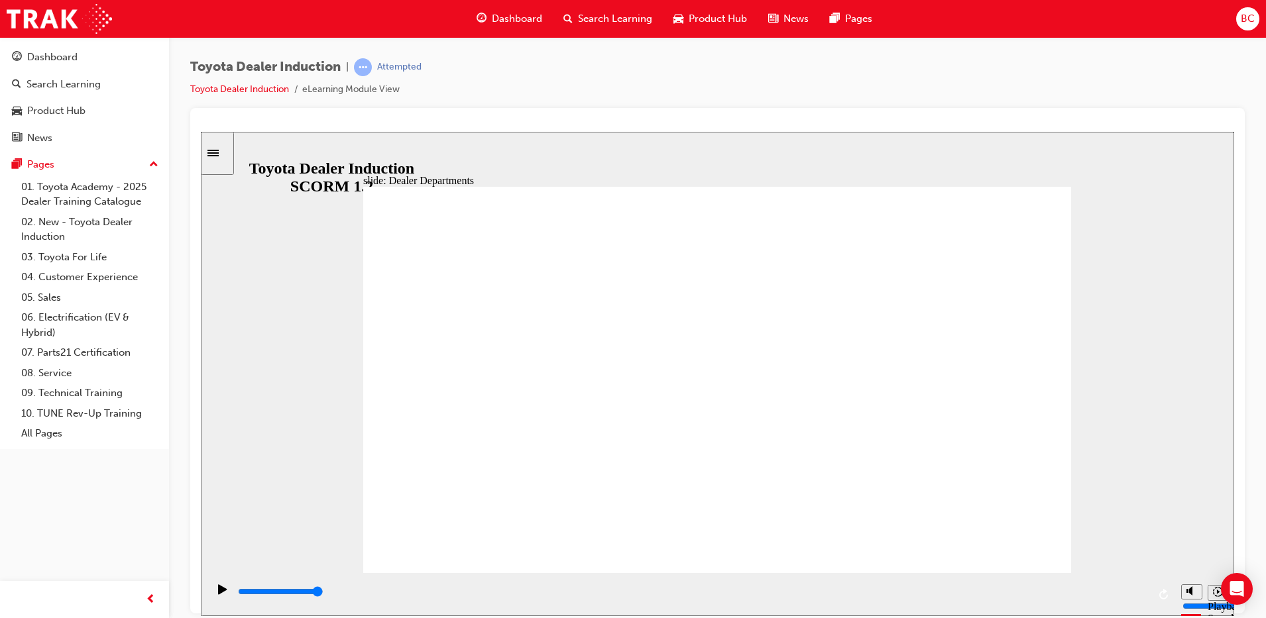
type input "11300"
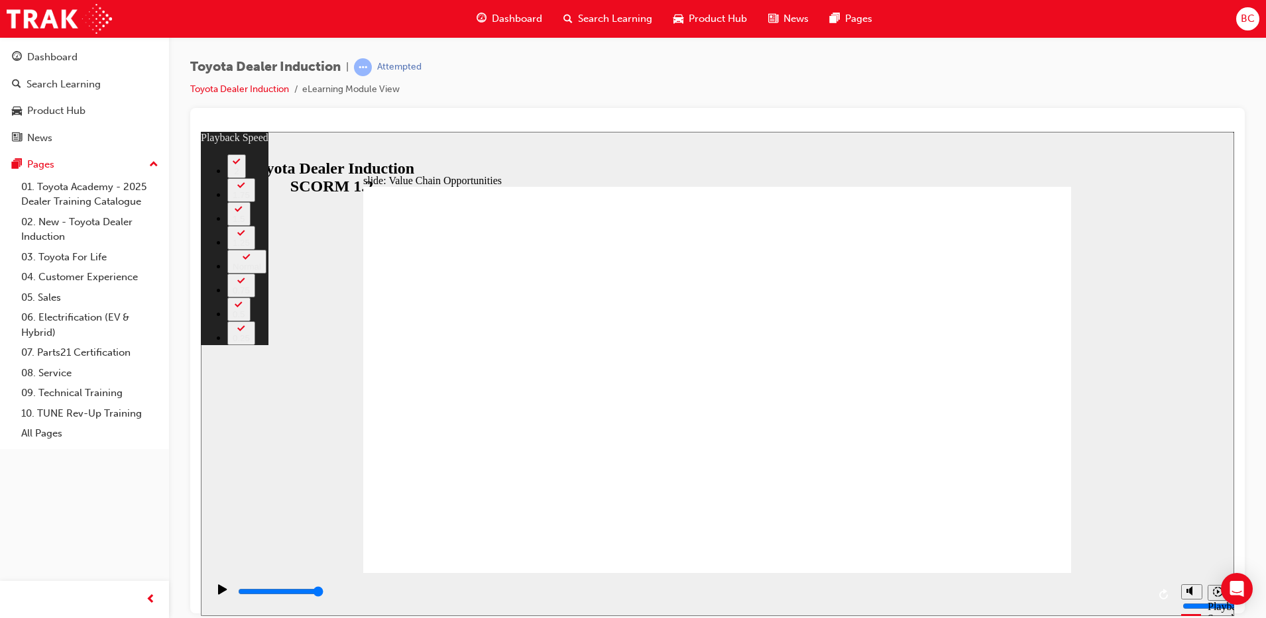
type input "64"
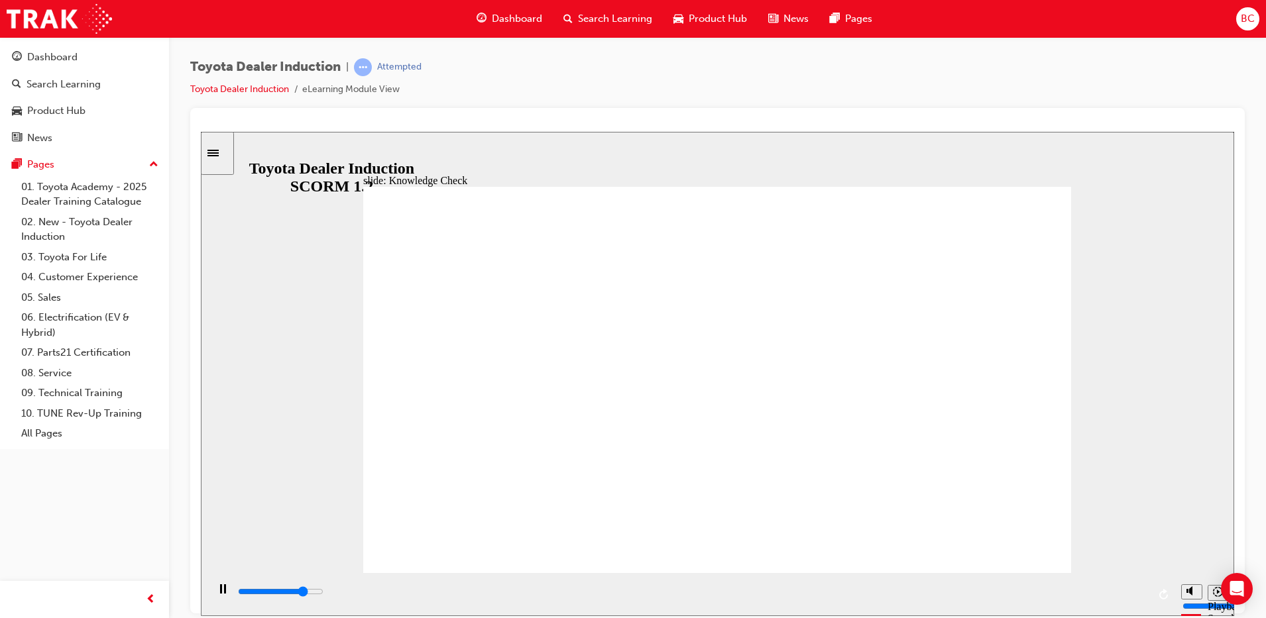
type input "4100"
radio input "true"
type input "5000"
radio input "true"
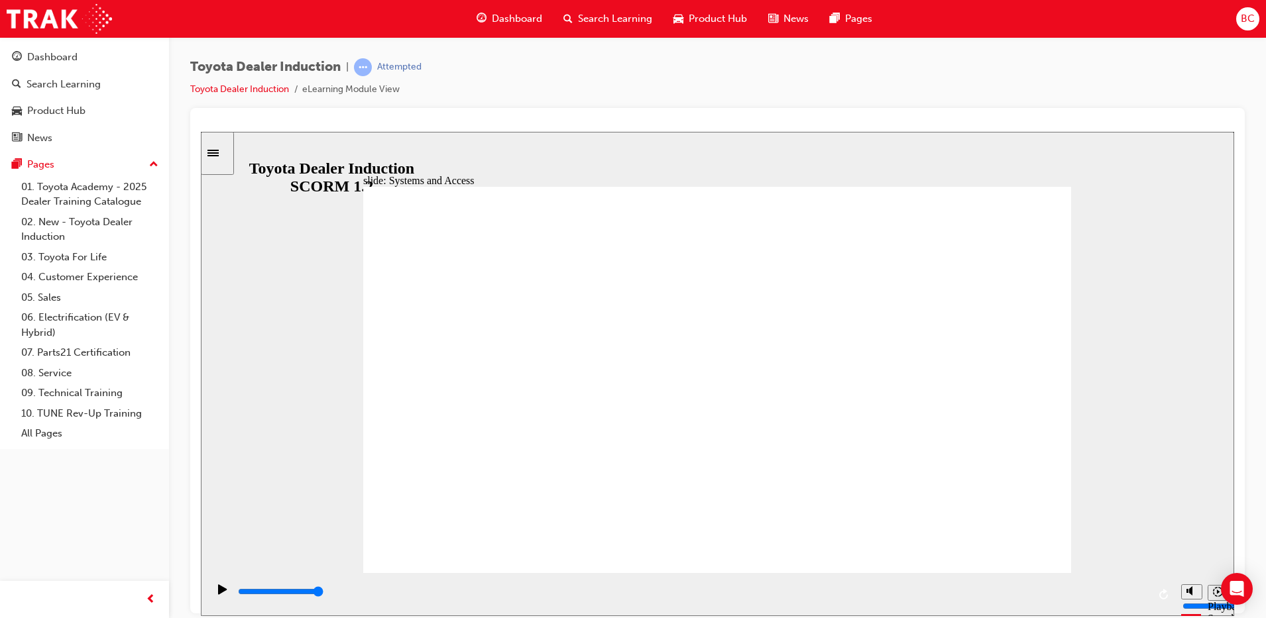
drag, startPoint x: 1002, startPoint y: 536, endPoint x: 963, endPoint y: 526, distance: 39.6
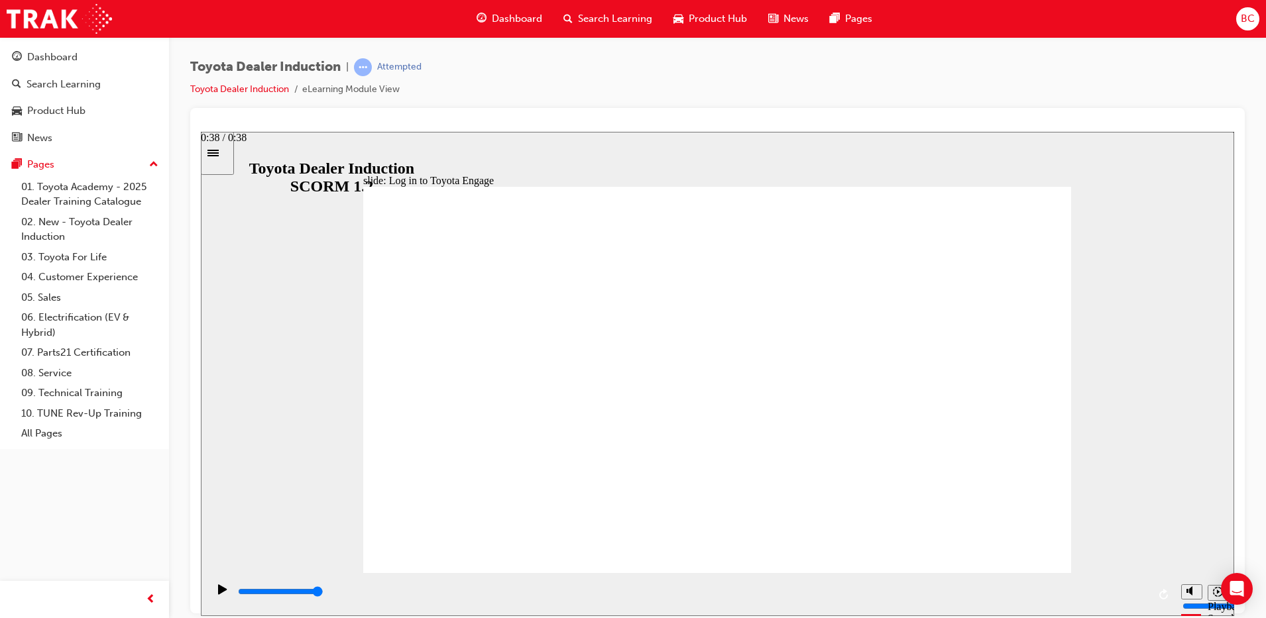
drag, startPoint x: 1110, startPoint y: 597, endPoint x: 1143, endPoint y: 592, distance: 32.8
click at [1143, 592] on div "playback controls" at bounding box center [692, 592] width 911 height 15
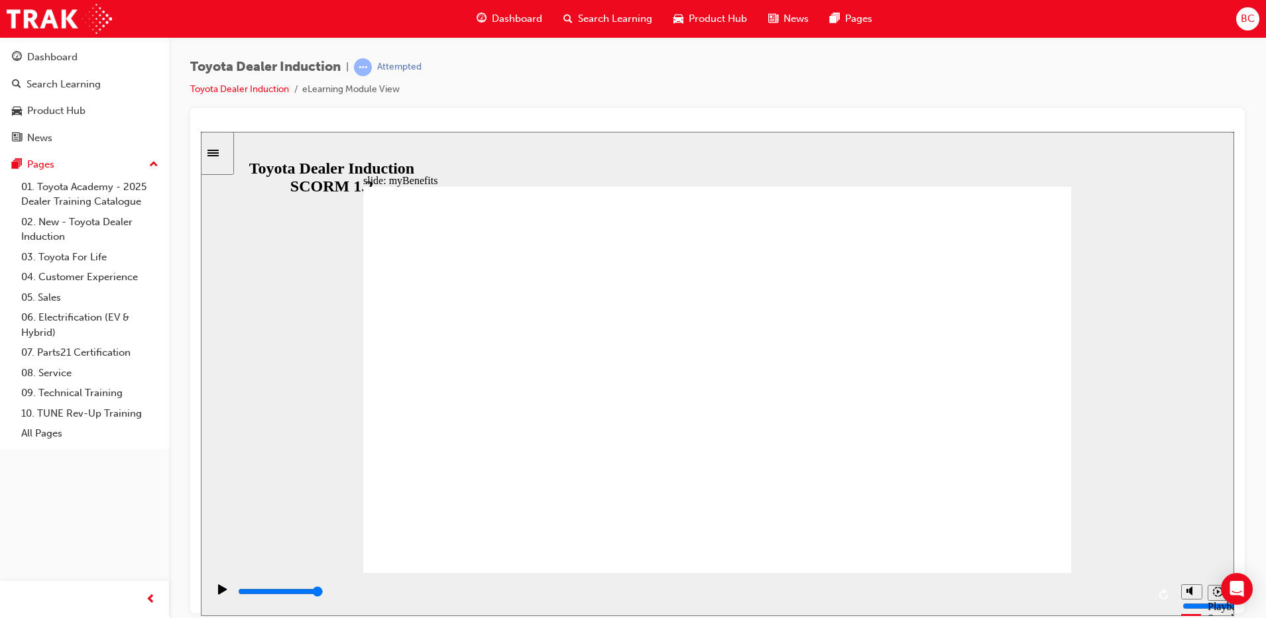
type input "5000"
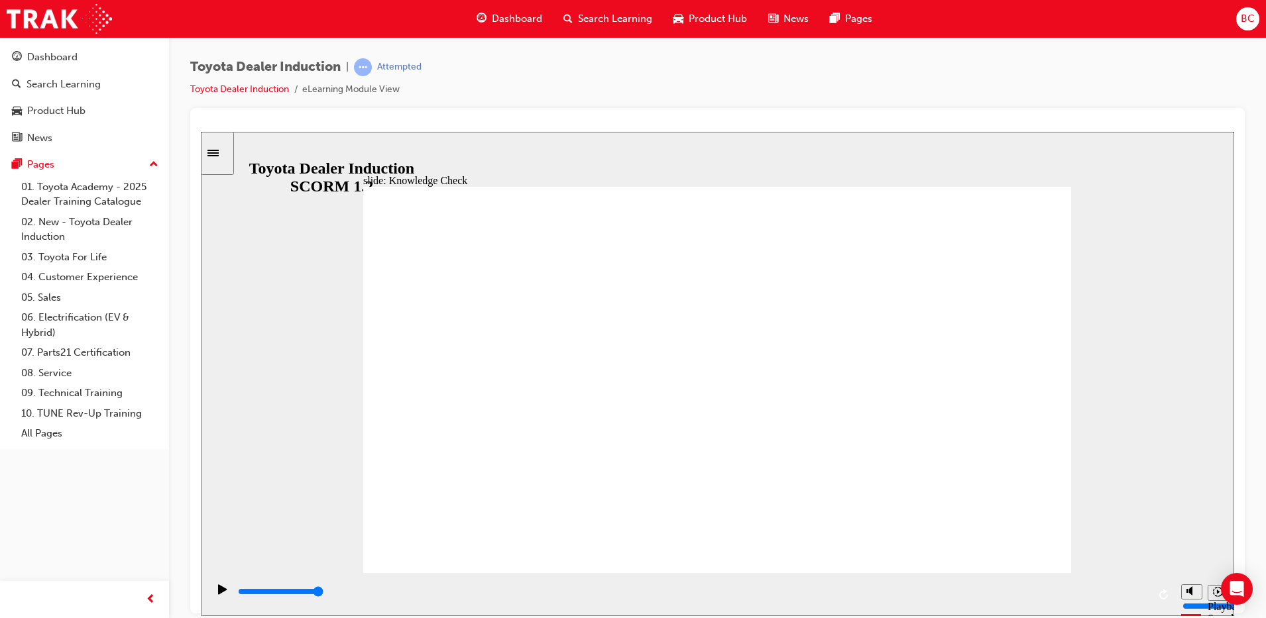
type input "a"
type input "ap"
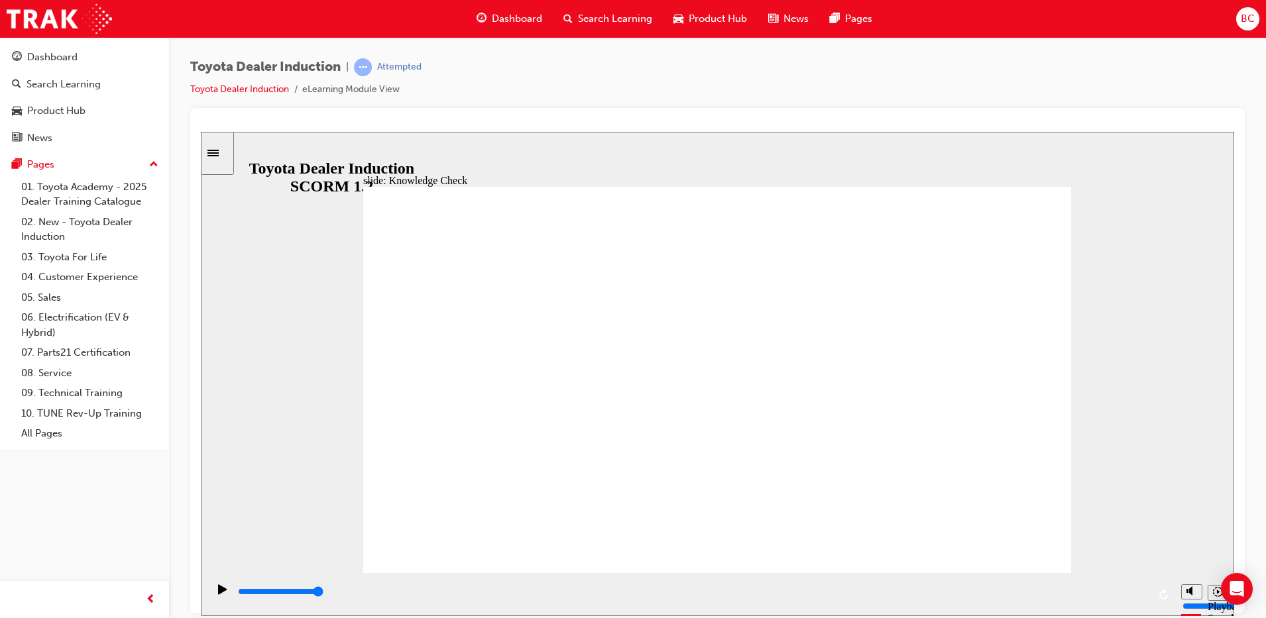
type input "ap"
type input "app"
drag, startPoint x: 764, startPoint y: 397, endPoint x: 815, endPoint y: 394, distance: 51.1
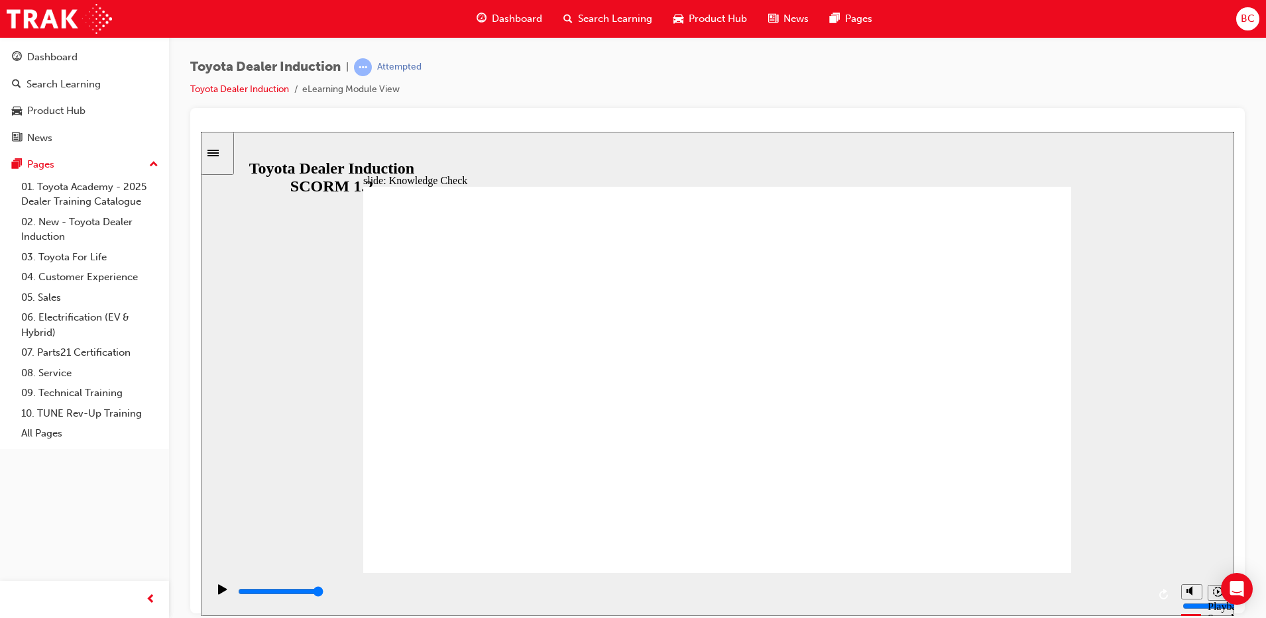
type input "app"
type input "800"
type input "app"
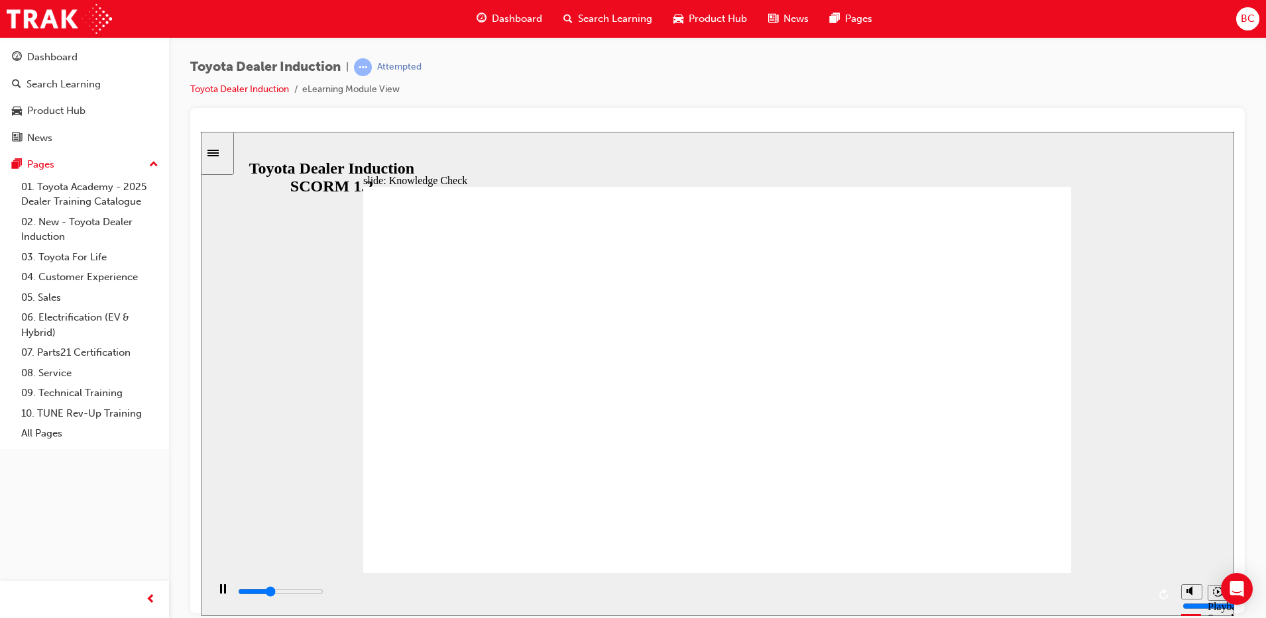
type input "1800"
type input "ap"
type input "2000"
type input "a"
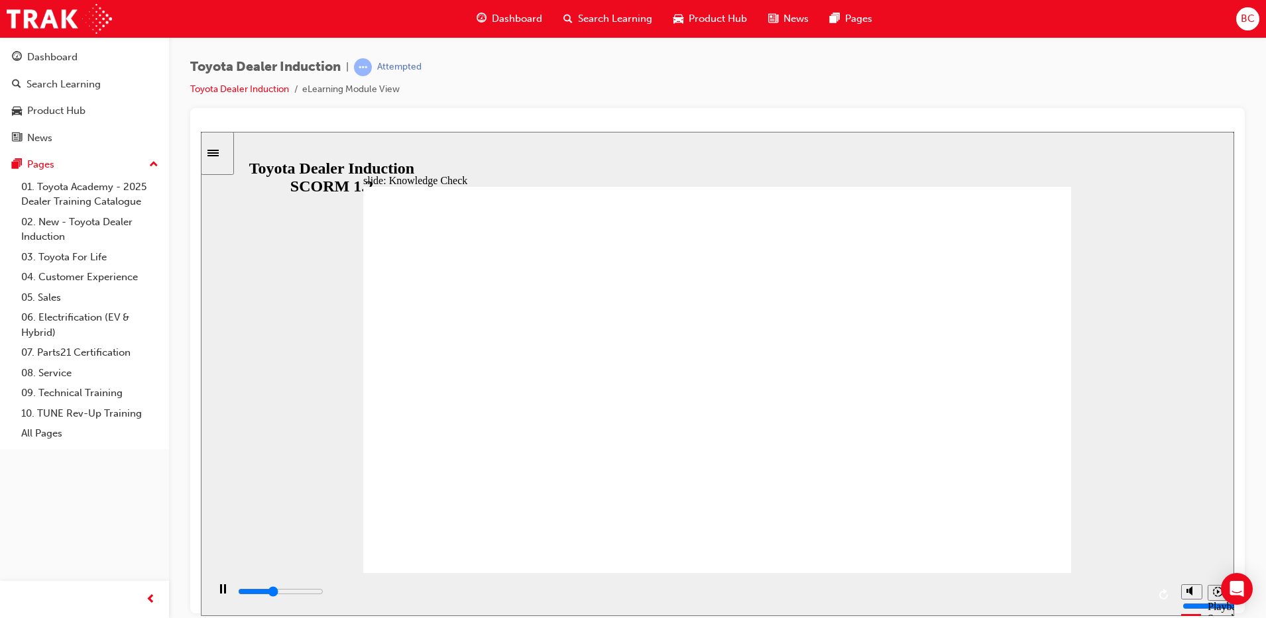
type input "a"
type input "2200"
type input "3100"
type input "t"
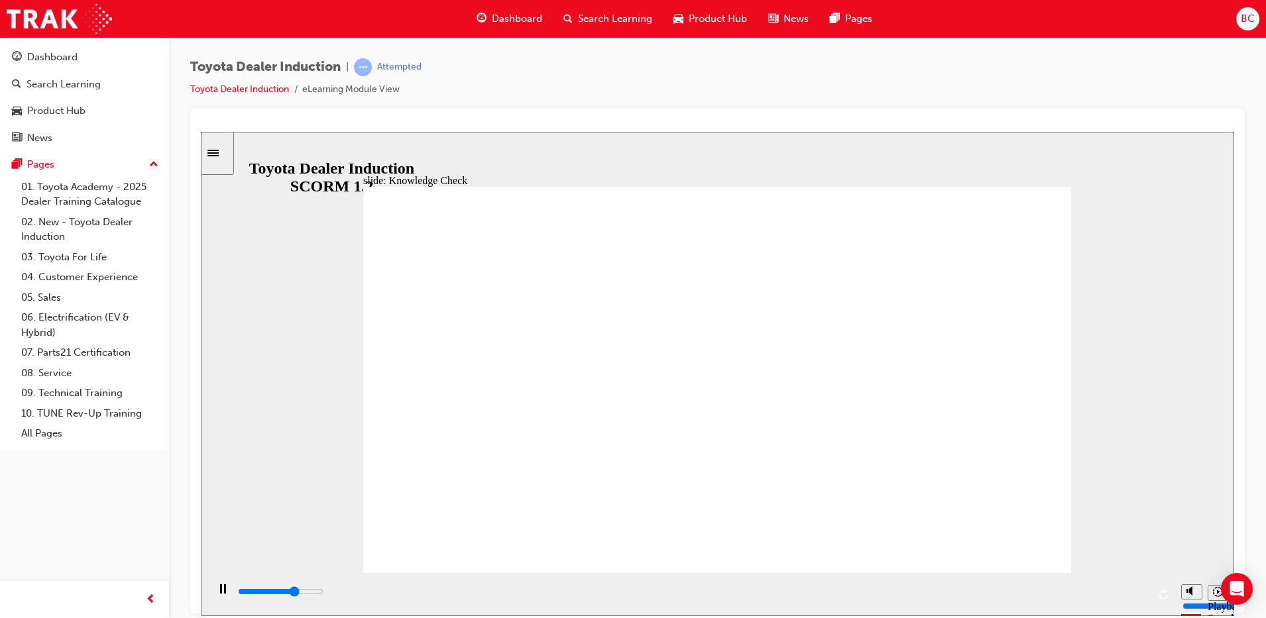
type input "3400"
type input "to"
type input "3900"
type input "toy"
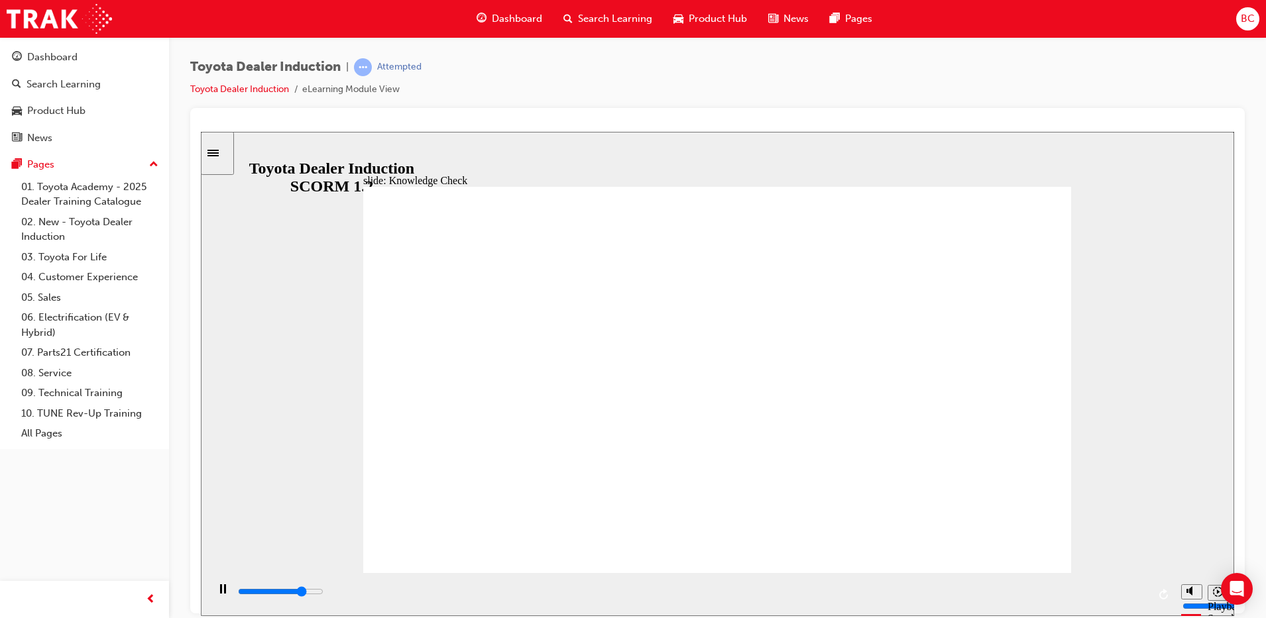
type input "toy"
type input "4500"
type input "toyo"
type input "4800"
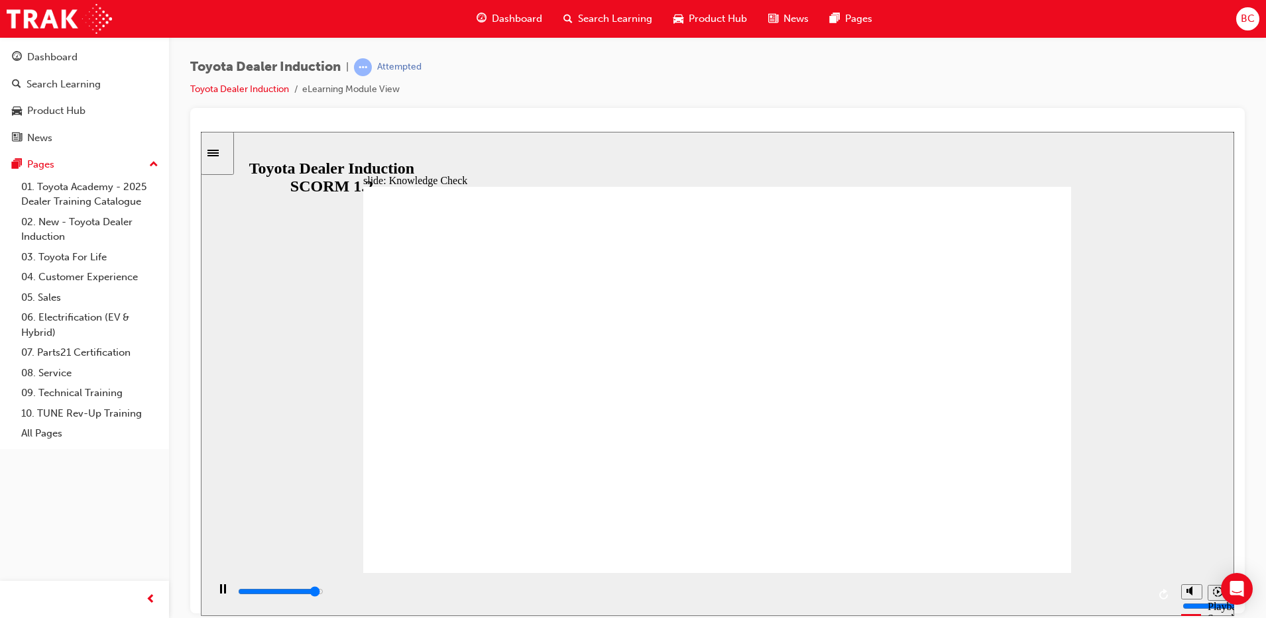
type input "toyot"
type input "5000"
type input "toyota"
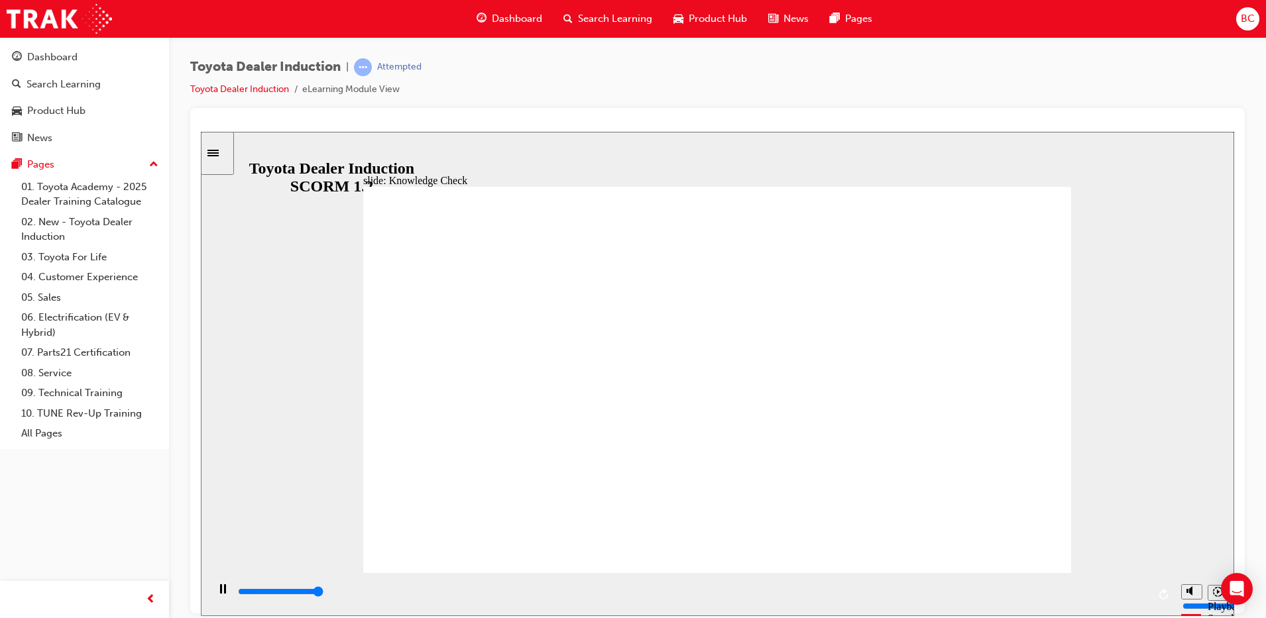
type input "5000"
type input "toyota"
type input "toyota e"
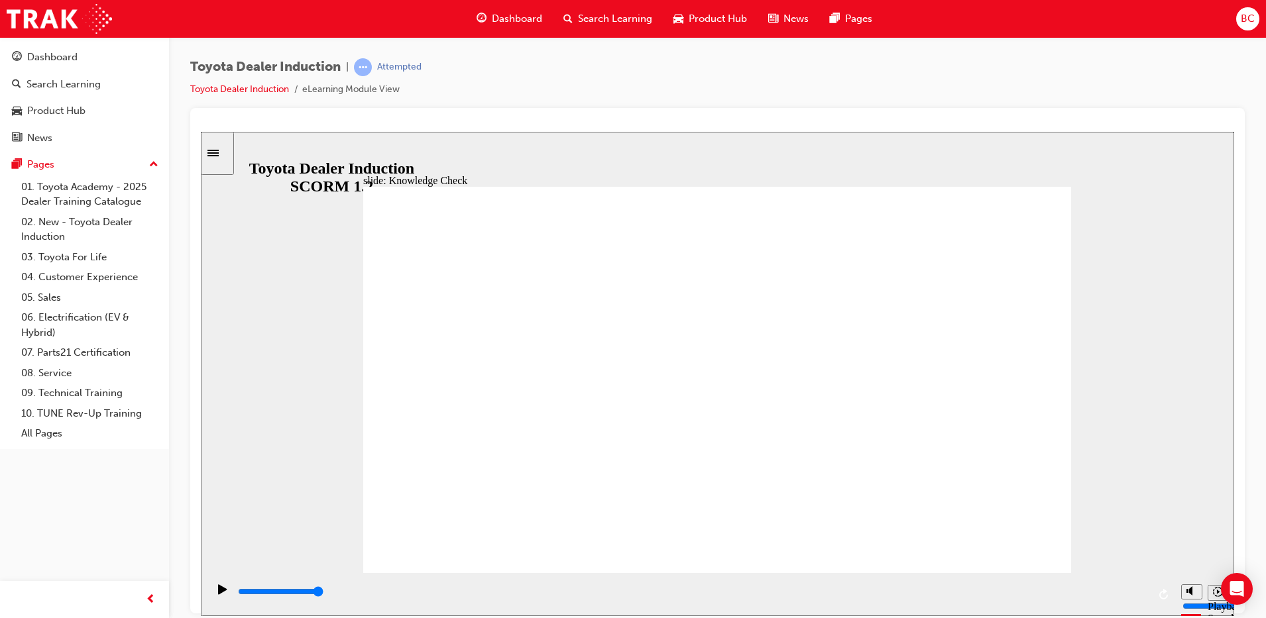
type input "toyota en"
type input "toyota eng"
type input "toyota enga"
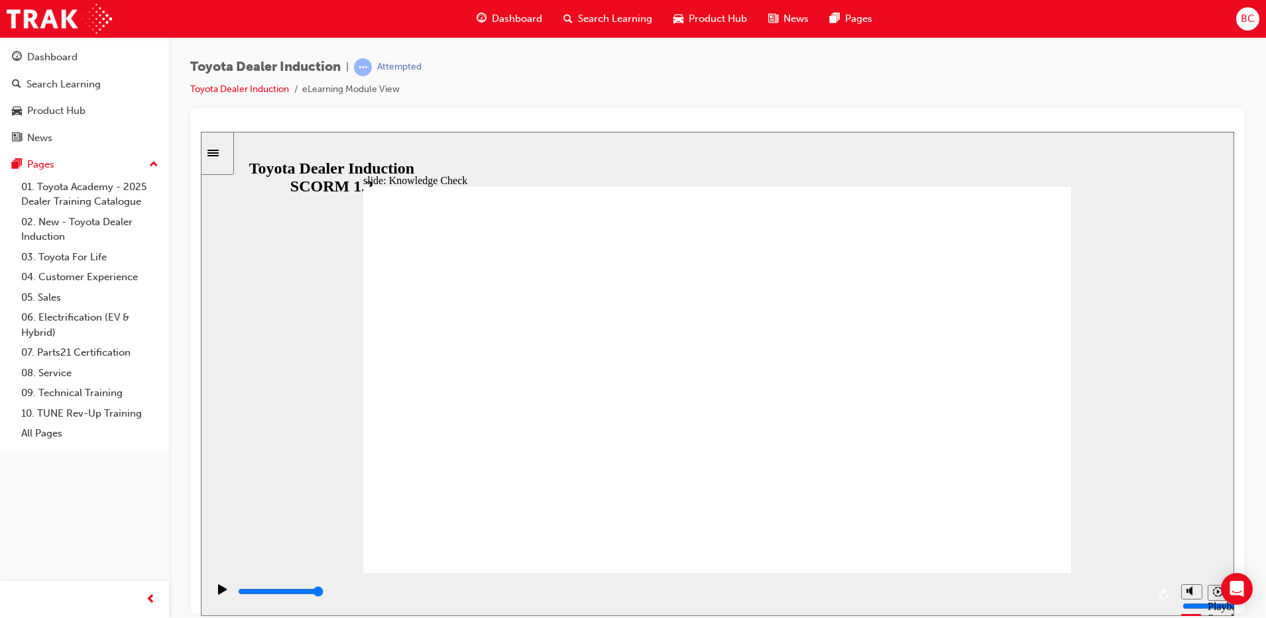
type input "toyota enga"
type input "toyota engag"
type input "toyota engage"
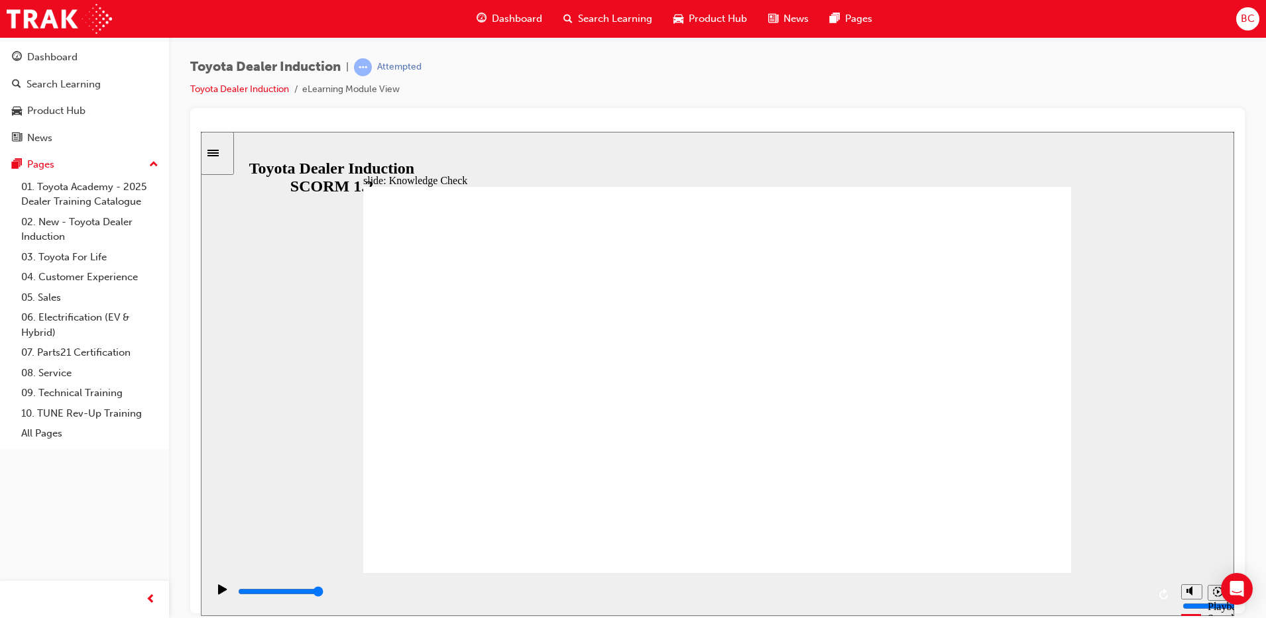
type input "toyota engage"
type input "toyota engage a"
type input "toyota engage ap"
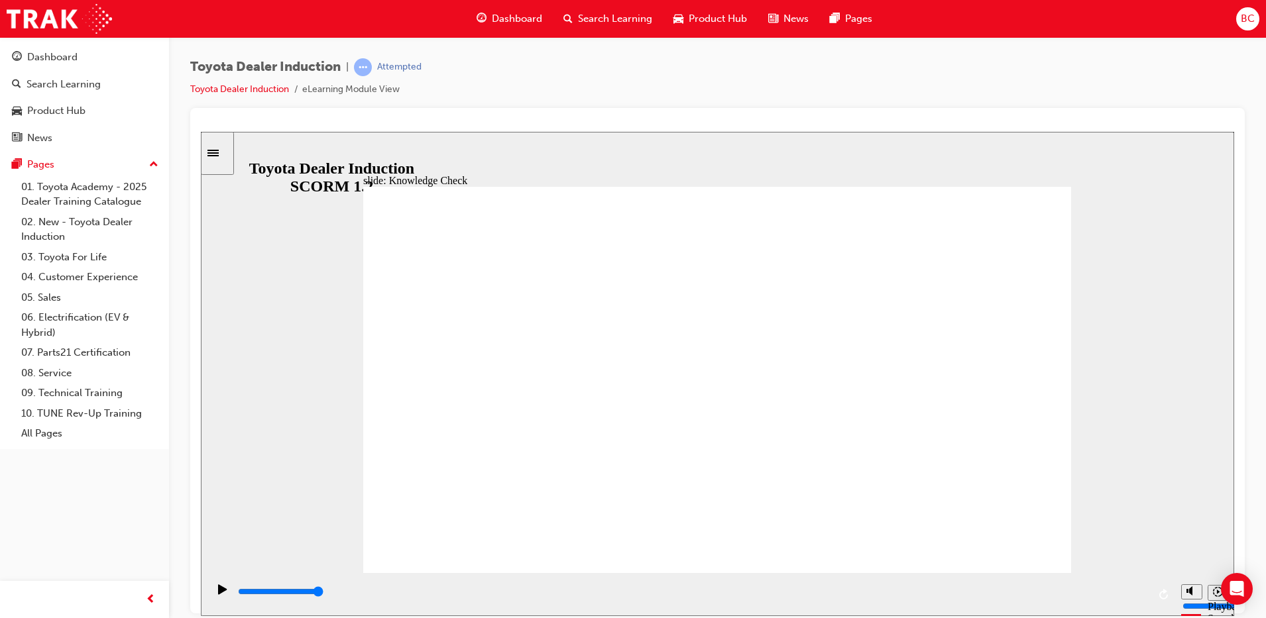
type input "toyota engage ap"
type input "toyota engage app"
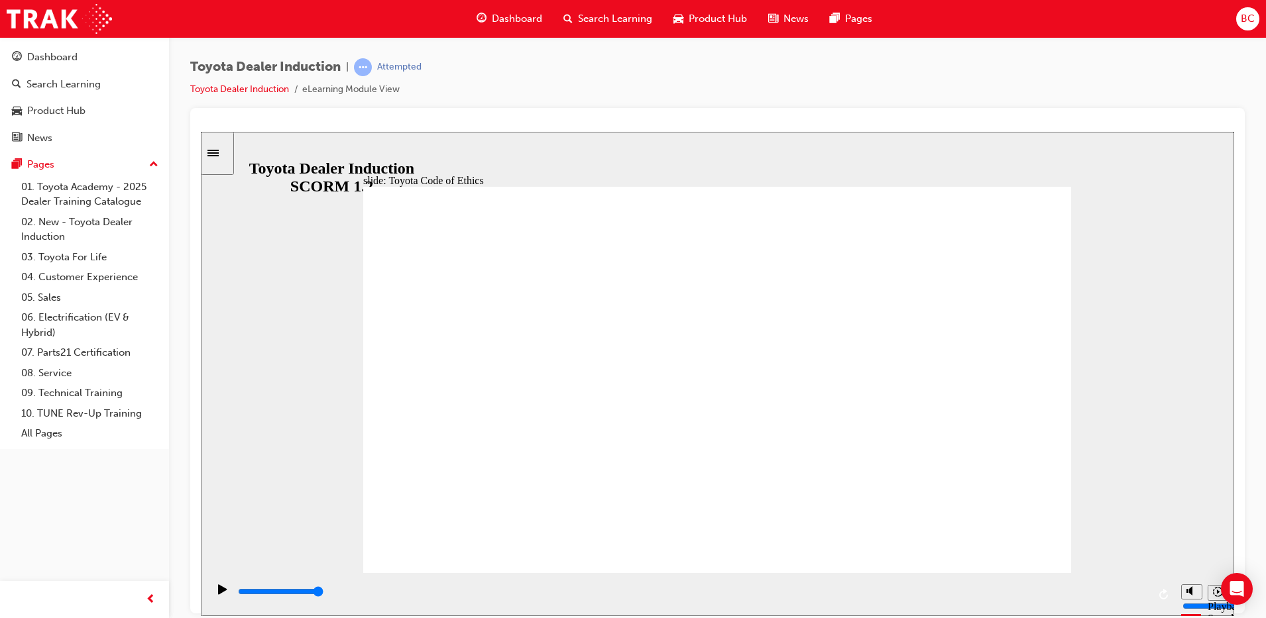
type input "8400"
checkbox input "true"
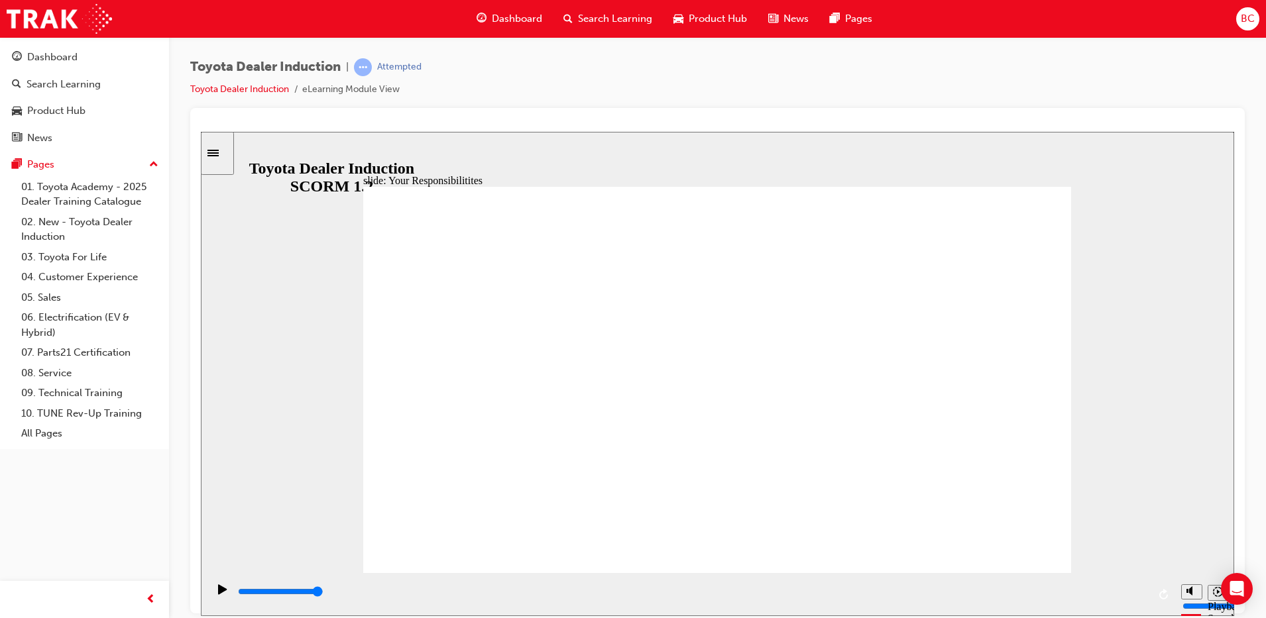
checkbox input "true"
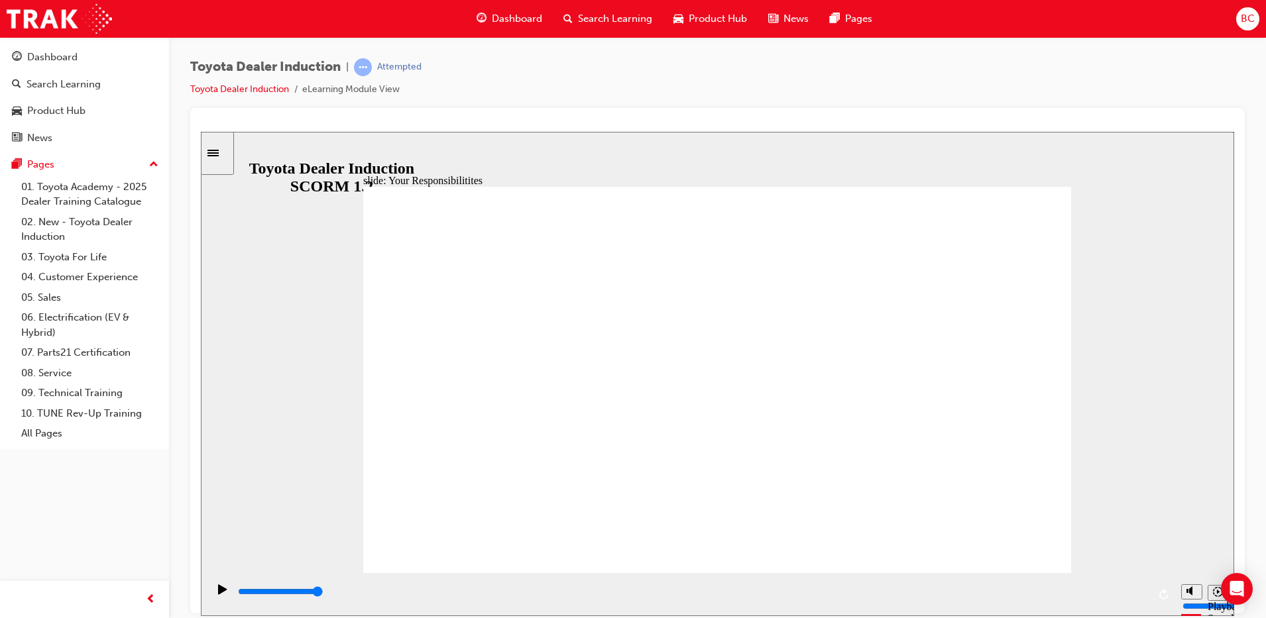
checkbox input "true"
click at [345, 237] on div "slide: Your Responsibilitites Rectangle 1 Group 1 Whilst we’ve done our best to…" at bounding box center [717, 373] width 1033 height 485
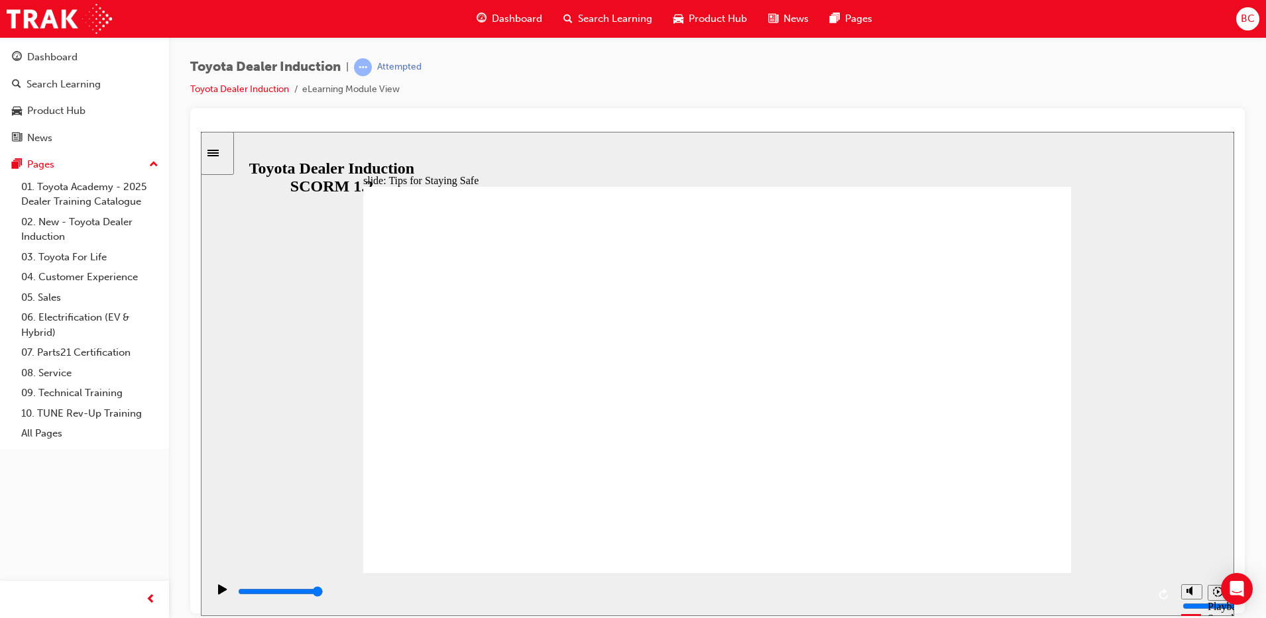
type input "5000"
checkbox input "true"
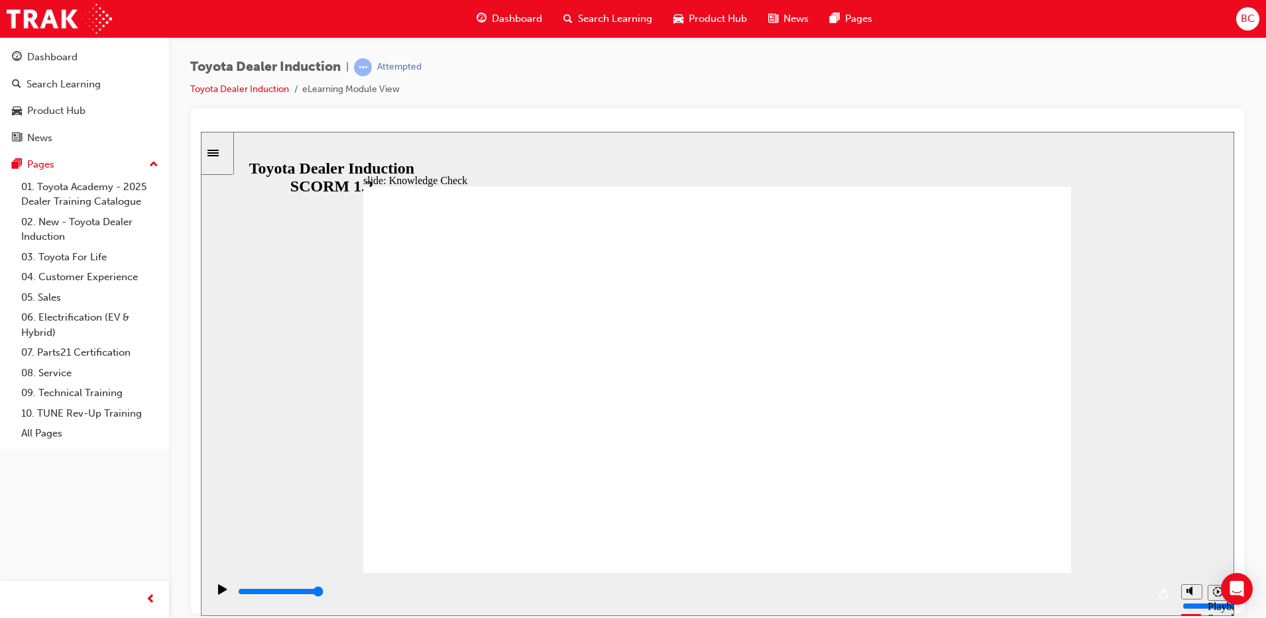
checkbox input "true"
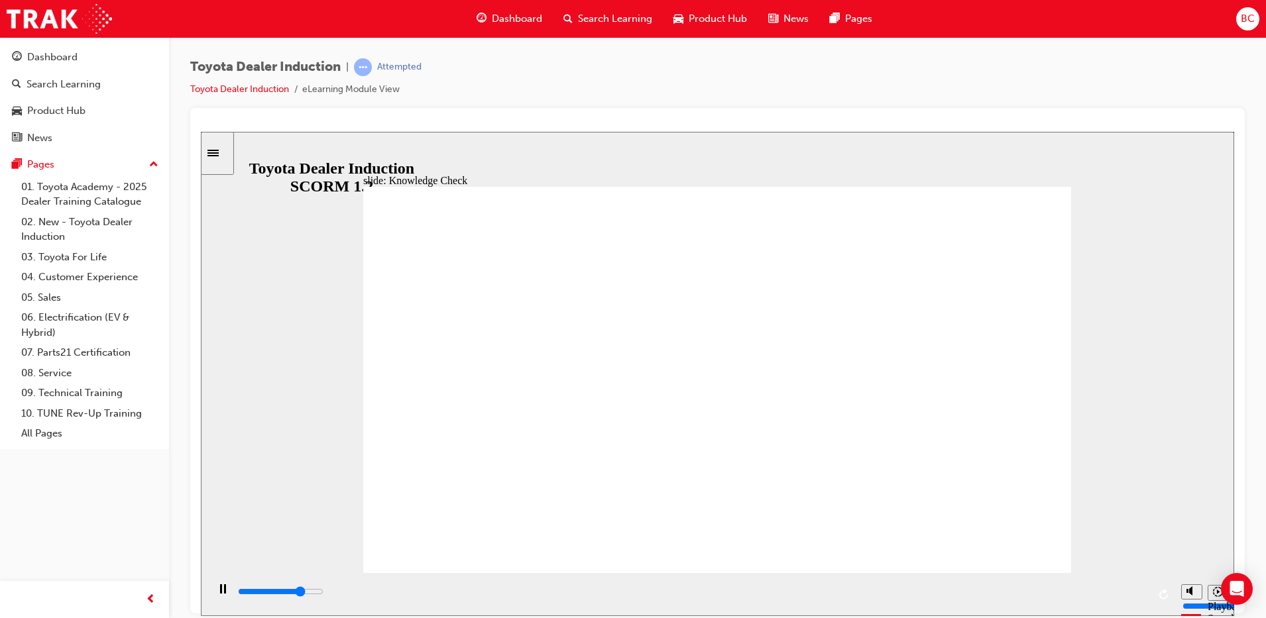
type input "3800"
radio input "true"
type input "3800"
checkbox input "true"
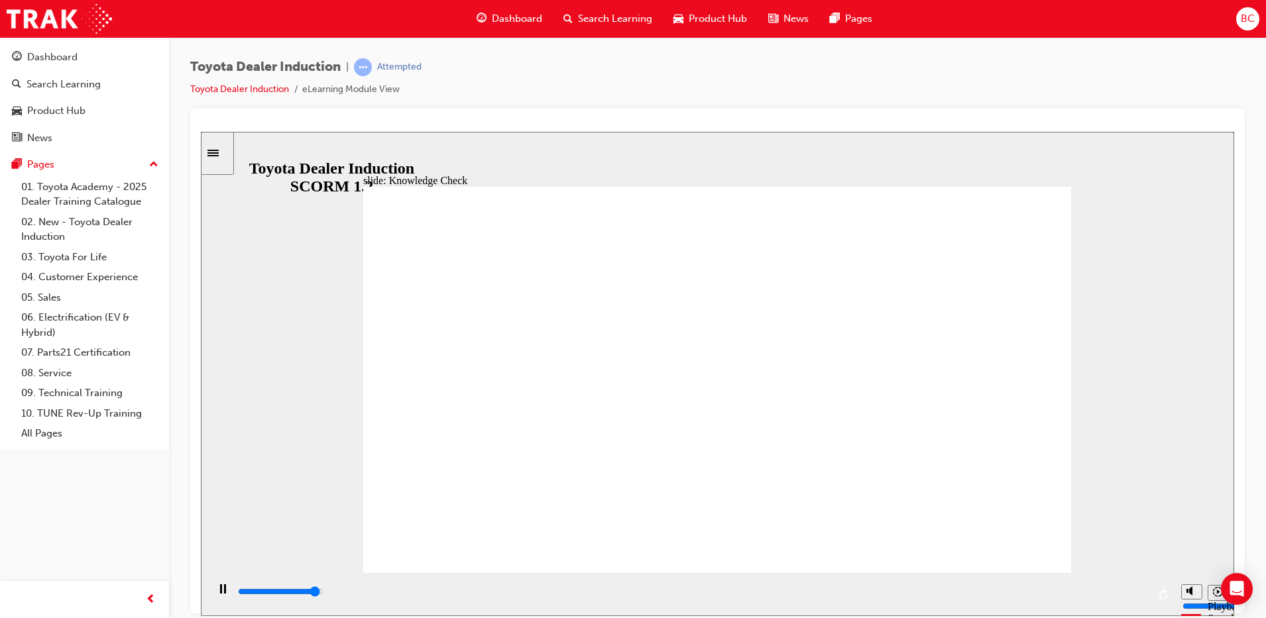
type input "4800"
checkbox input "true"
type input "5000"
checkbox input "true"
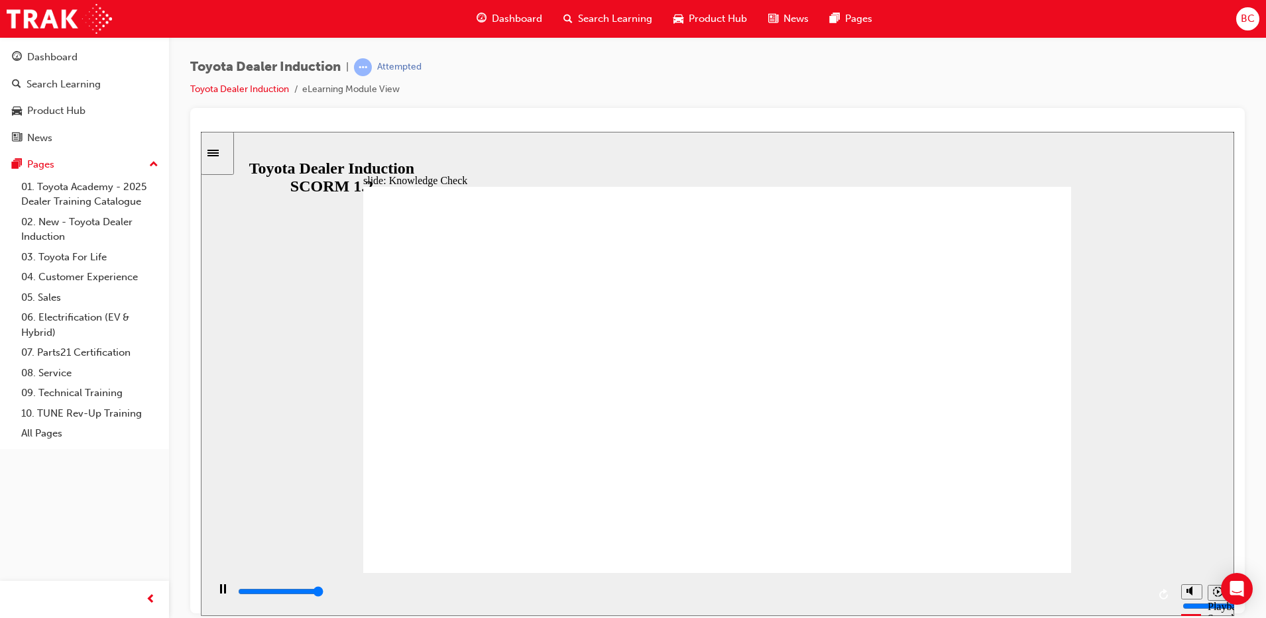
type input "5000"
checkbox input "true"
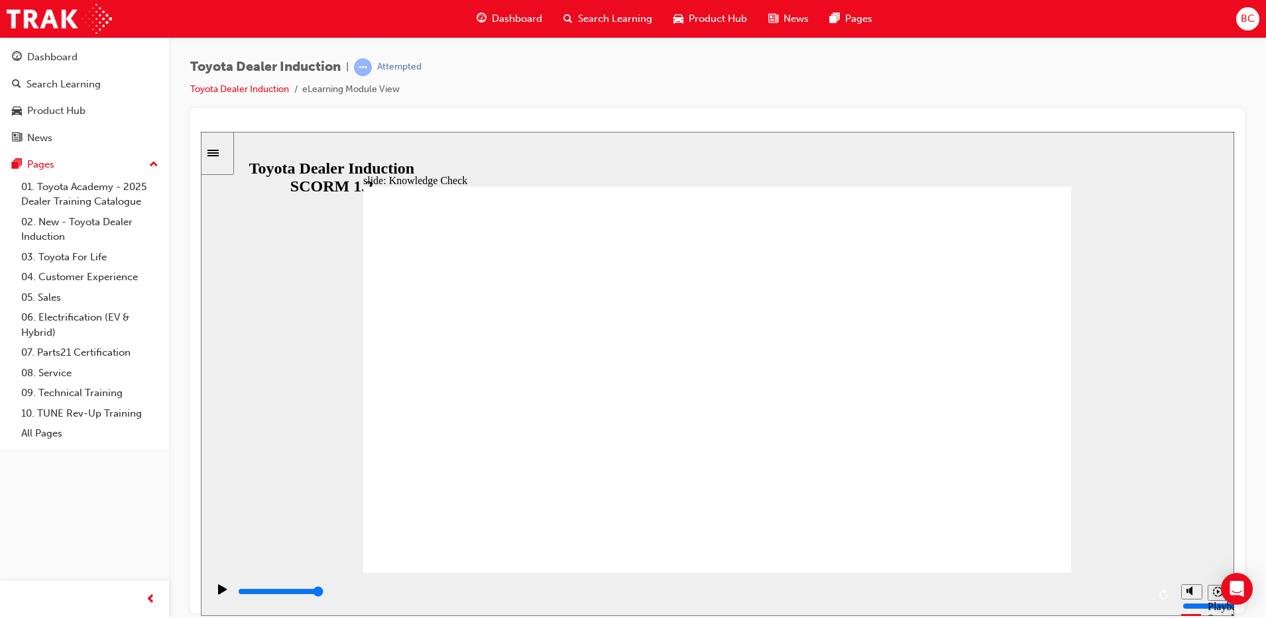
type input "4200"
type input "9900"
click at [1244, 24] on span "BC" at bounding box center [1248, 18] width 14 height 15
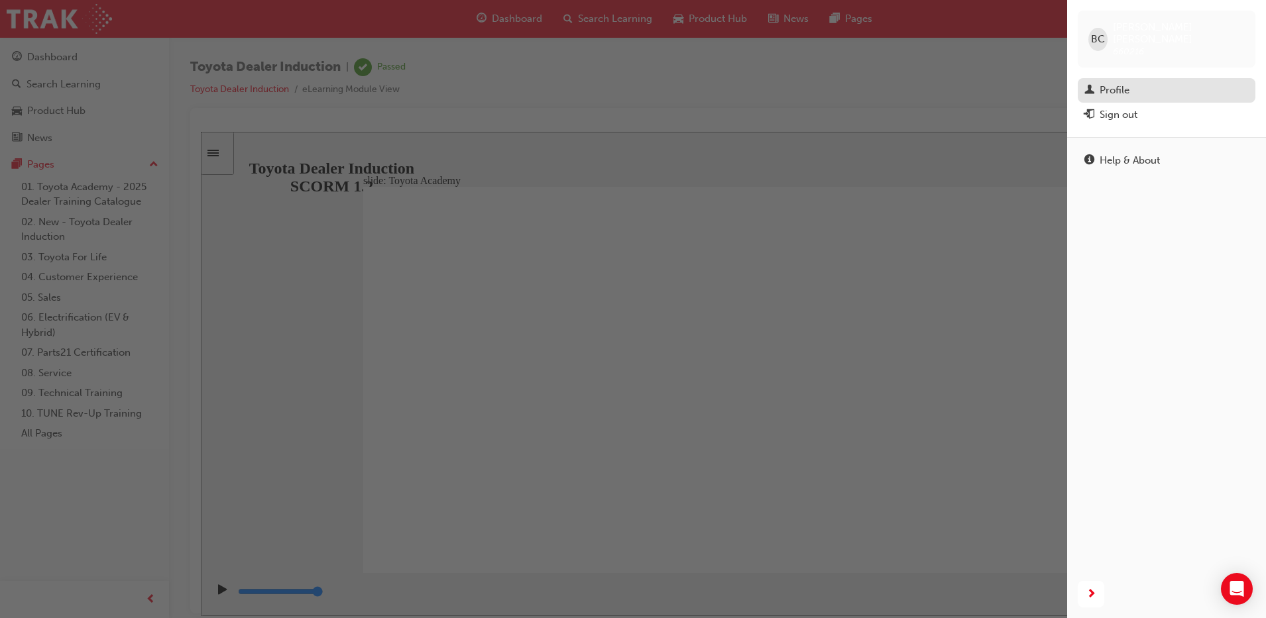
click at [1175, 78] on link "Profile" at bounding box center [1167, 90] width 178 height 25
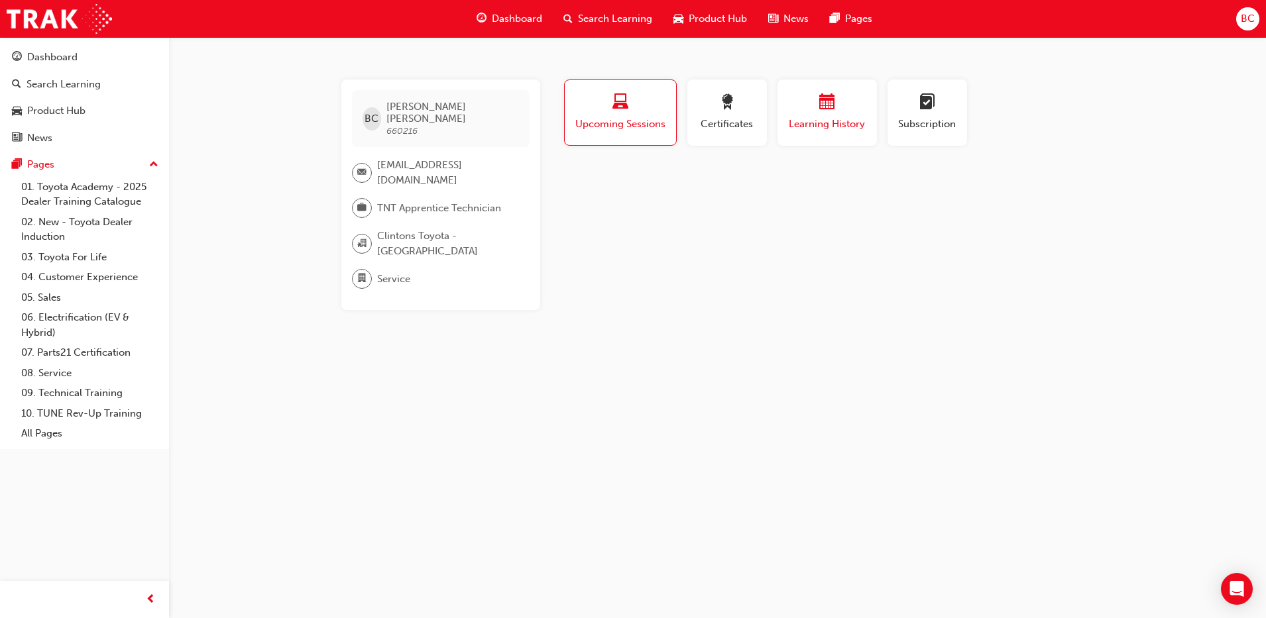
click at [854, 111] on div "button" at bounding box center [827, 104] width 80 height 21
click at [701, 95] on div "button" at bounding box center [727, 104] width 60 height 21
click at [640, 101] on div "button" at bounding box center [620, 104] width 93 height 21
click at [723, 115] on div "Certificates" at bounding box center [727, 113] width 60 height 38
click at [796, 117] on span "Learning History" at bounding box center [827, 124] width 80 height 15
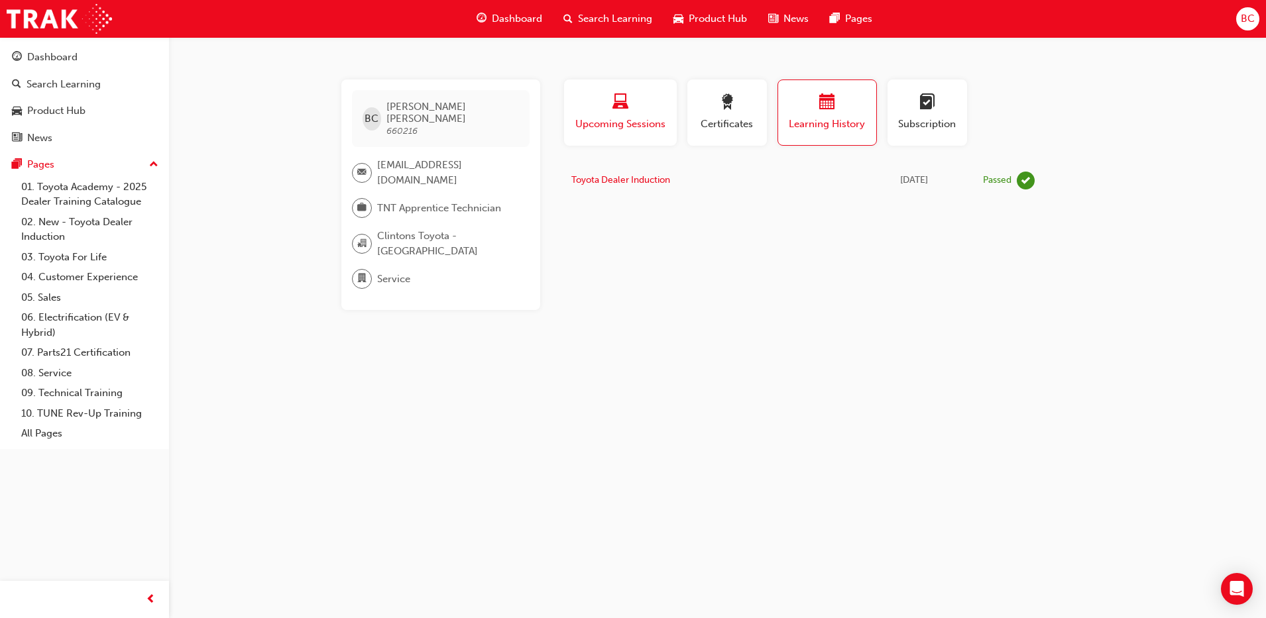
click at [626, 100] on span "laptop-icon" at bounding box center [620, 103] width 16 height 18
click at [808, 110] on div "button" at bounding box center [827, 104] width 80 height 21
click at [1238, 24] on div "BC" at bounding box center [1247, 18] width 23 height 23
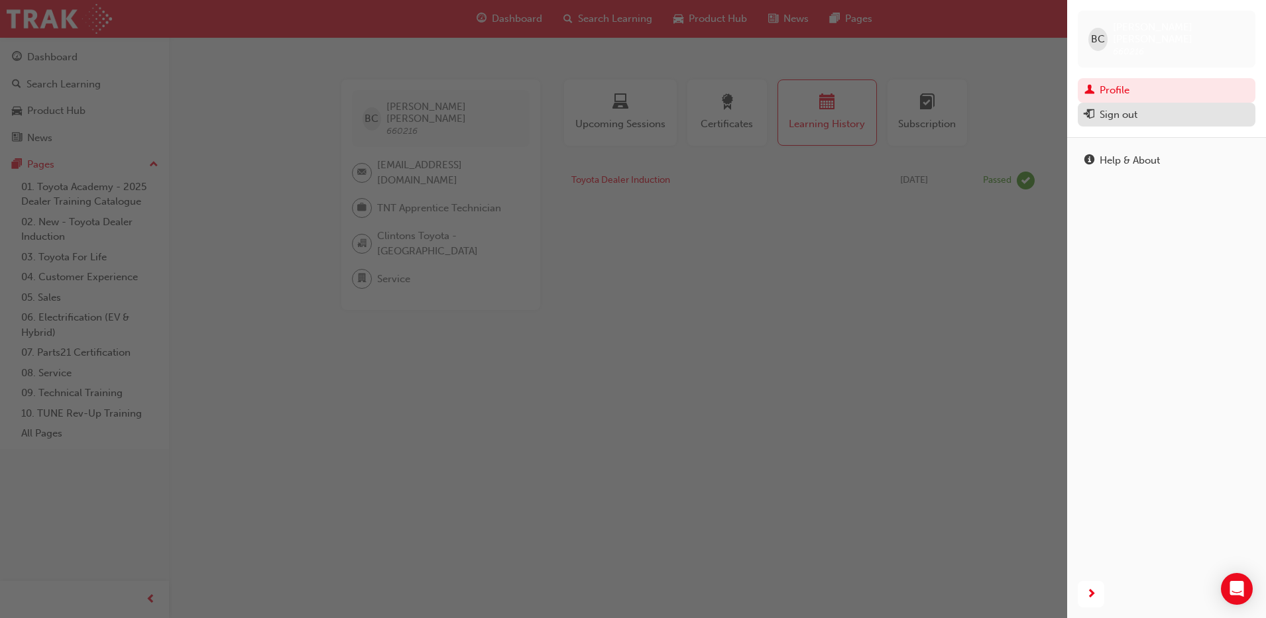
click at [1167, 107] on div "Sign out" at bounding box center [1166, 115] width 164 height 17
